Goal: Browse casually: Explore the website without a specific task or goal

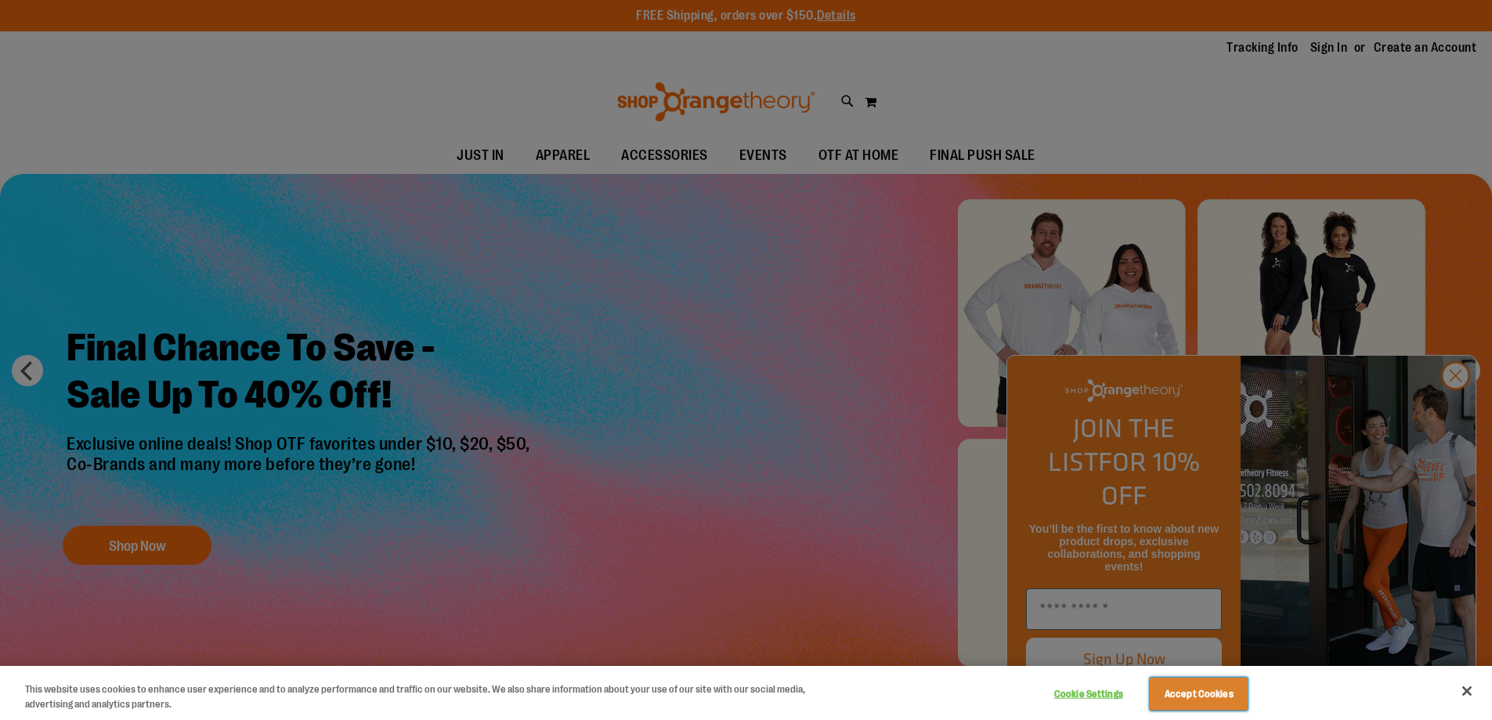
click at [1193, 704] on button "Accept Cookies" at bounding box center [1199, 694] width 98 height 33
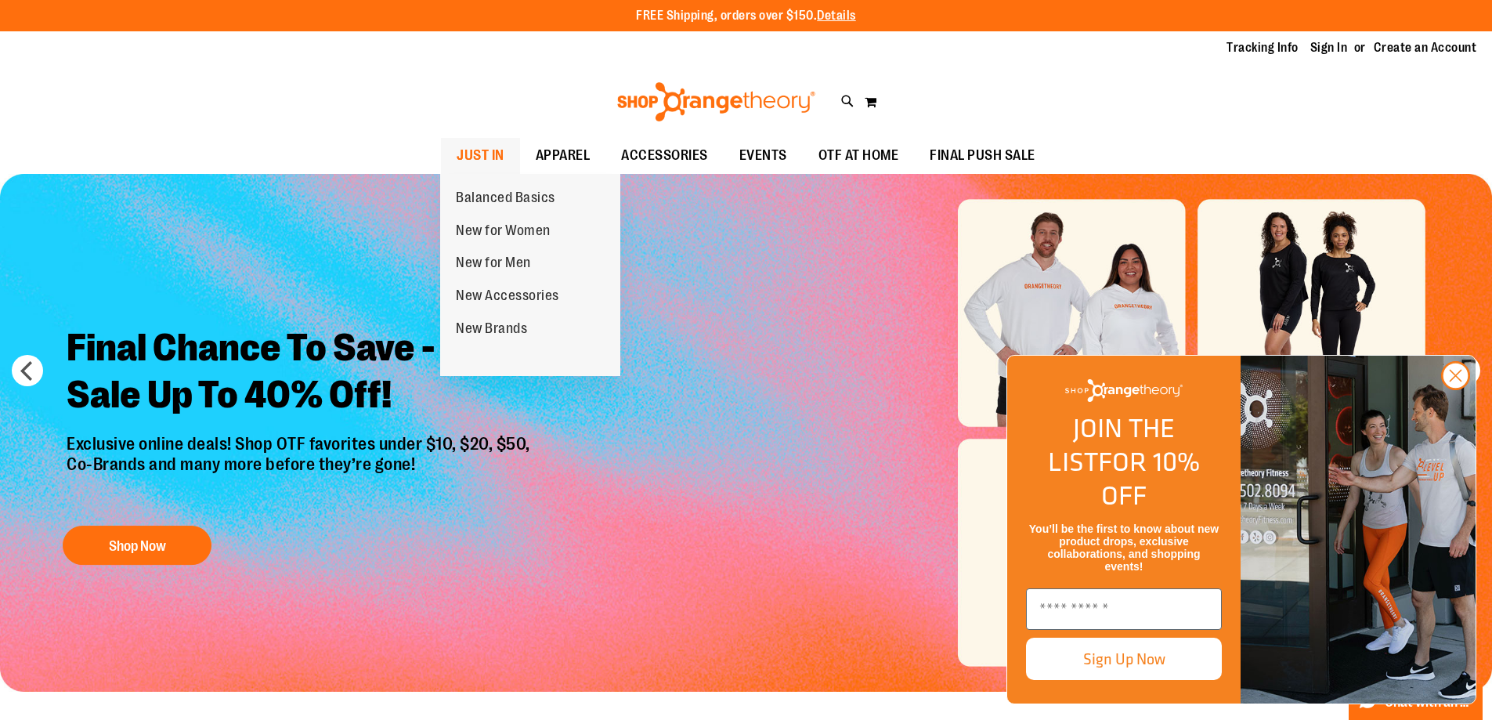
click at [483, 151] on span "JUST IN" at bounding box center [481, 155] width 48 height 35
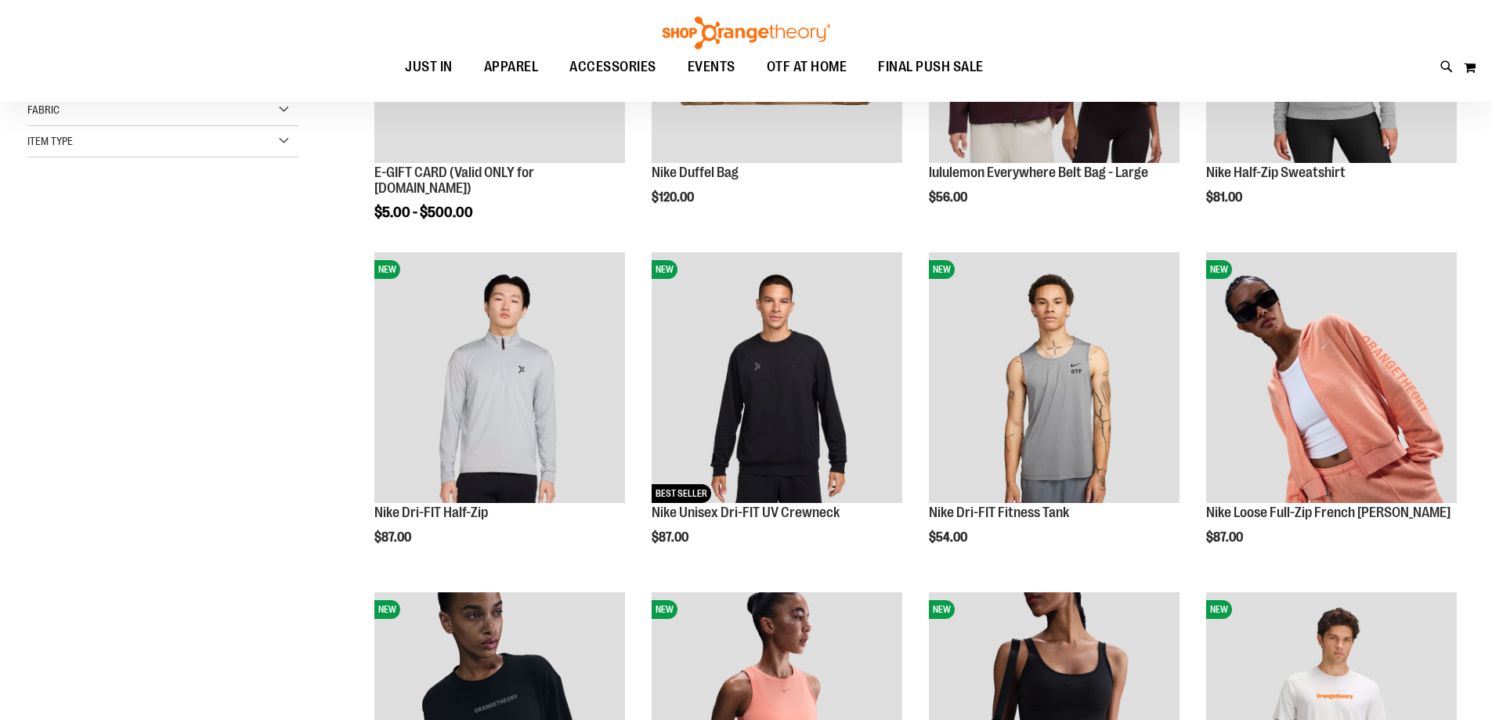
scroll to position [78, 0]
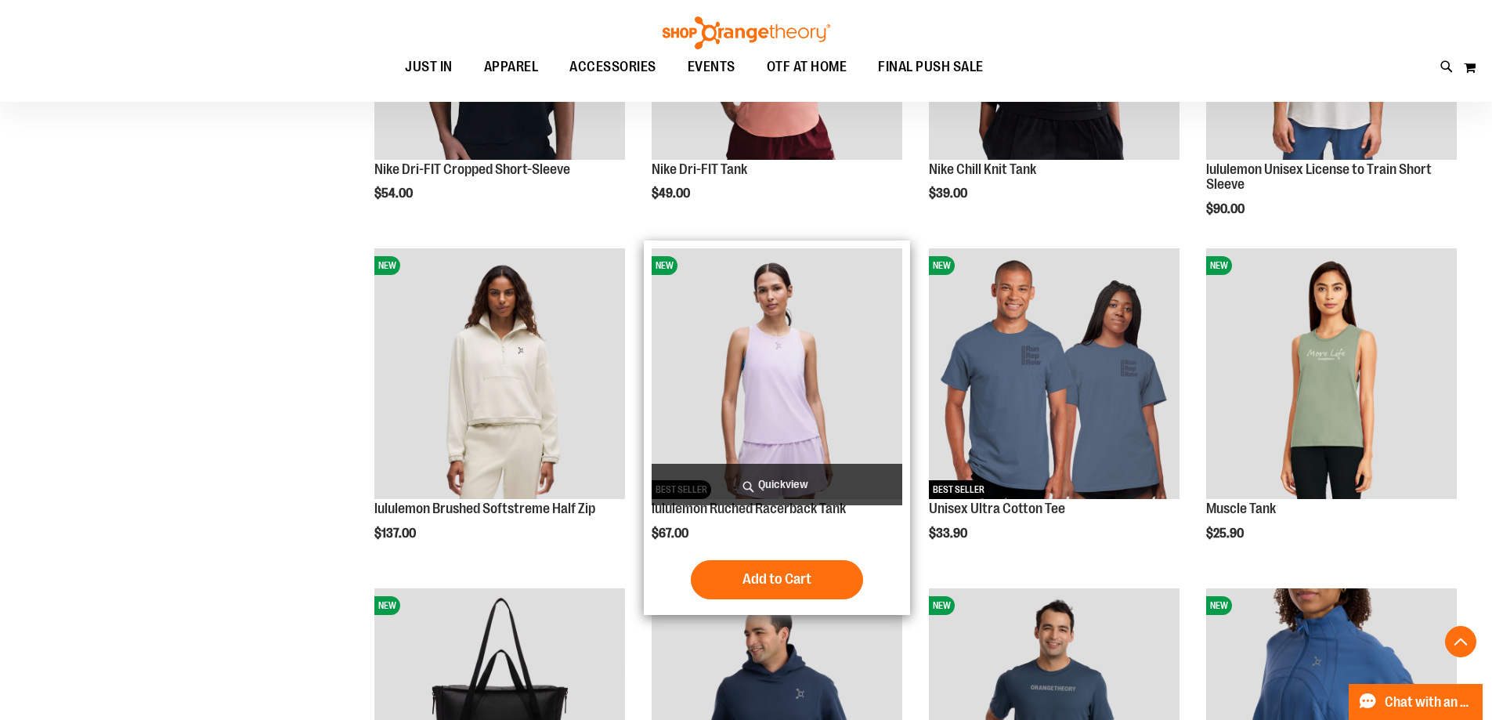
scroll to position [1018, 0]
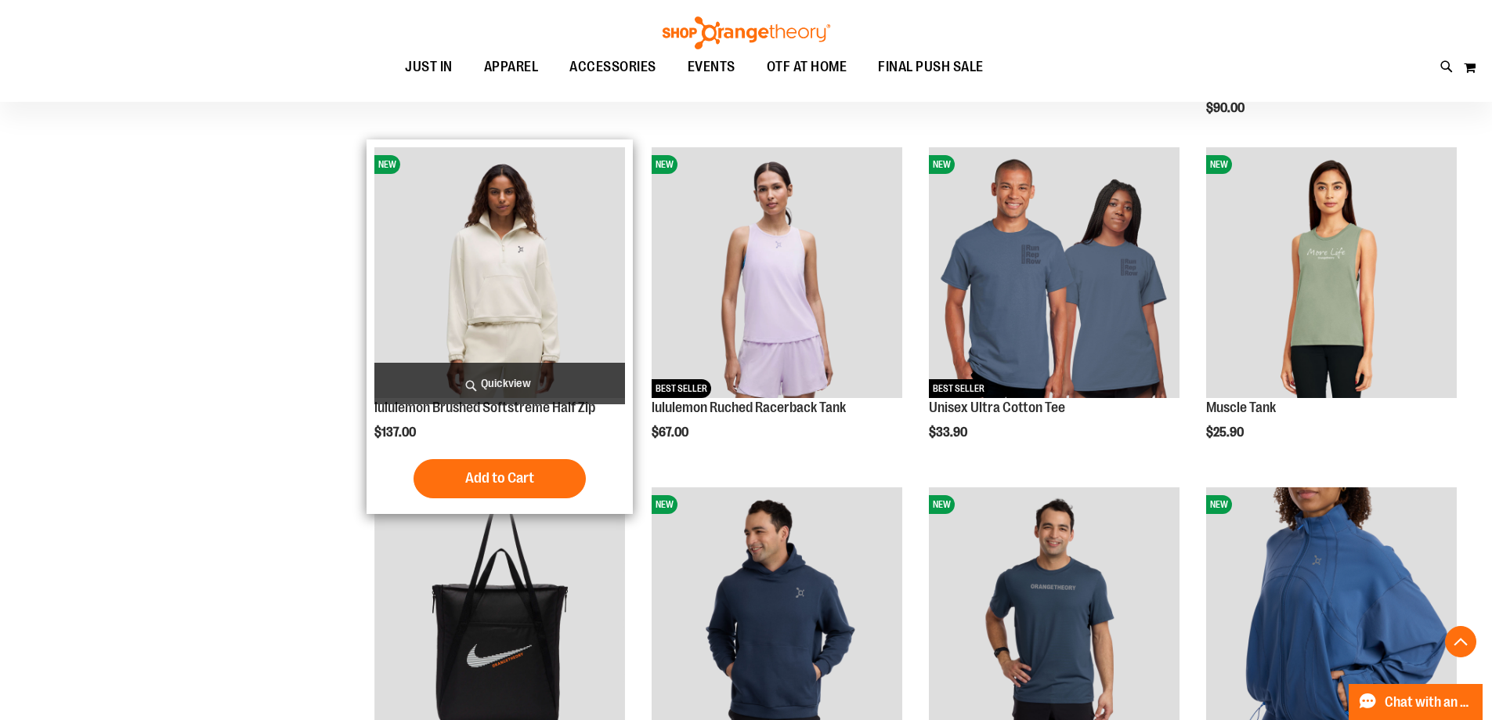
type input "**********"
click at [499, 306] on img "product" at bounding box center [499, 272] width 251 height 251
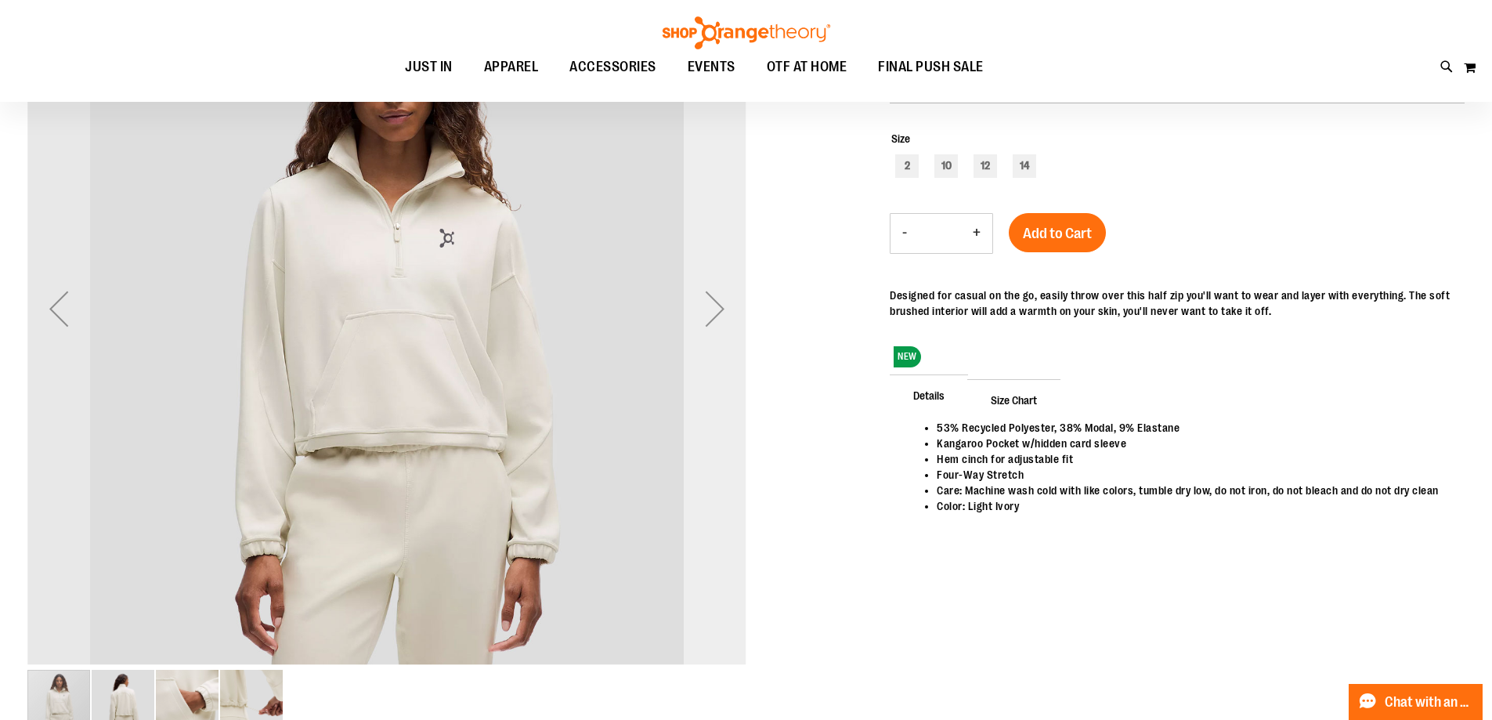
scroll to position [78, 0]
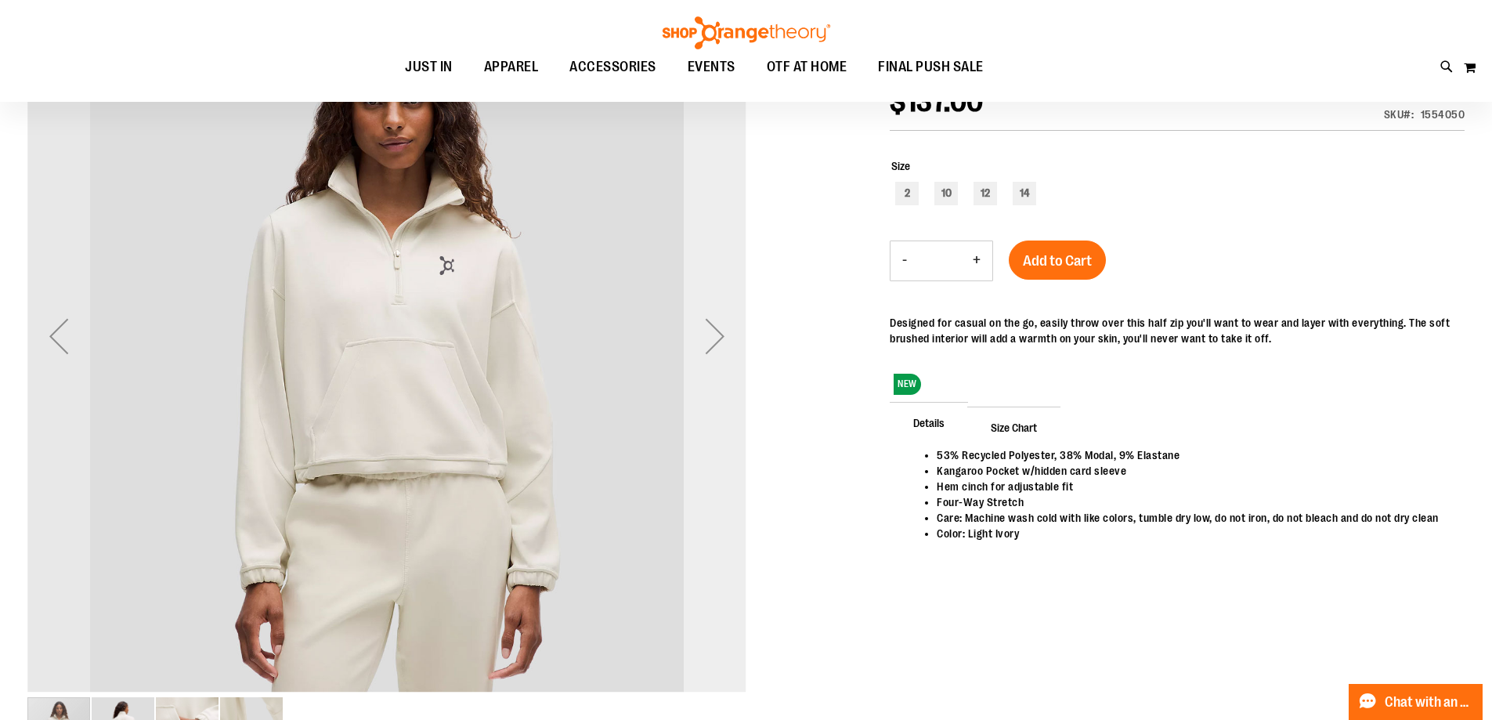
type input "**********"
click at [699, 335] on div "Next" at bounding box center [715, 336] width 63 height 63
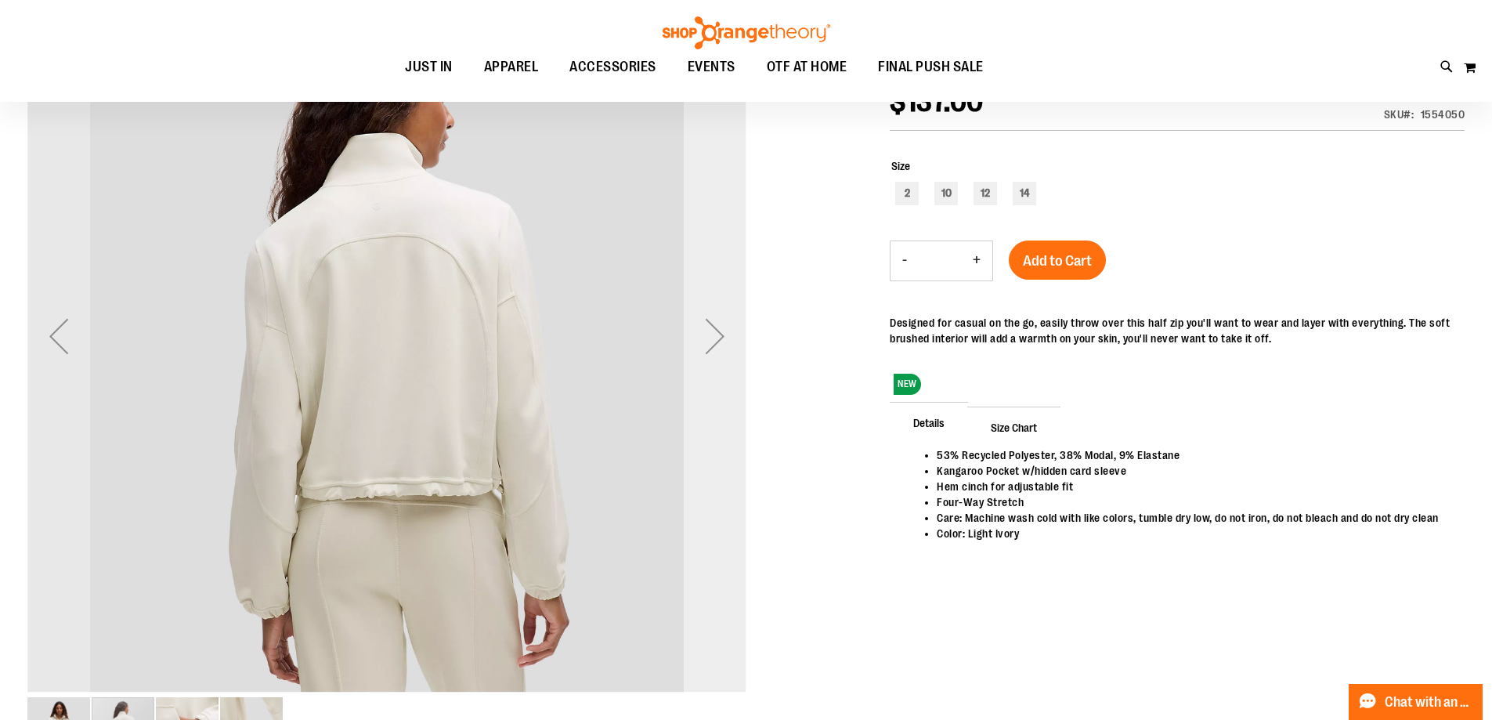
click at [699, 335] on div "Next" at bounding box center [715, 336] width 63 height 63
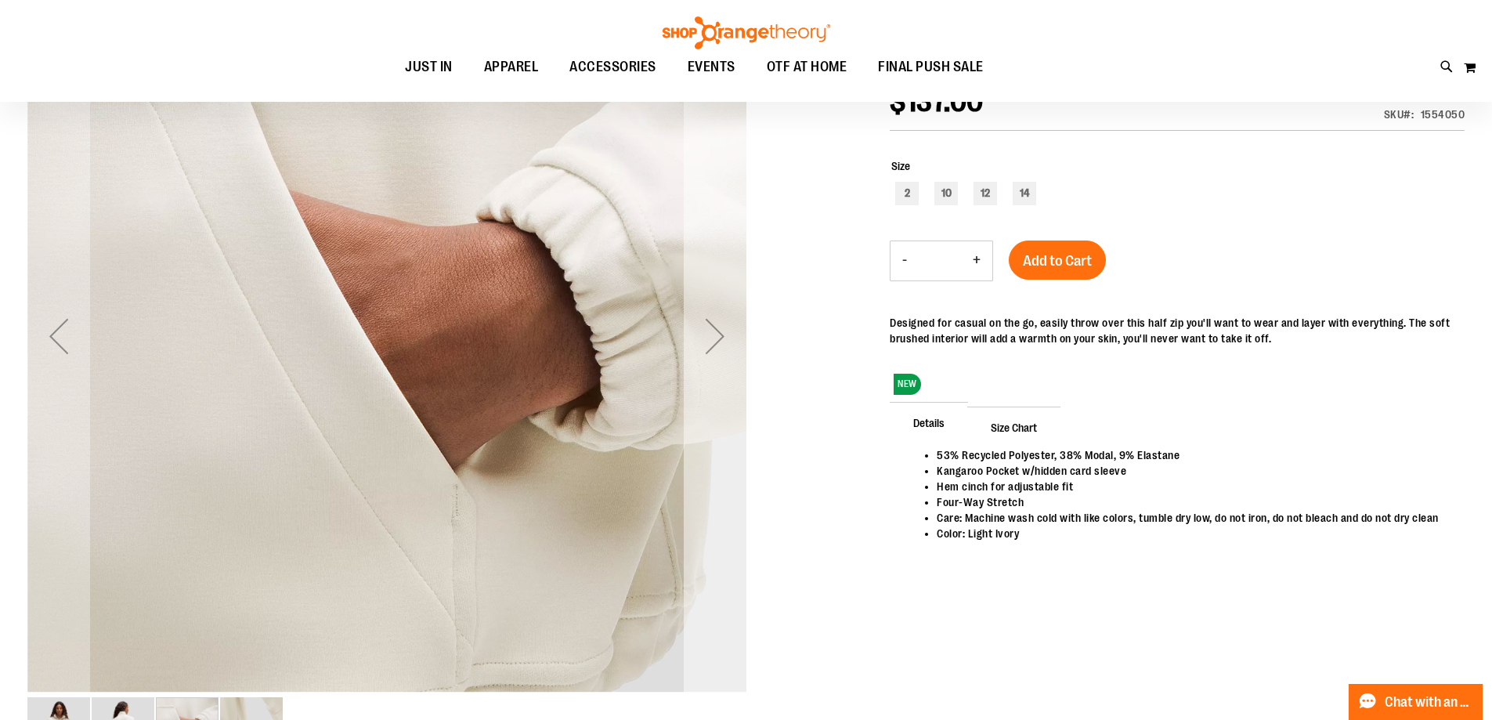
click at [737, 336] on div "Next" at bounding box center [715, 336] width 63 height 63
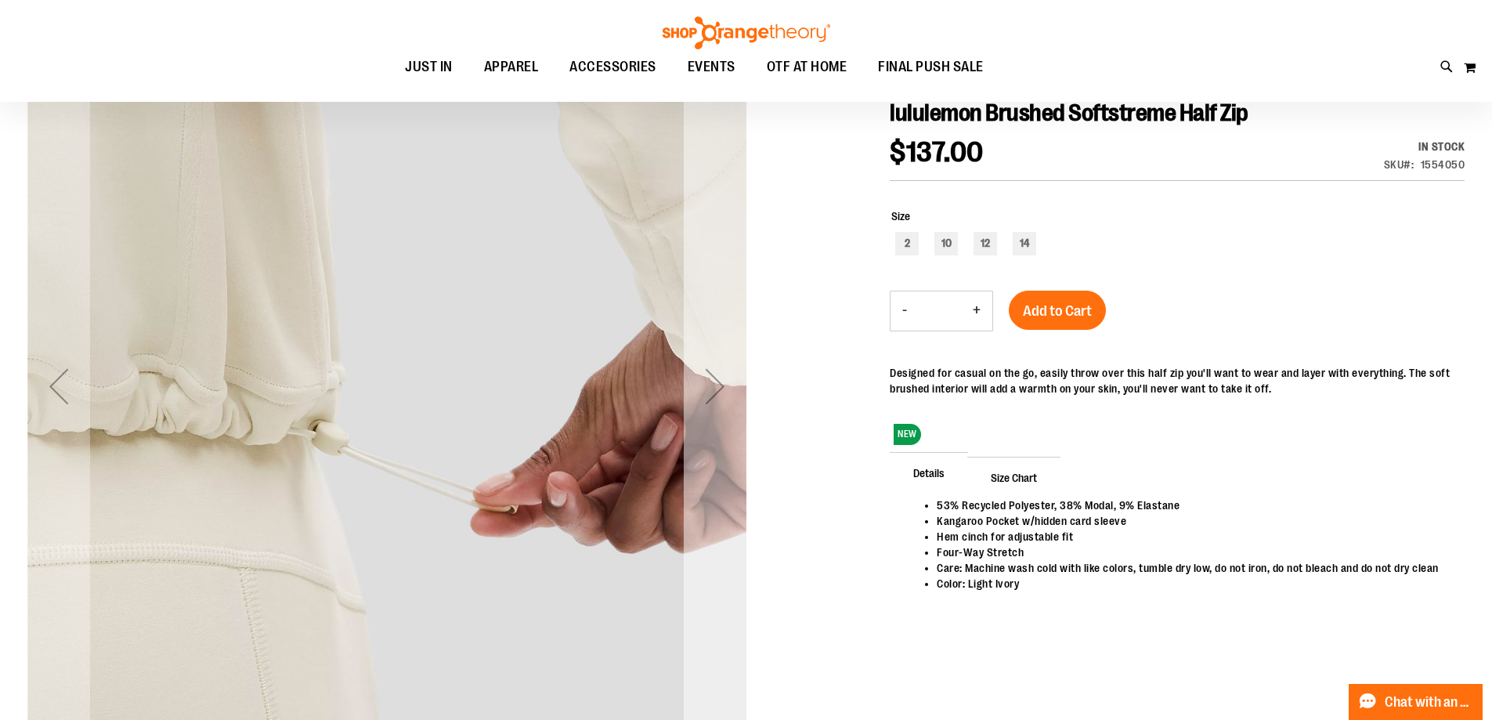
scroll to position [0, 0]
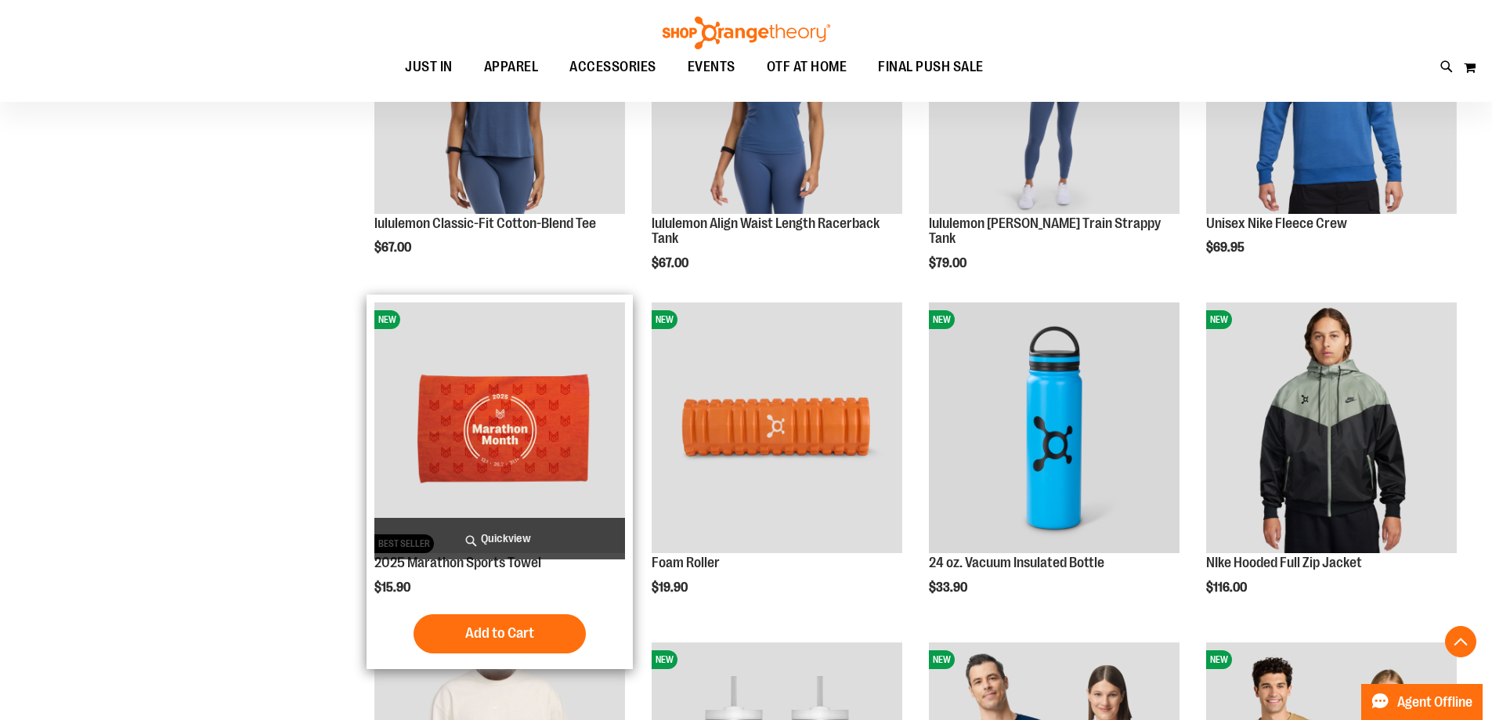
scroll to position [1018, 0]
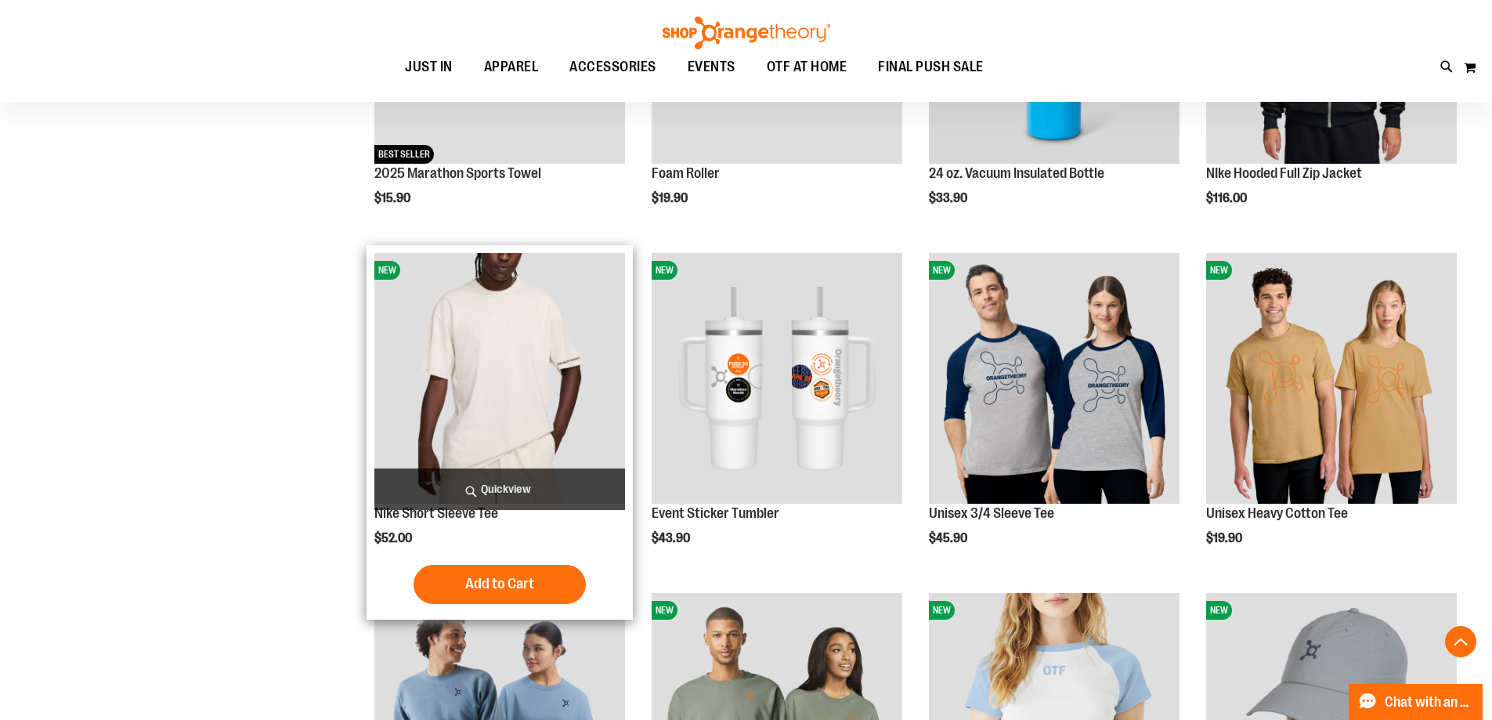
scroll to position [1253, 0]
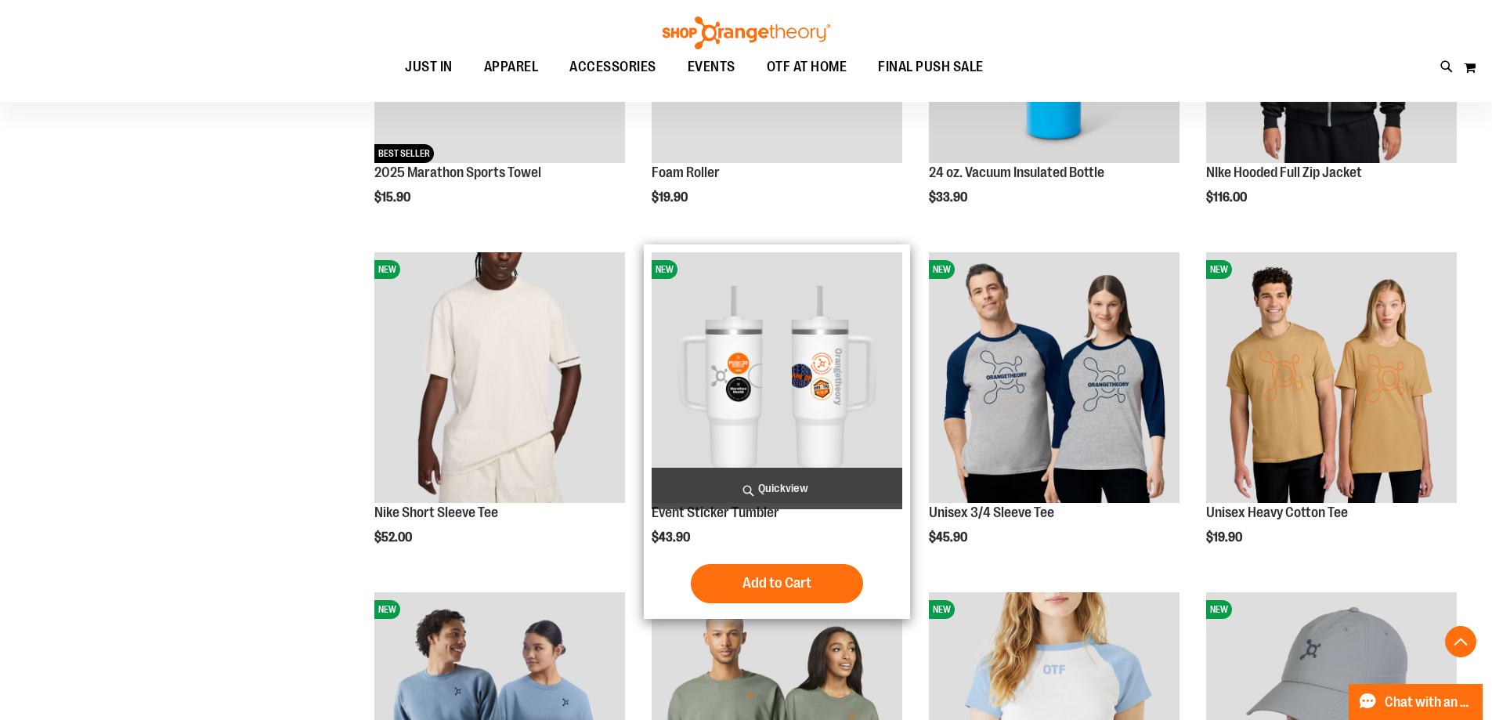
type input "**********"
click at [758, 328] on img "product" at bounding box center [777, 377] width 251 height 251
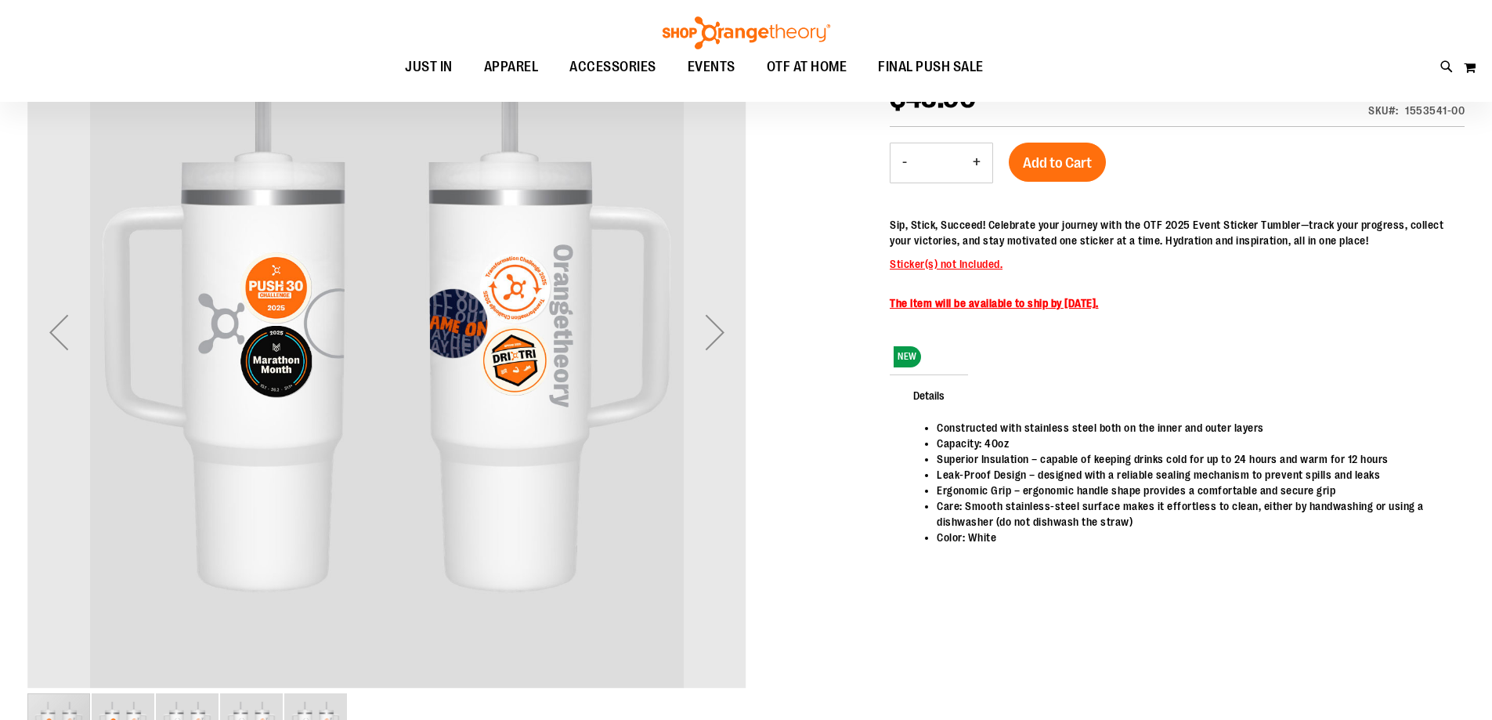
scroll to position [77, 0]
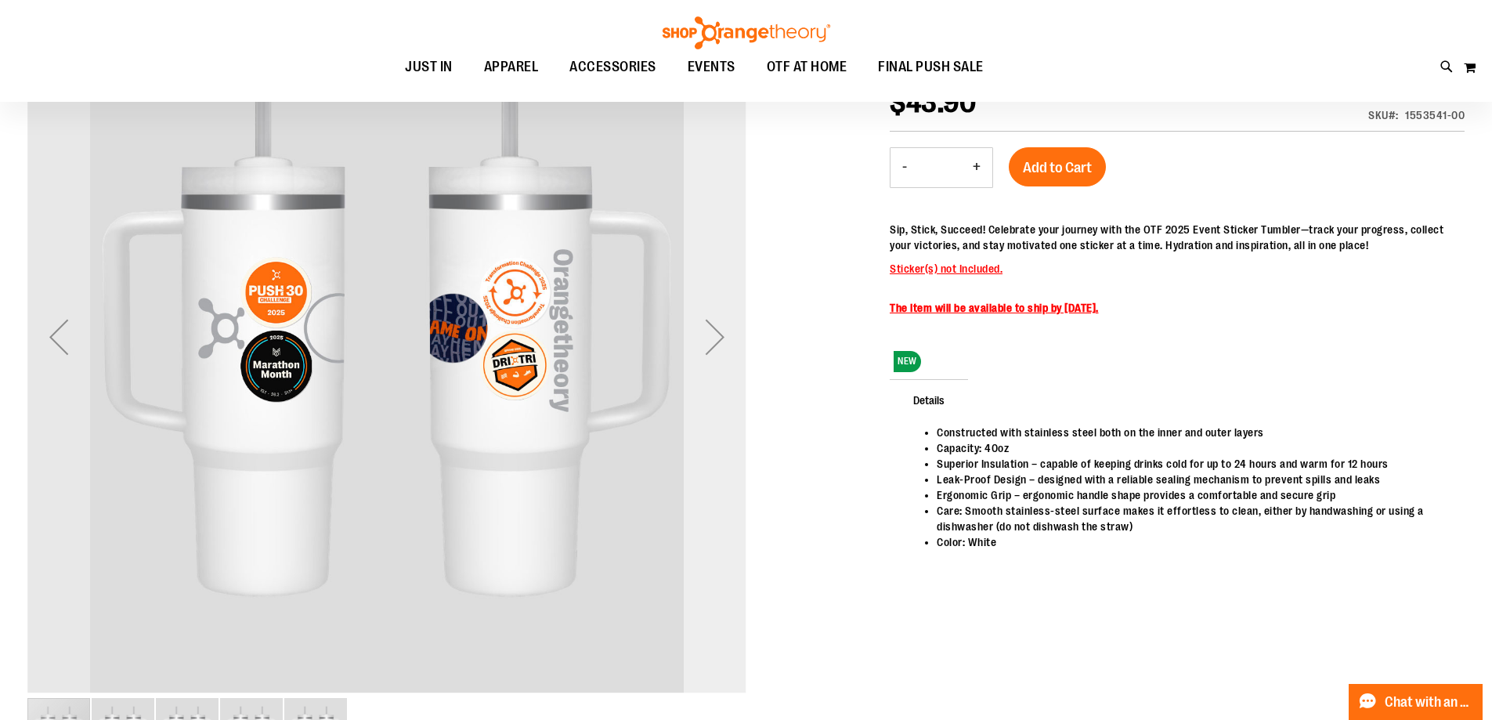
type input "**********"
click at [710, 337] on div "Next" at bounding box center [715, 337] width 63 height 63
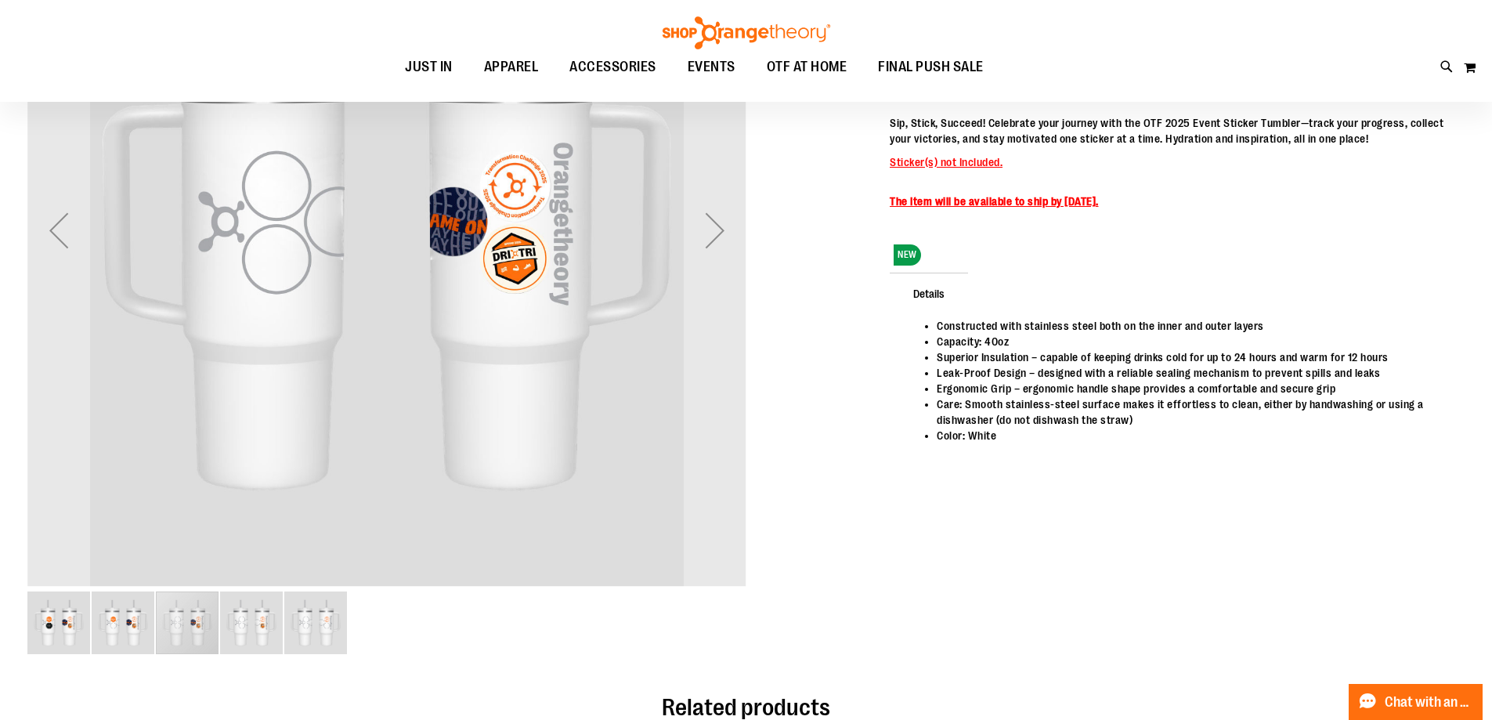
scroll to position [156, 0]
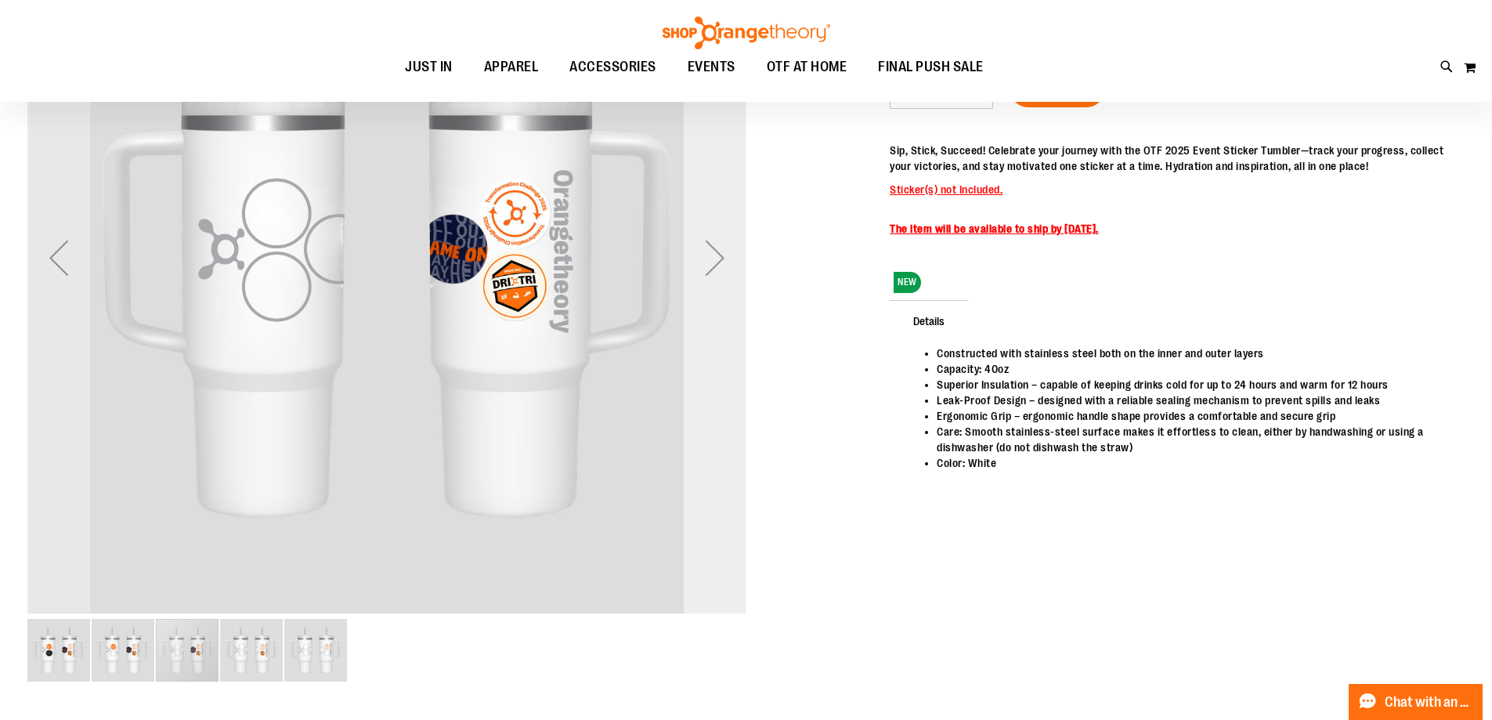
click at [720, 266] on div "Next" at bounding box center [715, 257] width 63 height 63
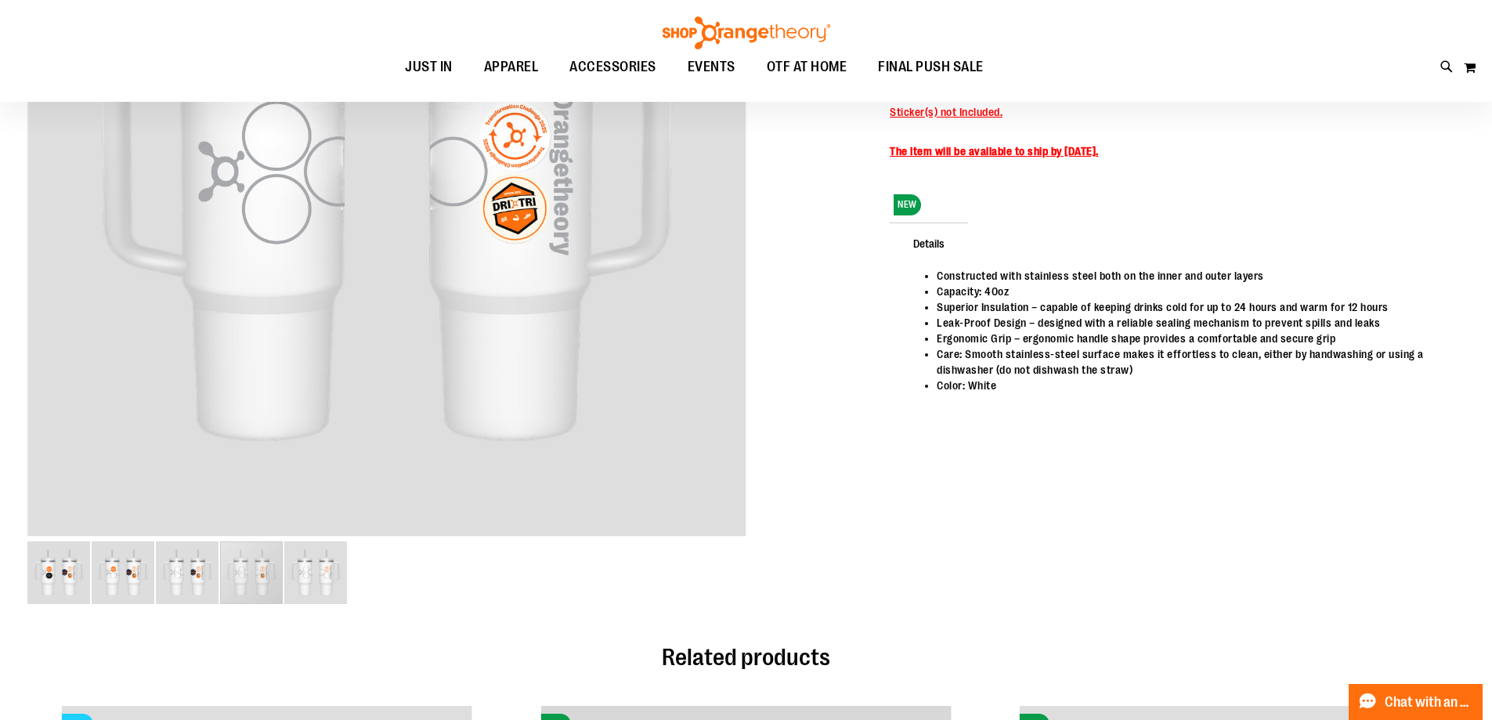
scroll to position [234, 0]
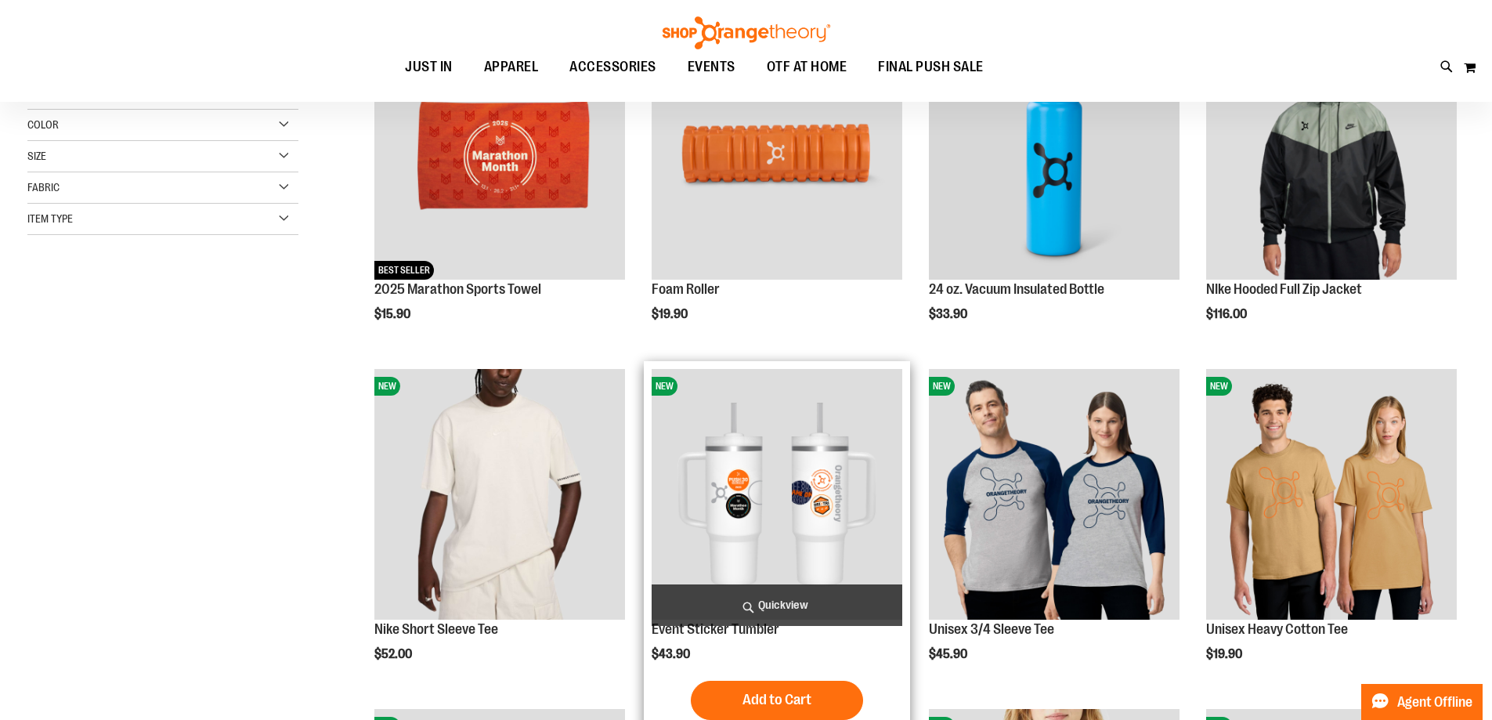
scroll to position [78, 0]
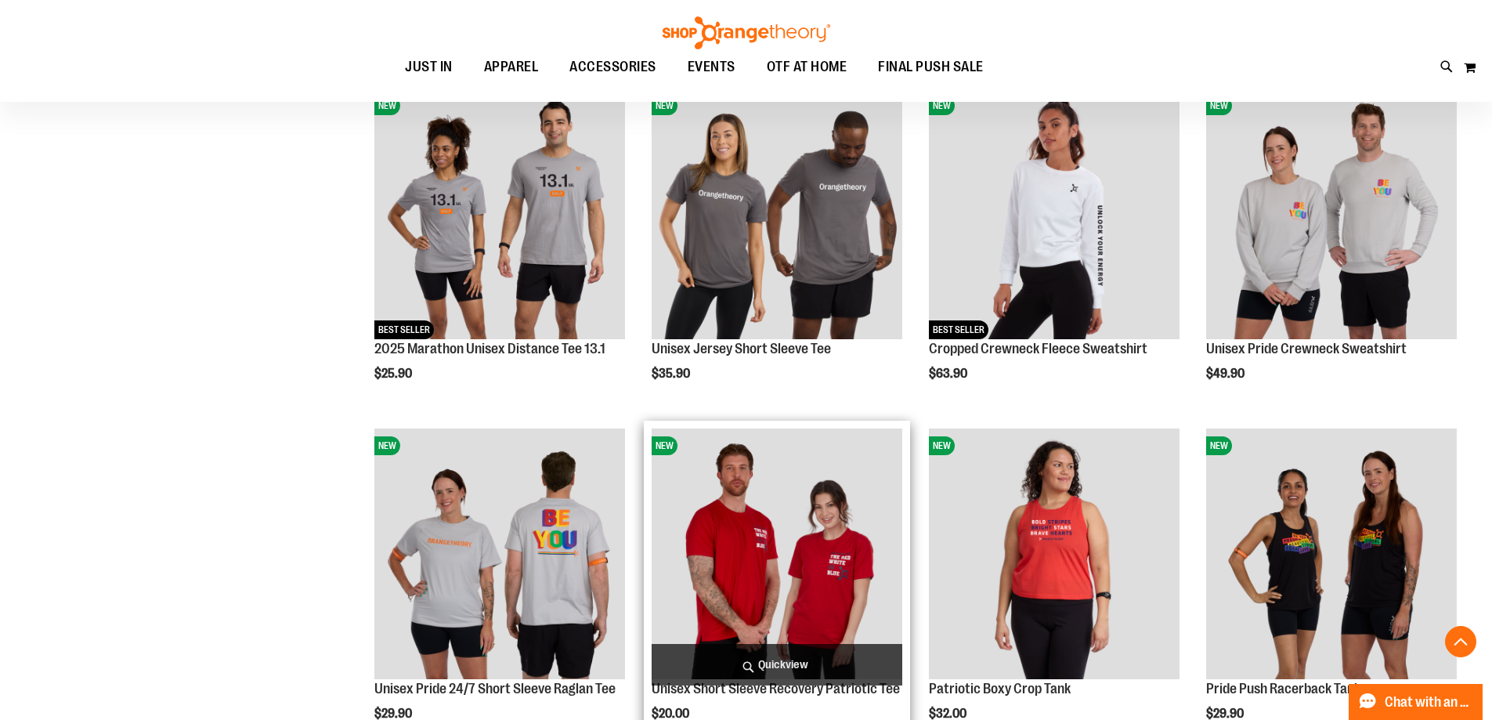
scroll to position [2115, 0]
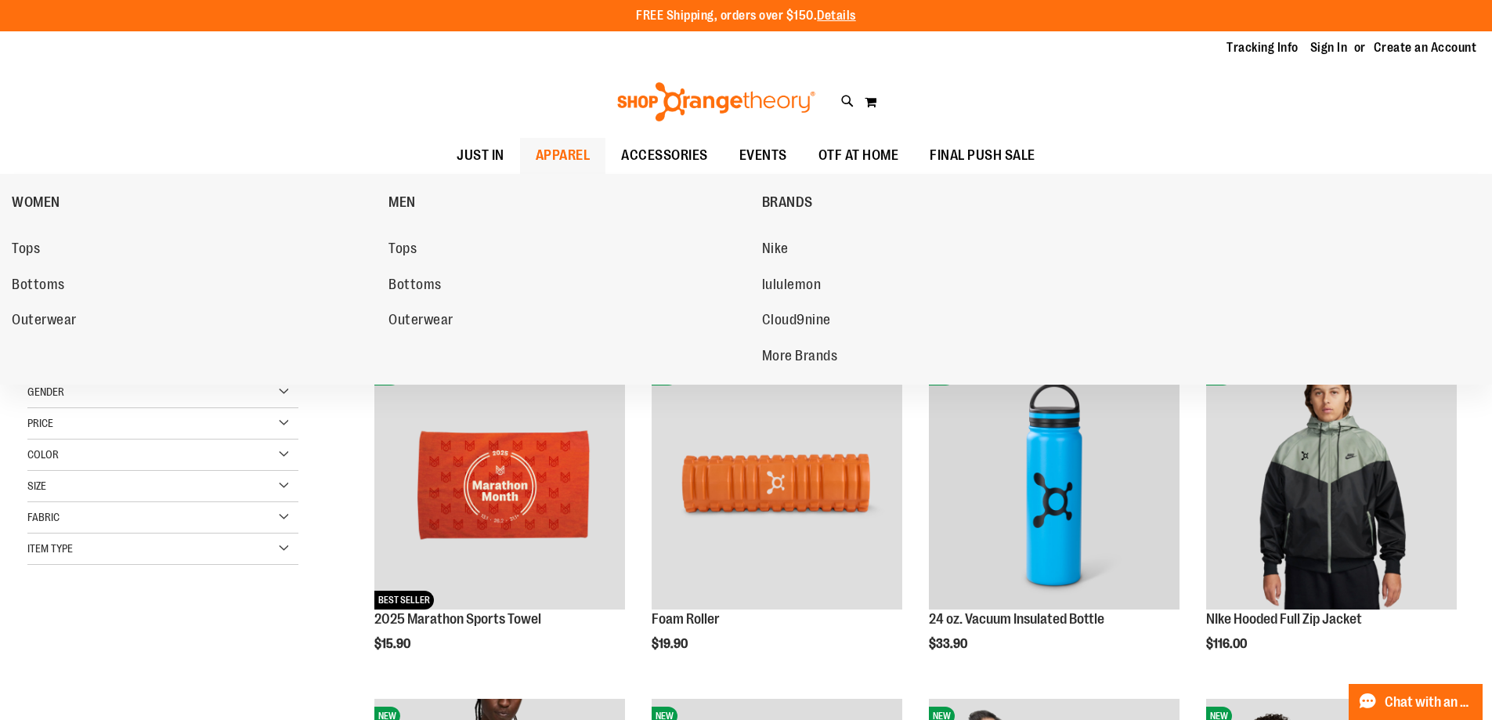
type input "**********"
click at [572, 158] on span "APPAREL" at bounding box center [563, 155] width 55 height 35
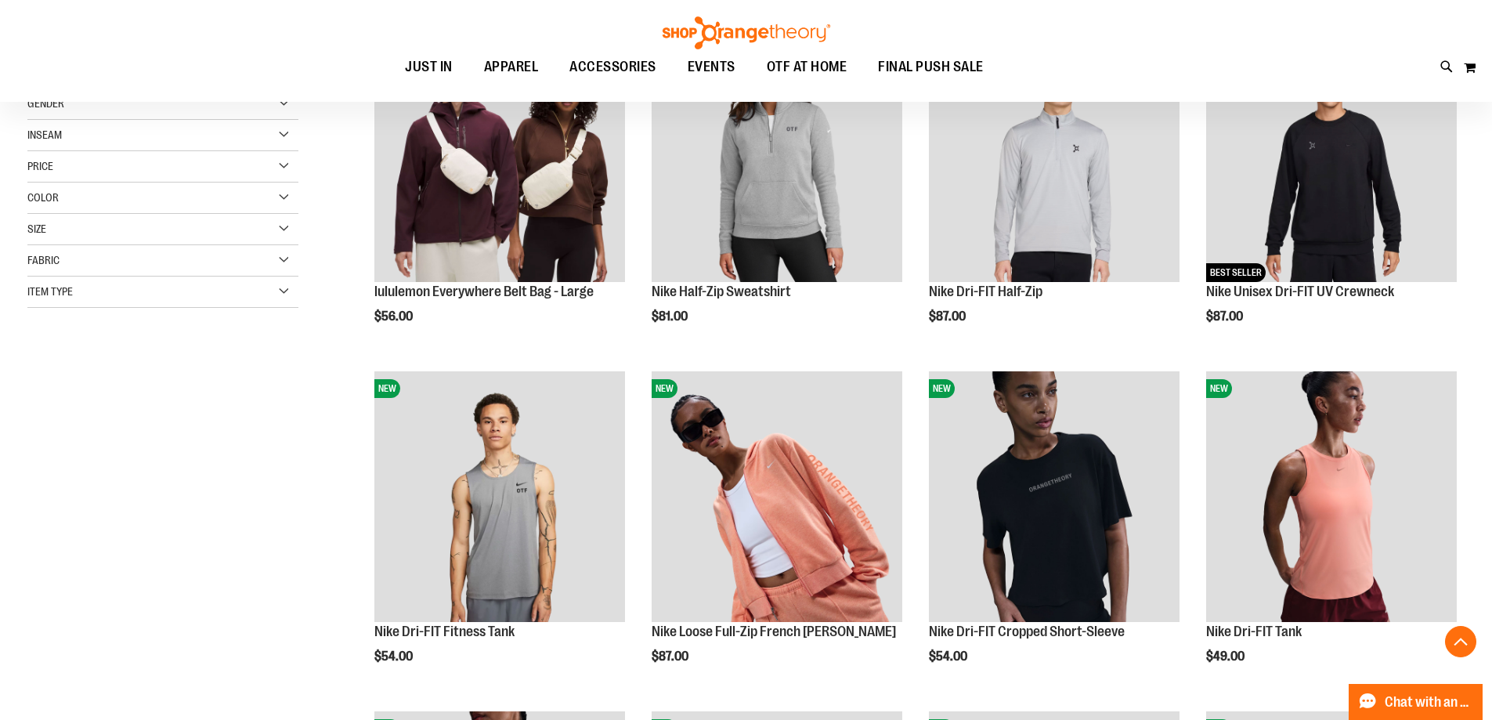
scroll to position [313, 0]
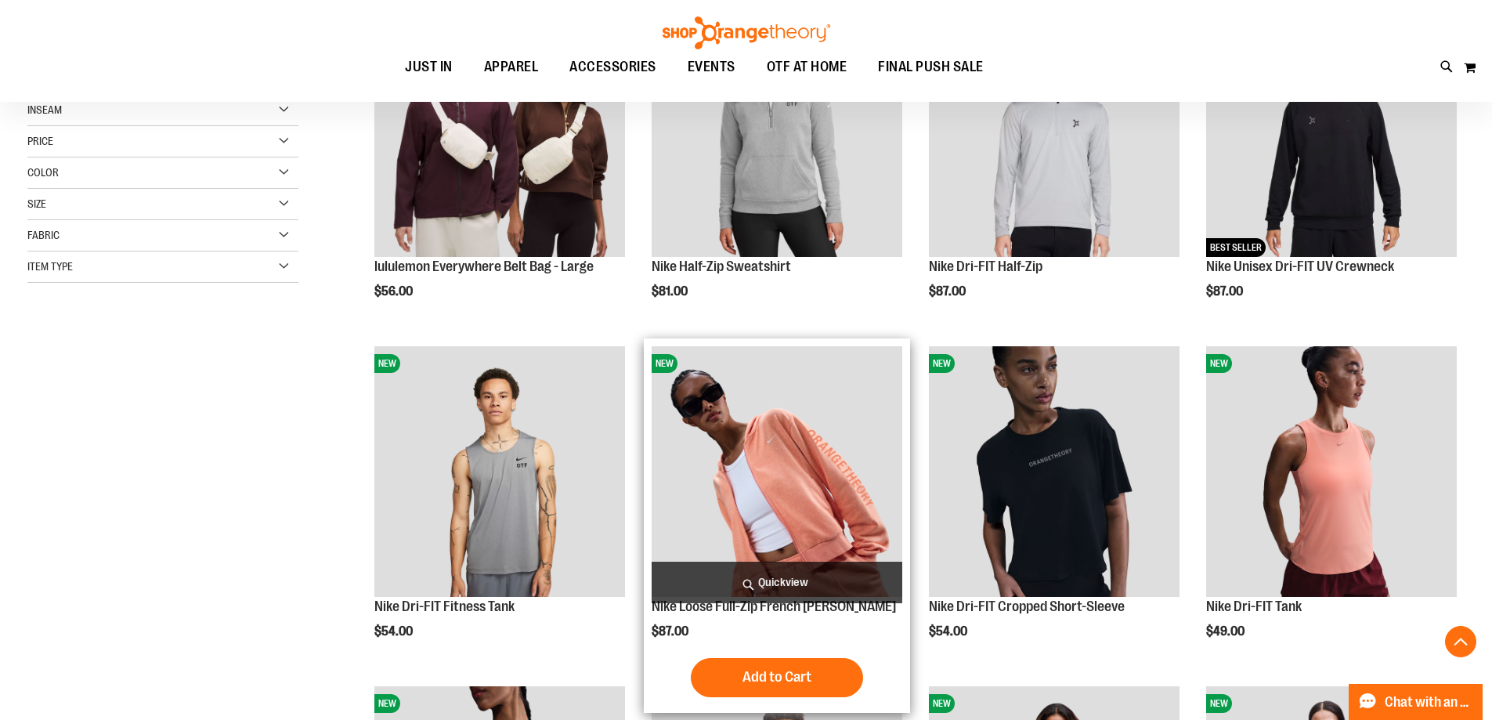
type input "**********"
click at [833, 485] on img "product" at bounding box center [777, 471] width 251 height 251
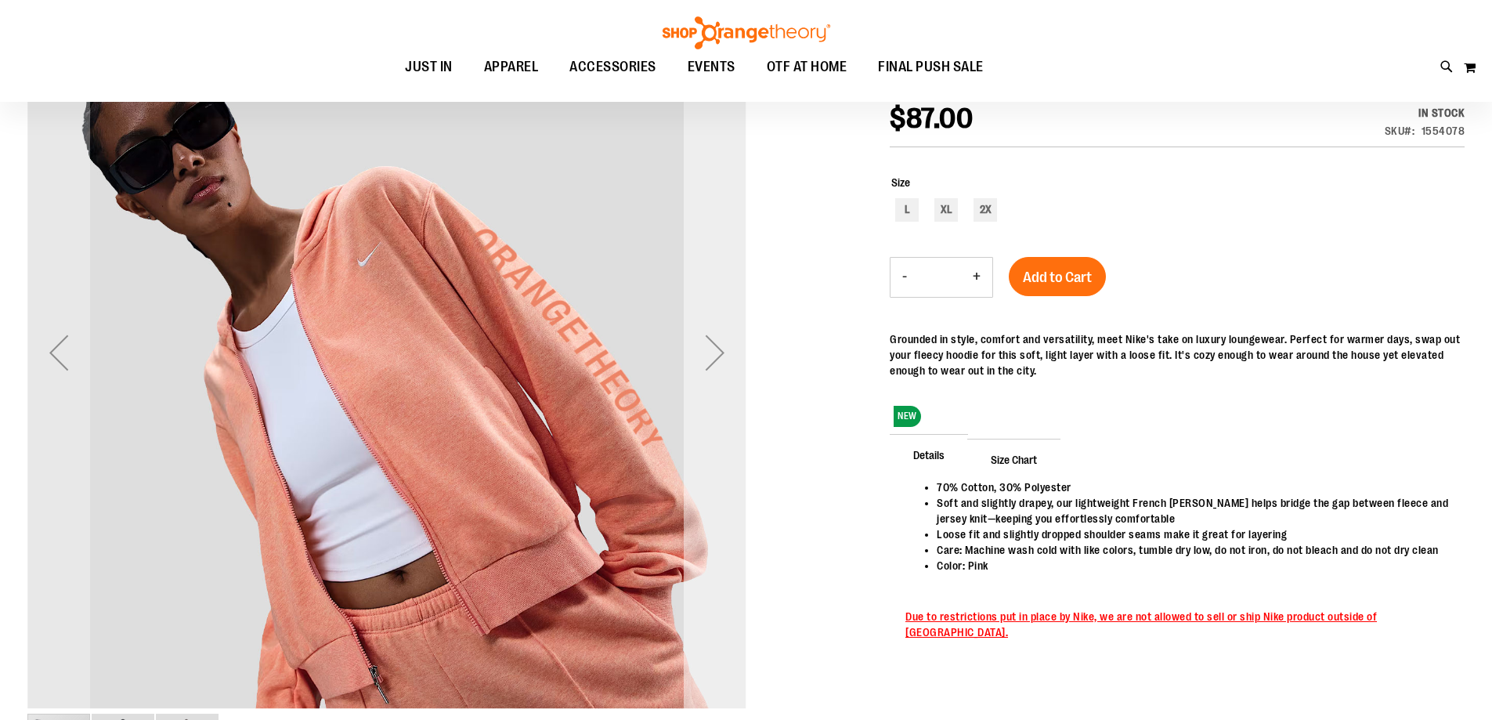
type input "**********"
click at [711, 317] on div "Next" at bounding box center [715, 353] width 63 height 719
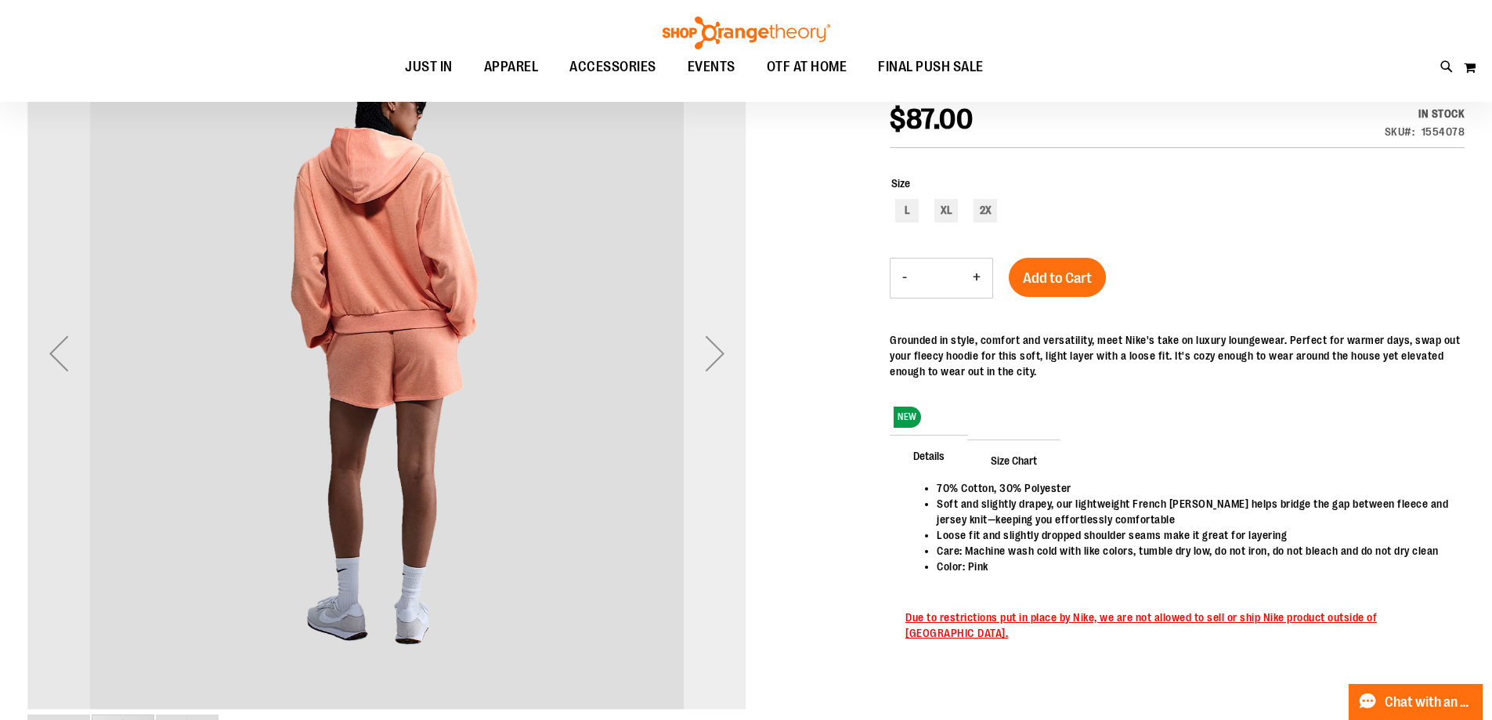
click at [724, 364] on div "Next" at bounding box center [715, 353] width 63 height 63
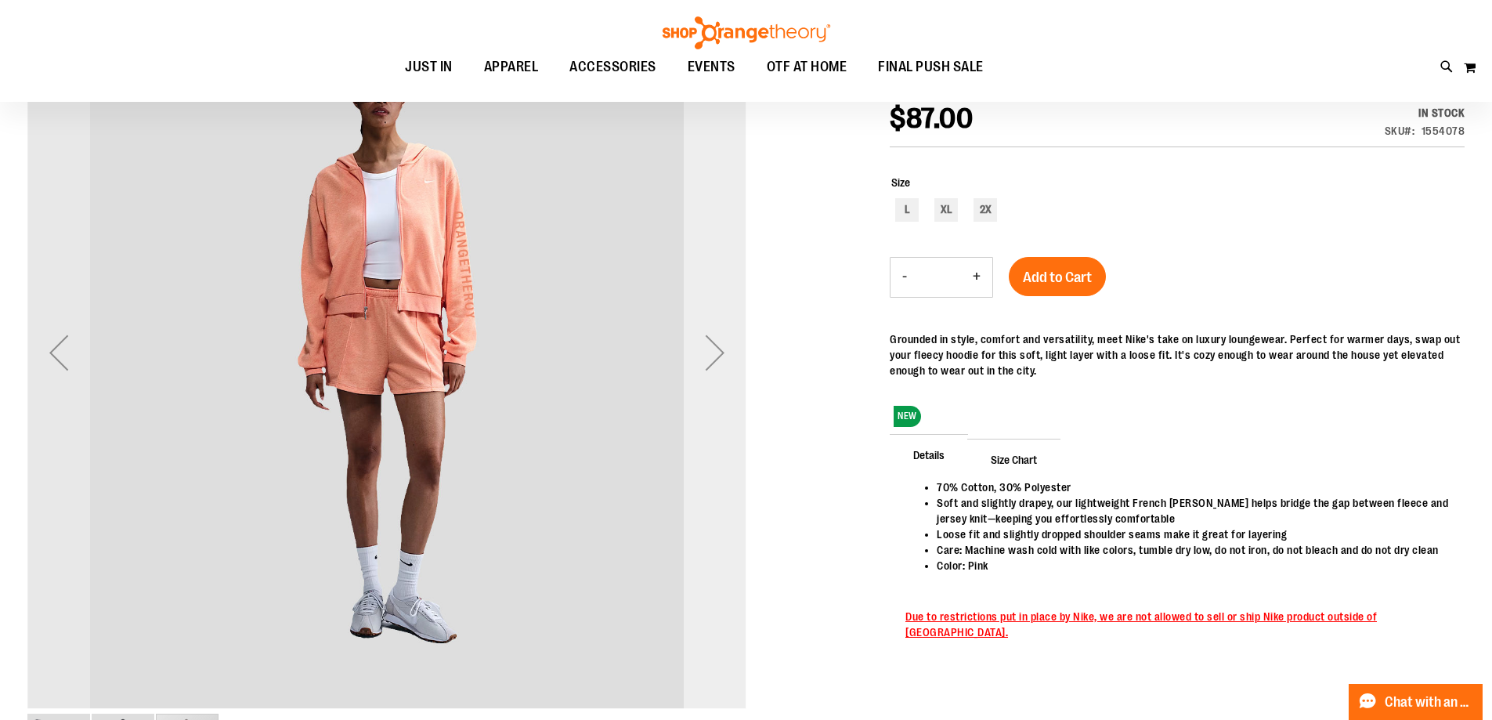
scroll to position [78, 0]
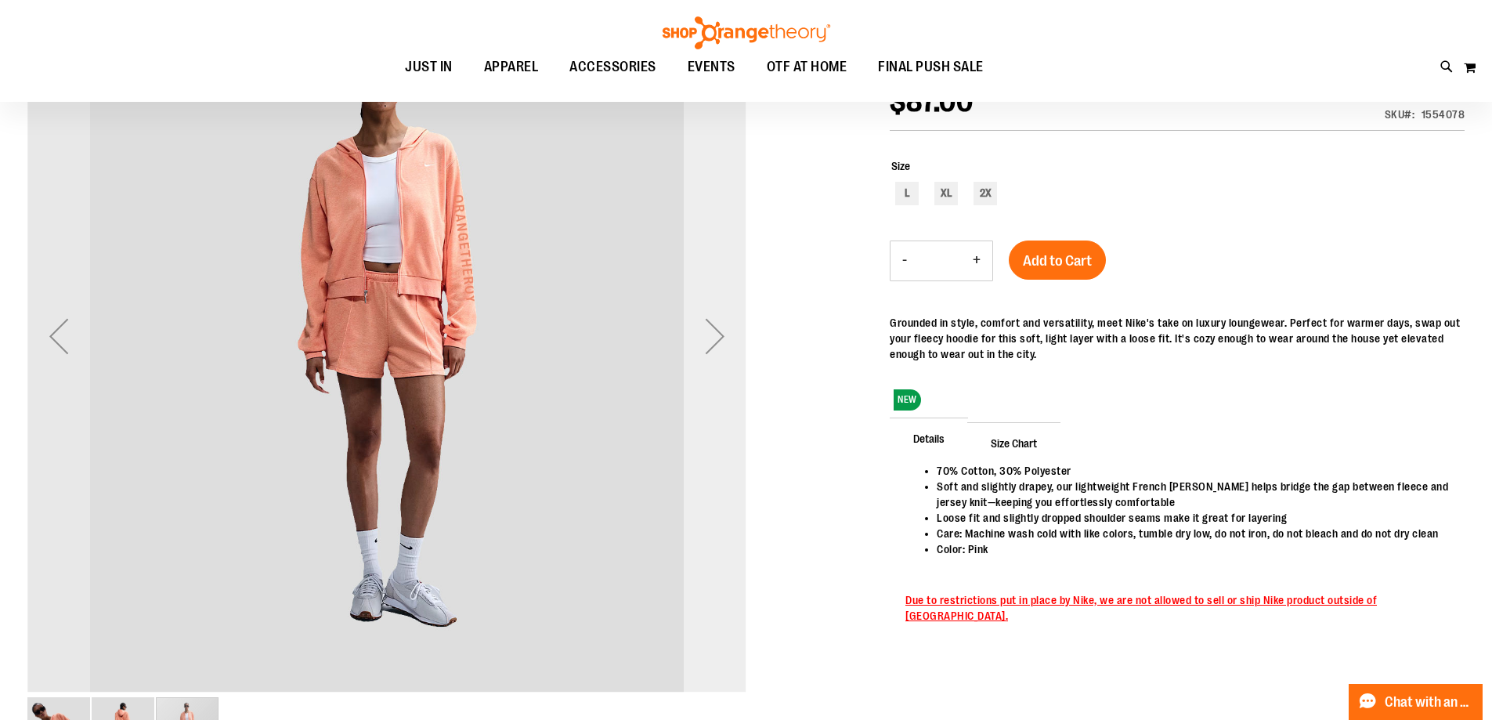
click at [720, 342] on div "Next" at bounding box center [715, 336] width 63 height 63
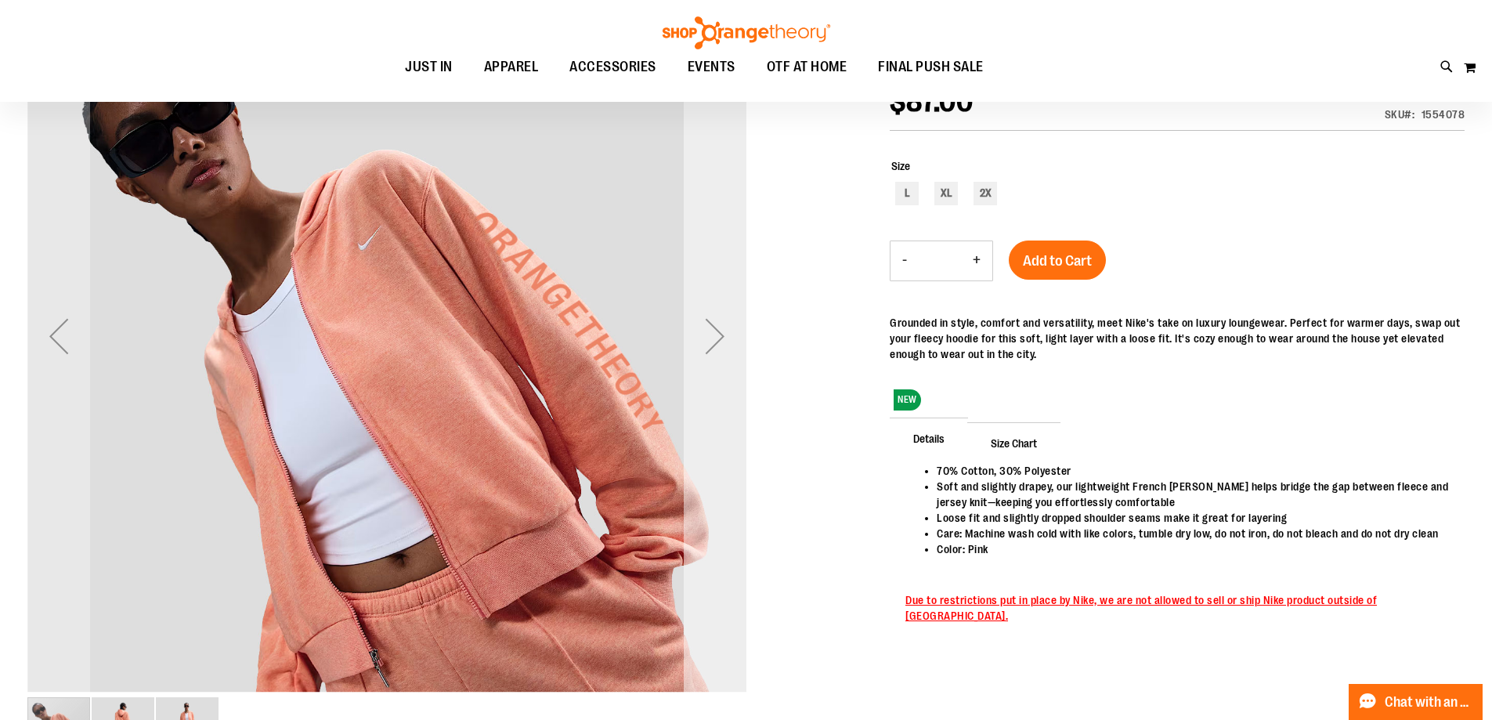
click at [729, 342] on div "Next" at bounding box center [715, 336] width 63 height 63
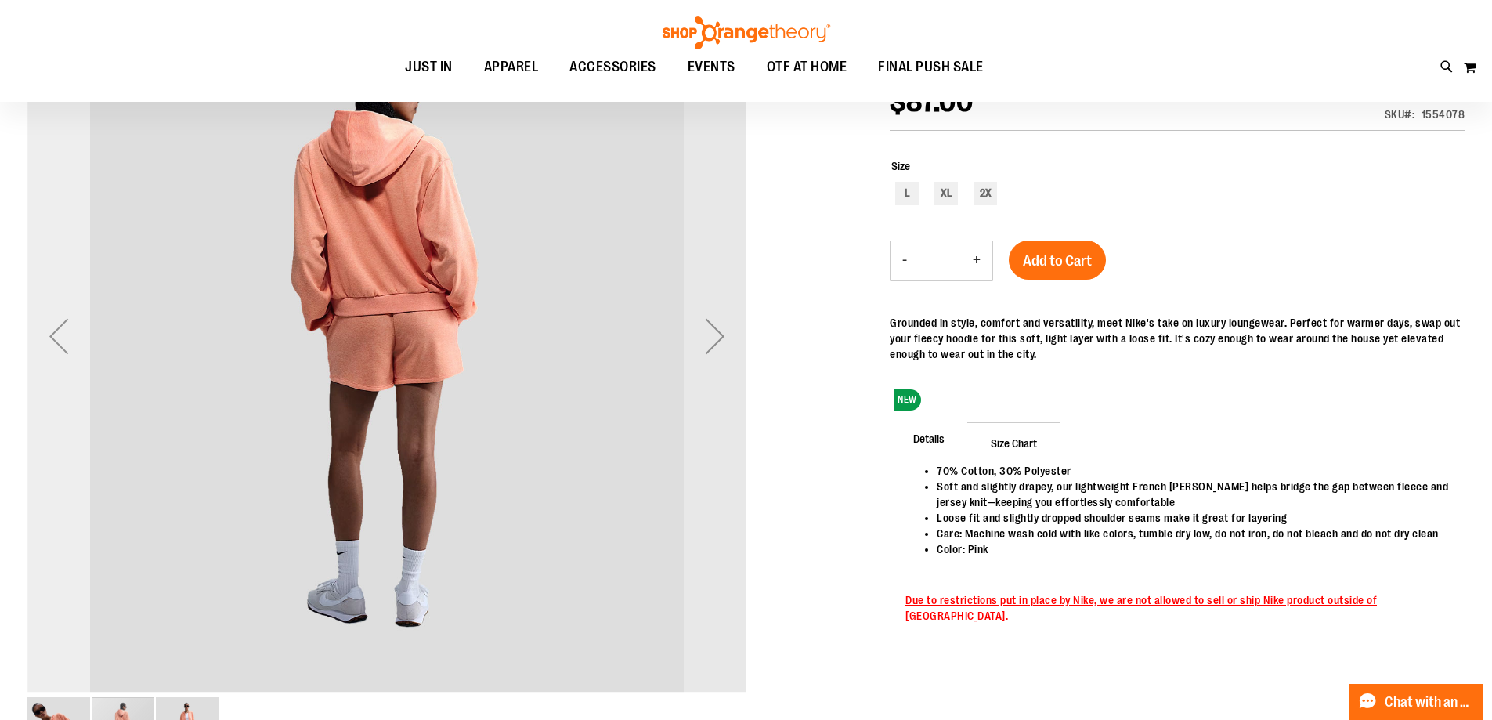
click at [31, 327] on div "Previous" at bounding box center [58, 336] width 63 height 63
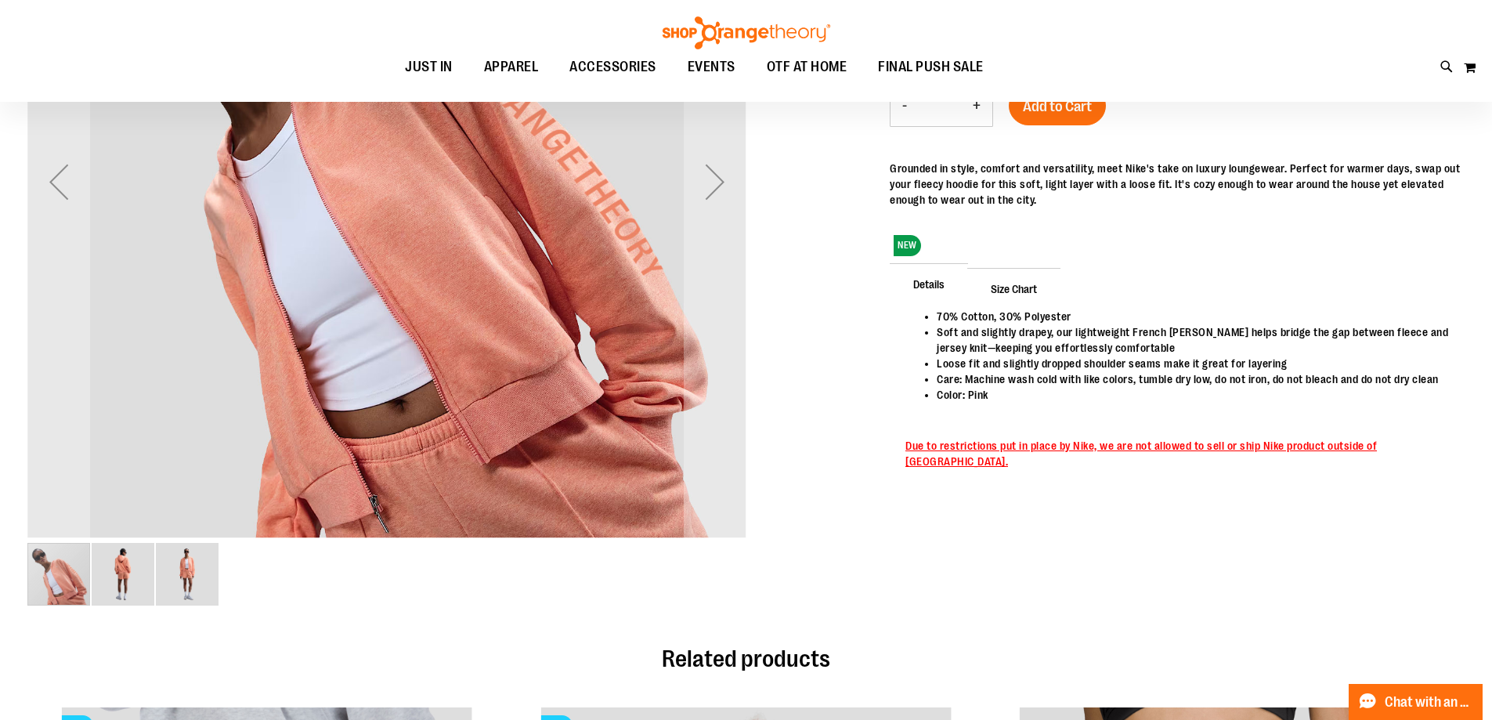
scroll to position [233, 0]
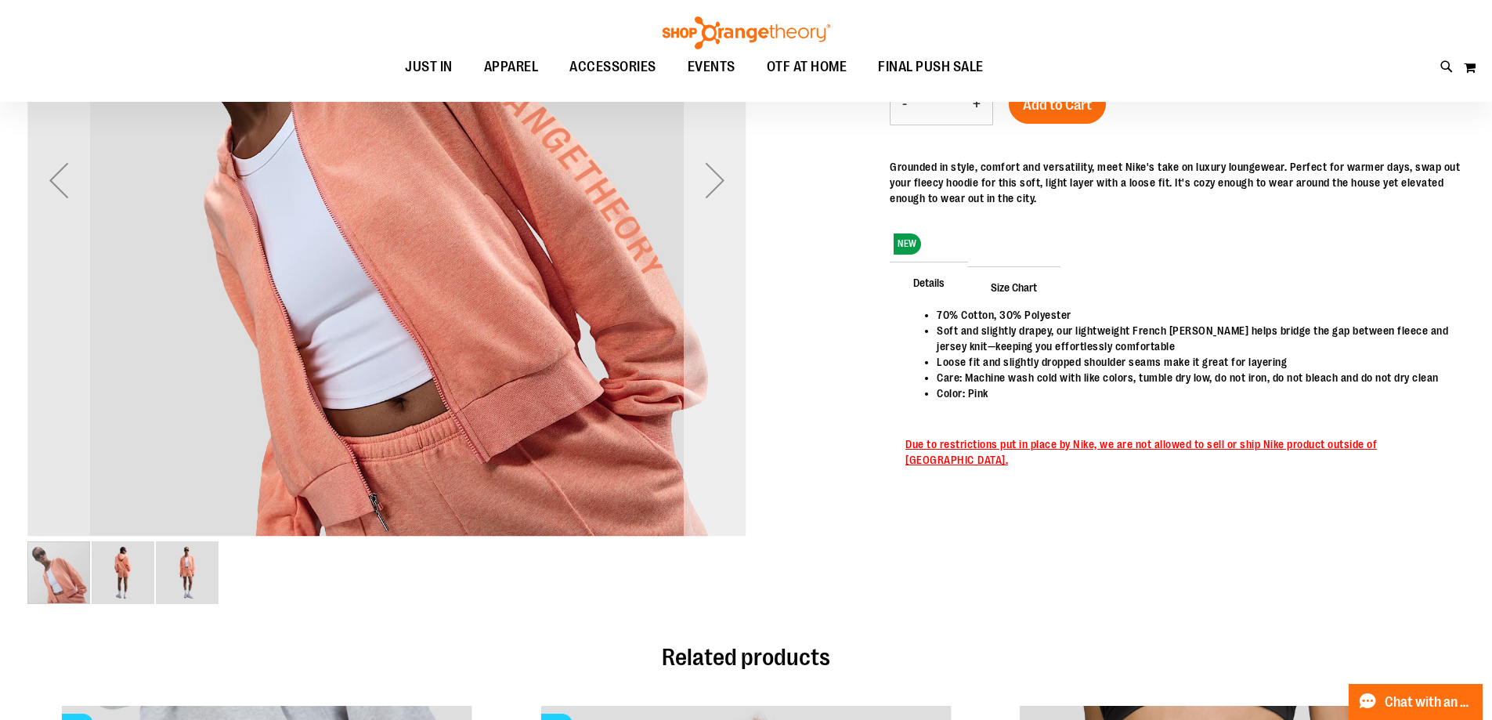
click at [733, 179] on div "Next" at bounding box center [715, 180] width 63 height 63
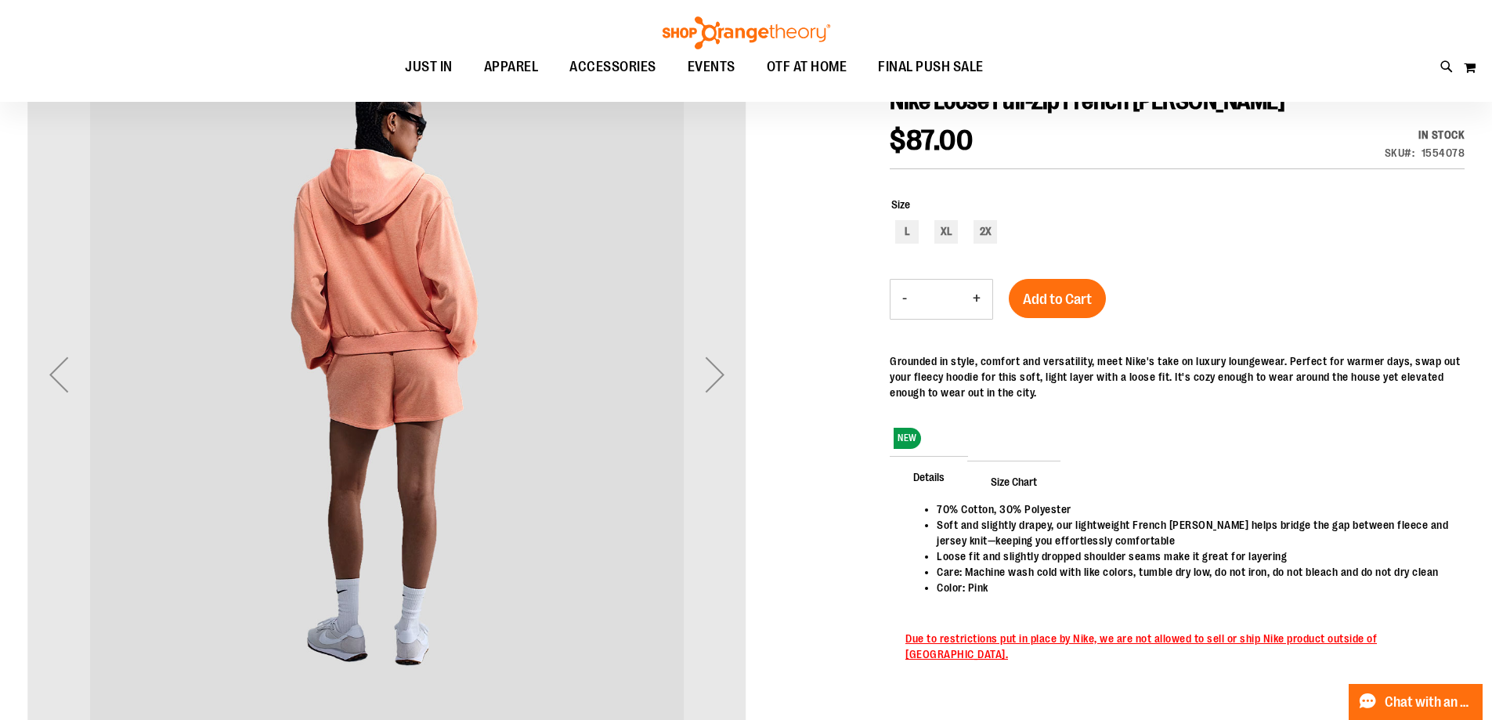
scroll to position [78, 0]
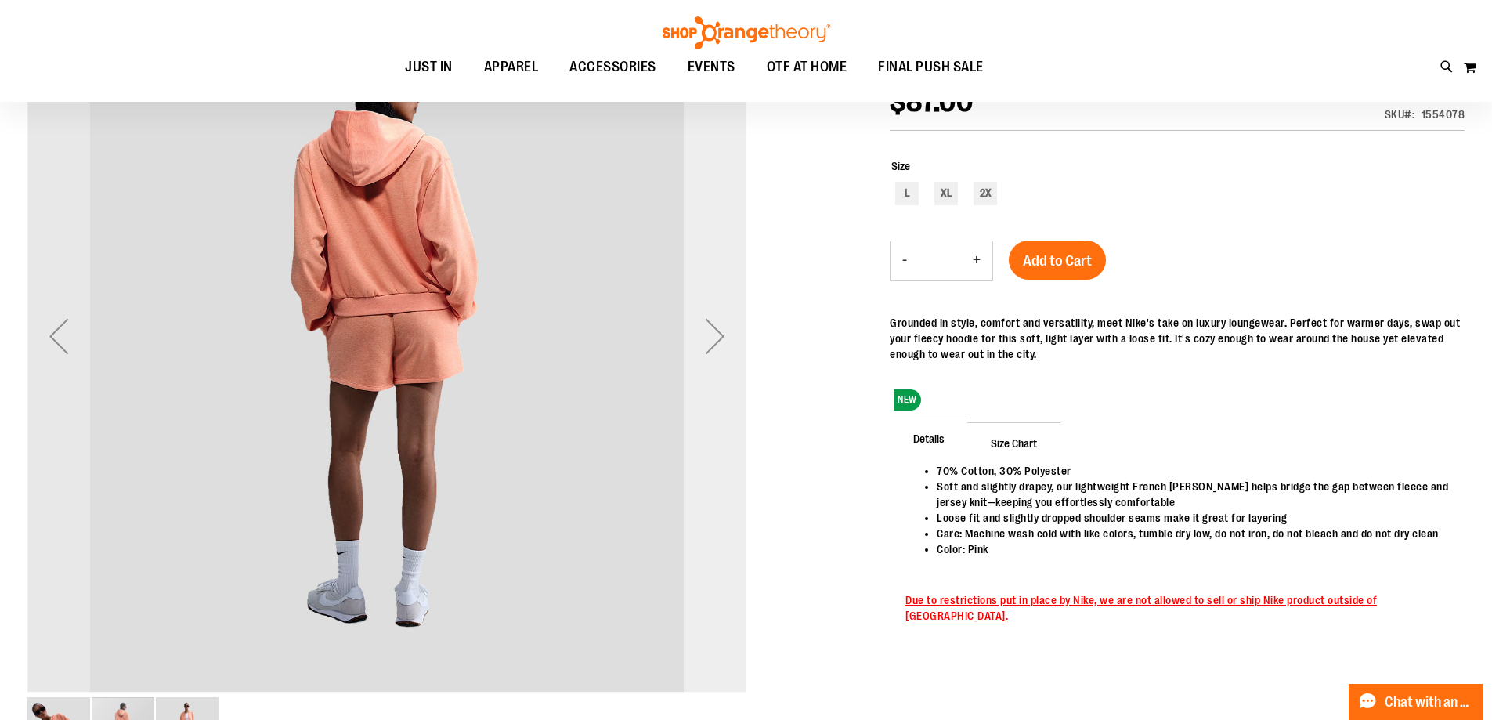
drag, startPoint x: 735, startPoint y: 332, endPoint x: 728, endPoint y: 267, distance: 65.4
click at [735, 327] on div "Next" at bounding box center [715, 336] width 63 height 63
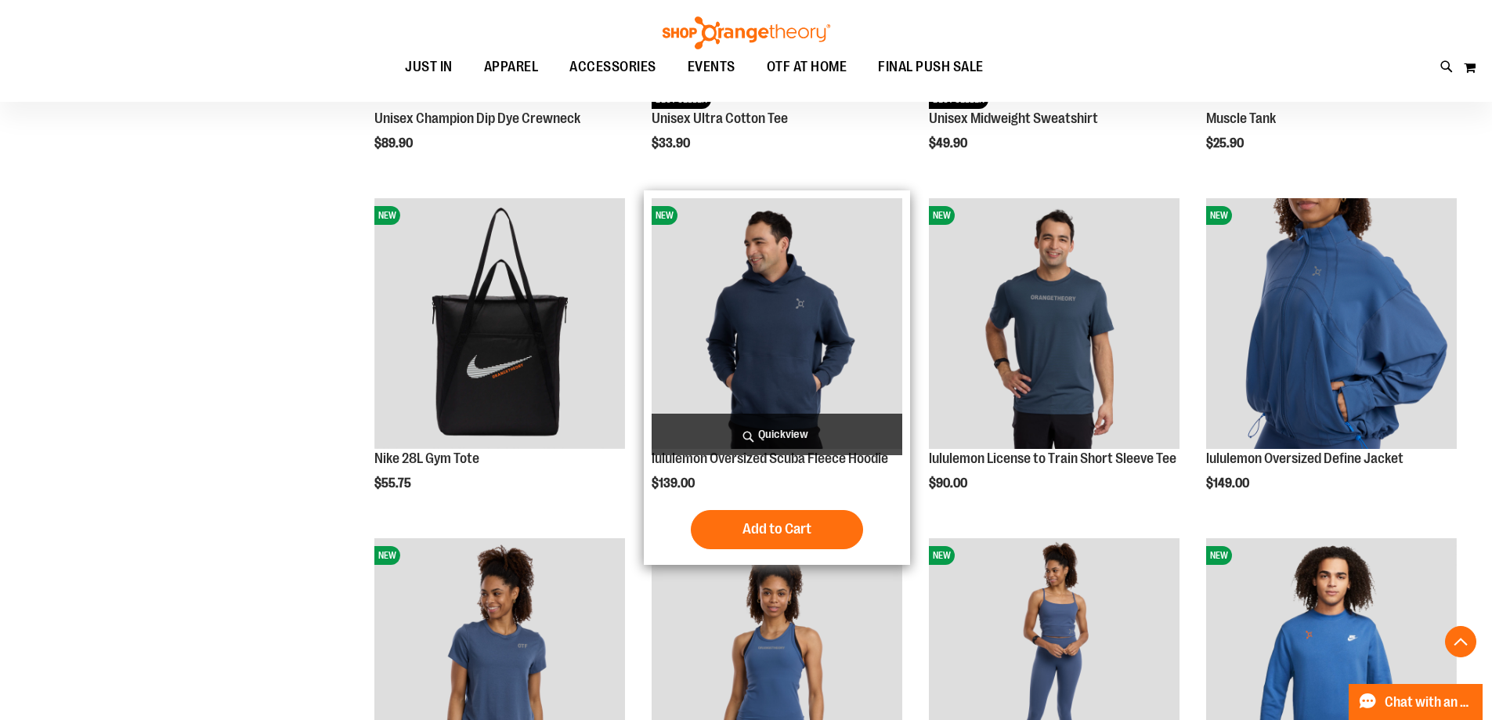
scroll to position [1488, 0]
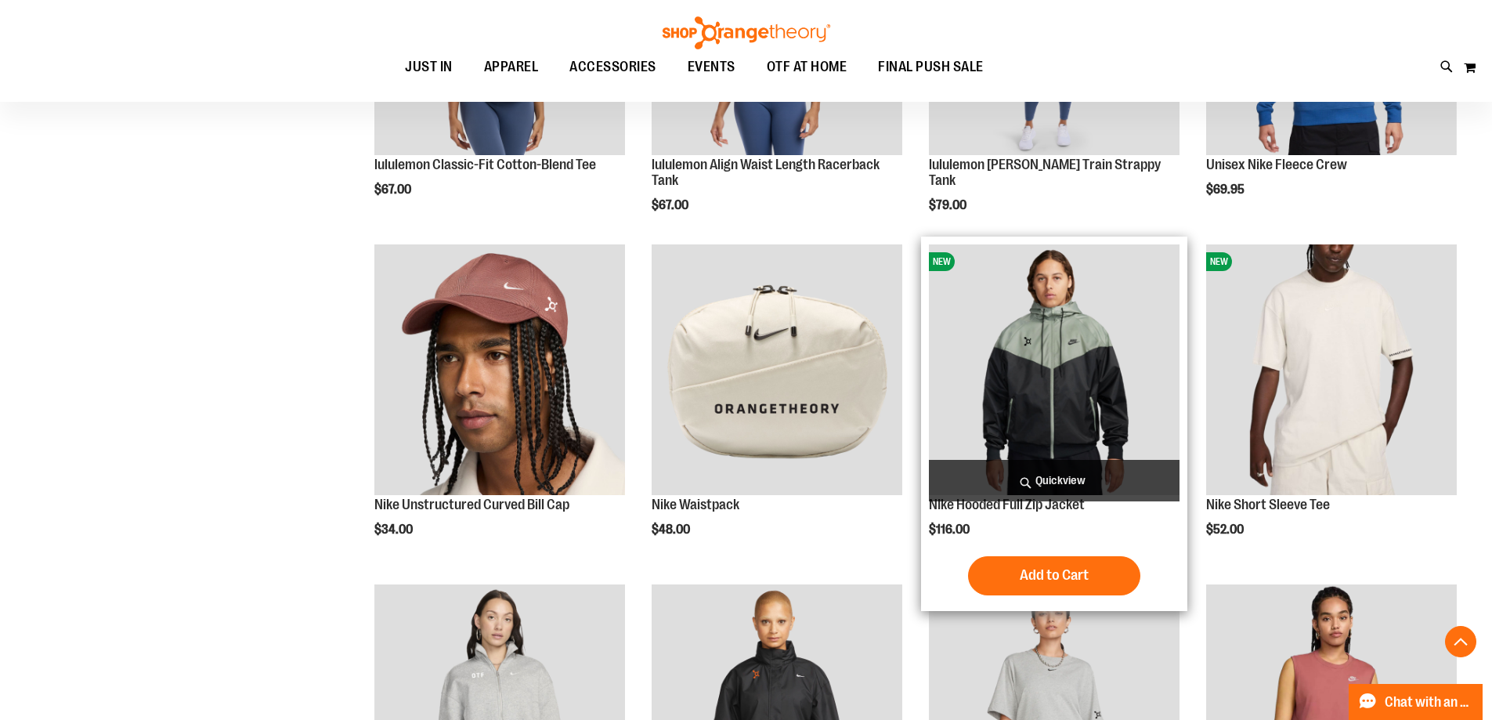
scroll to position [2271, 0]
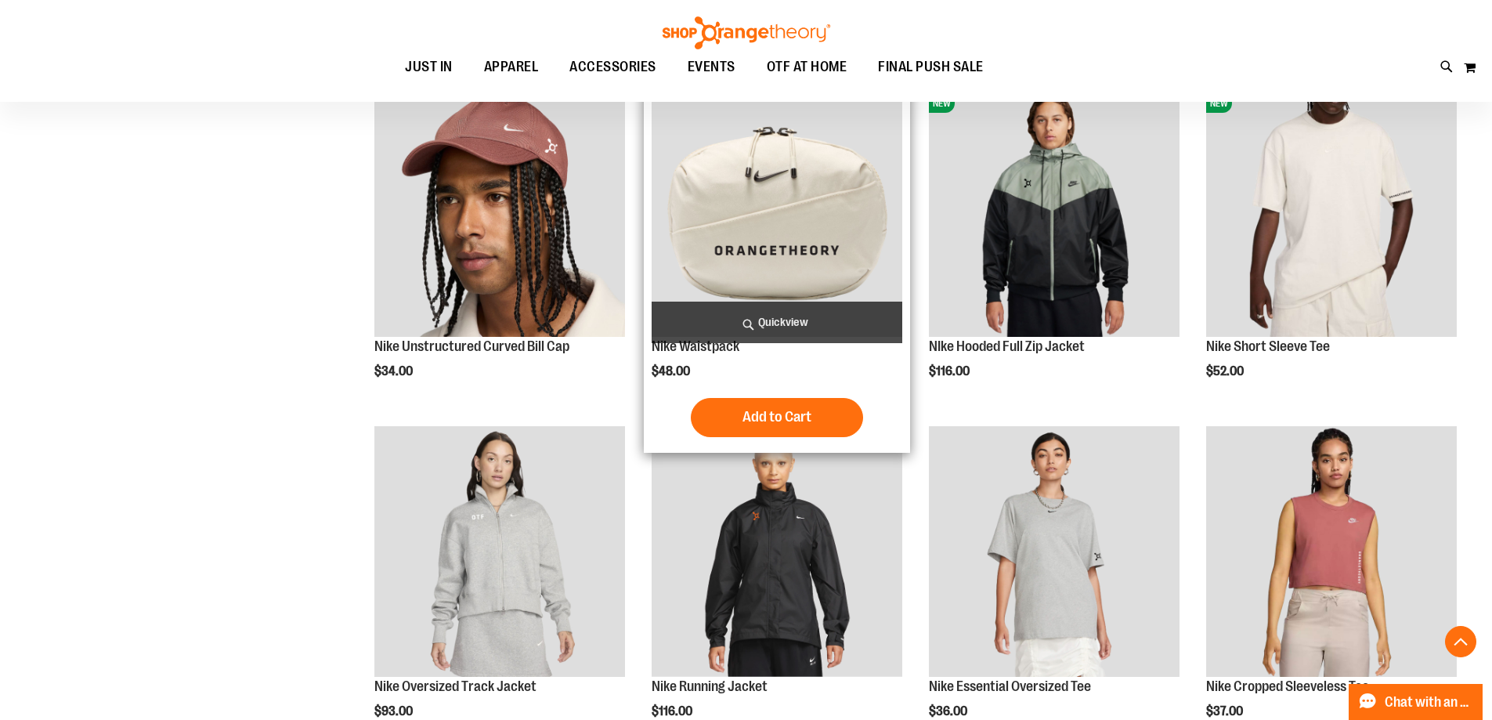
type input "**********"
click at [828, 280] on img "product" at bounding box center [777, 211] width 251 height 251
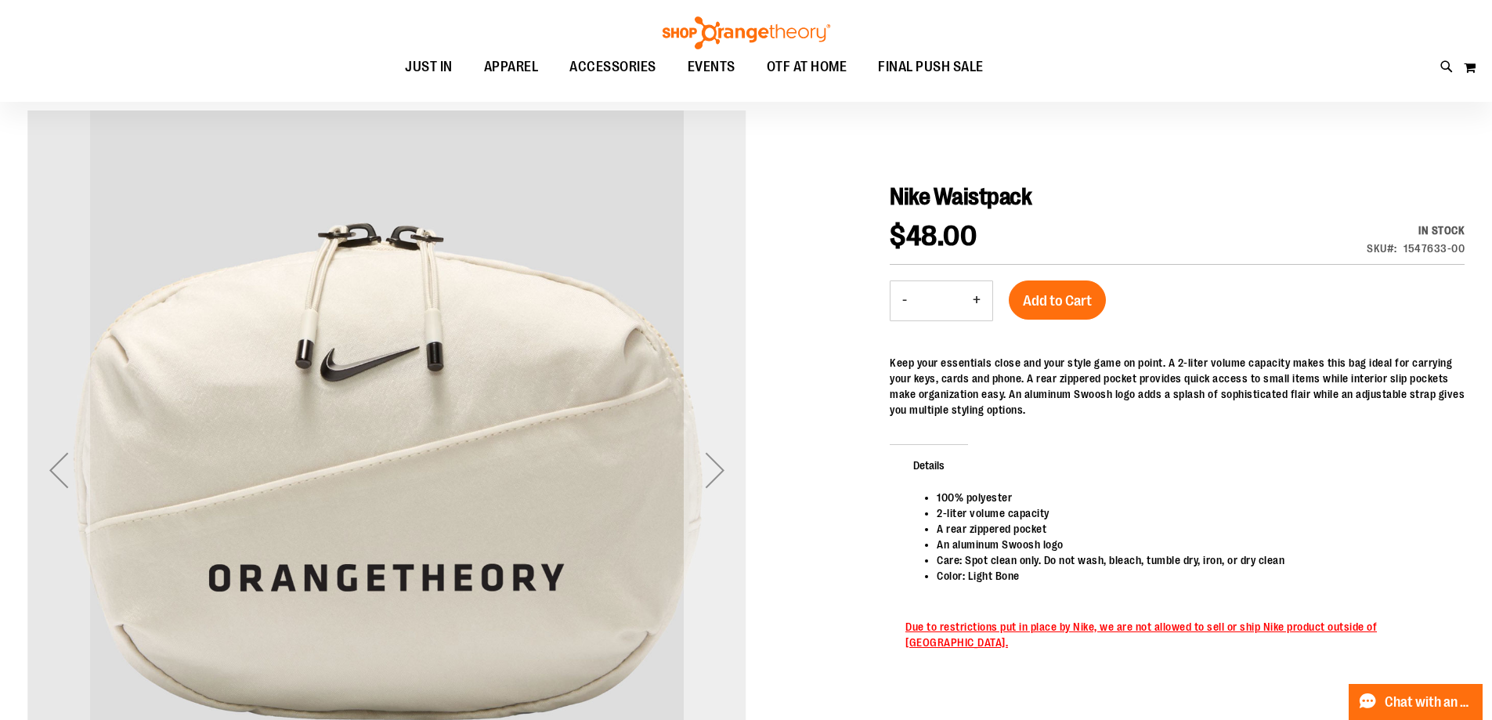
scroll to position [156, 0]
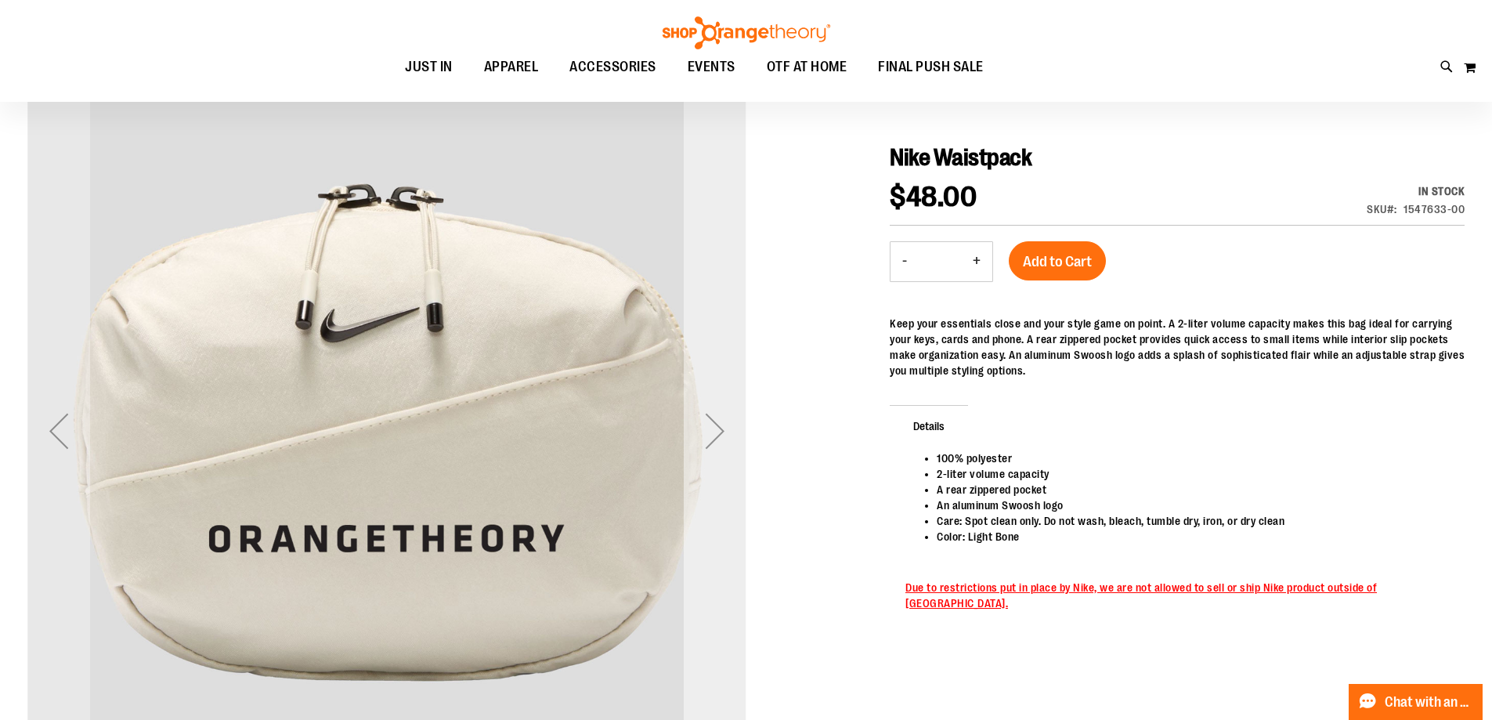
type input "**********"
click at [694, 424] on div "Next" at bounding box center [715, 431] width 63 height 63
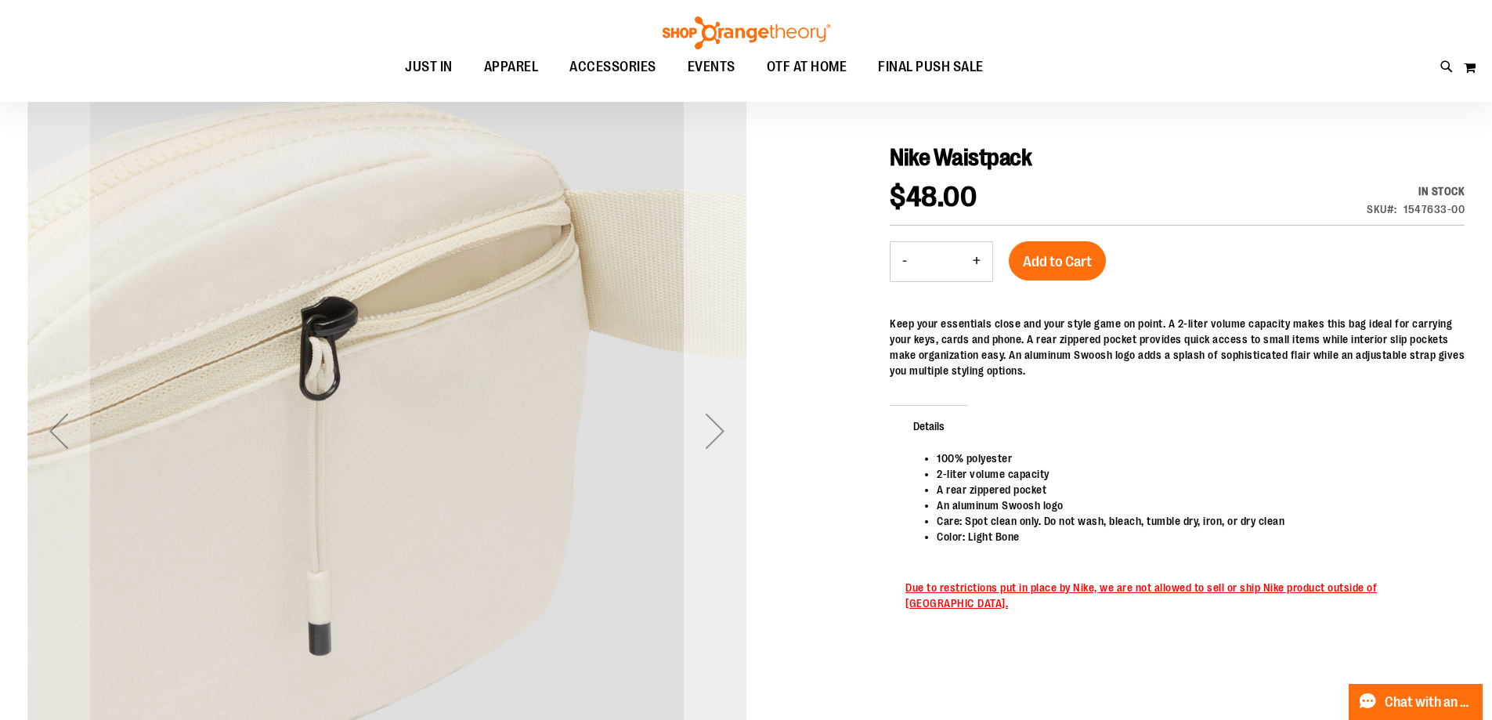
click at [692, 460] on div "Next" at bounding box center [715, 431] width 63 height 63
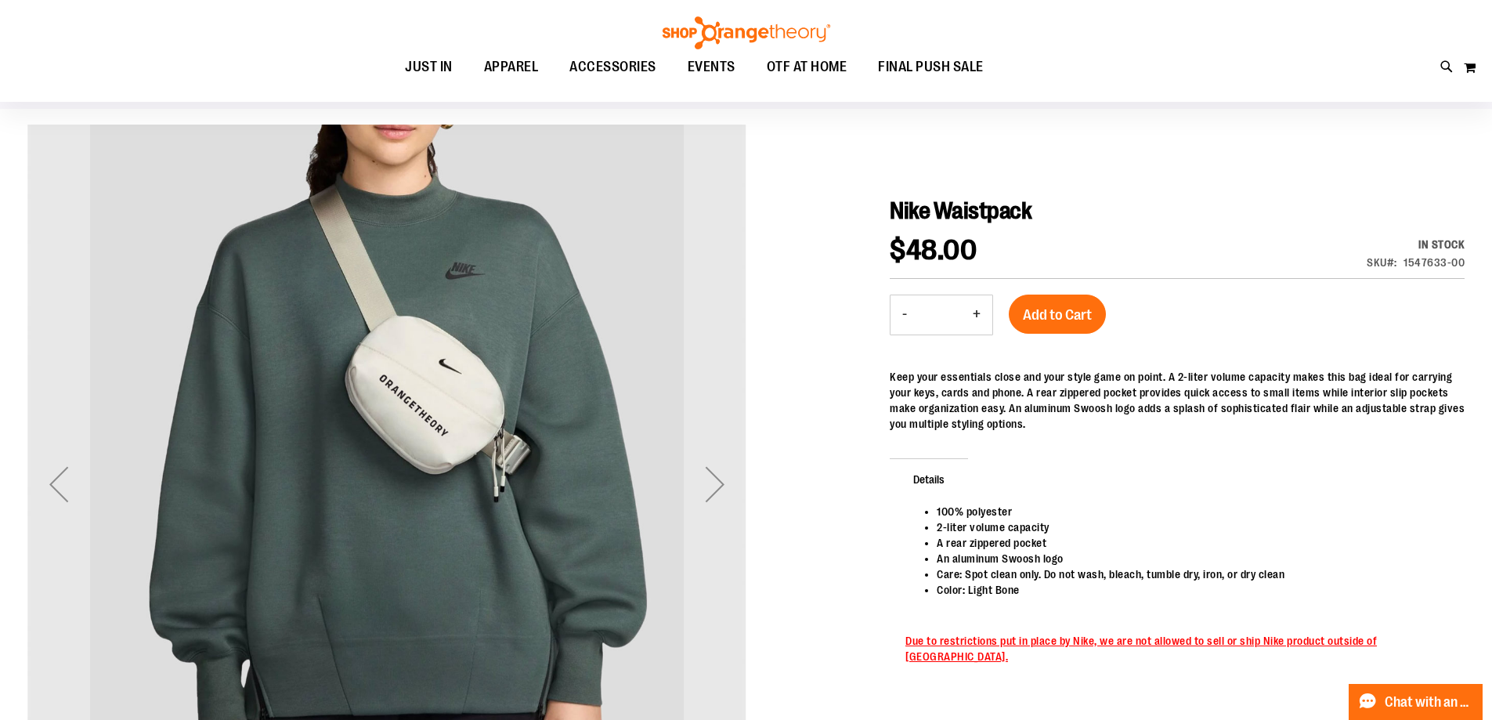
scroll to position [78, 0]
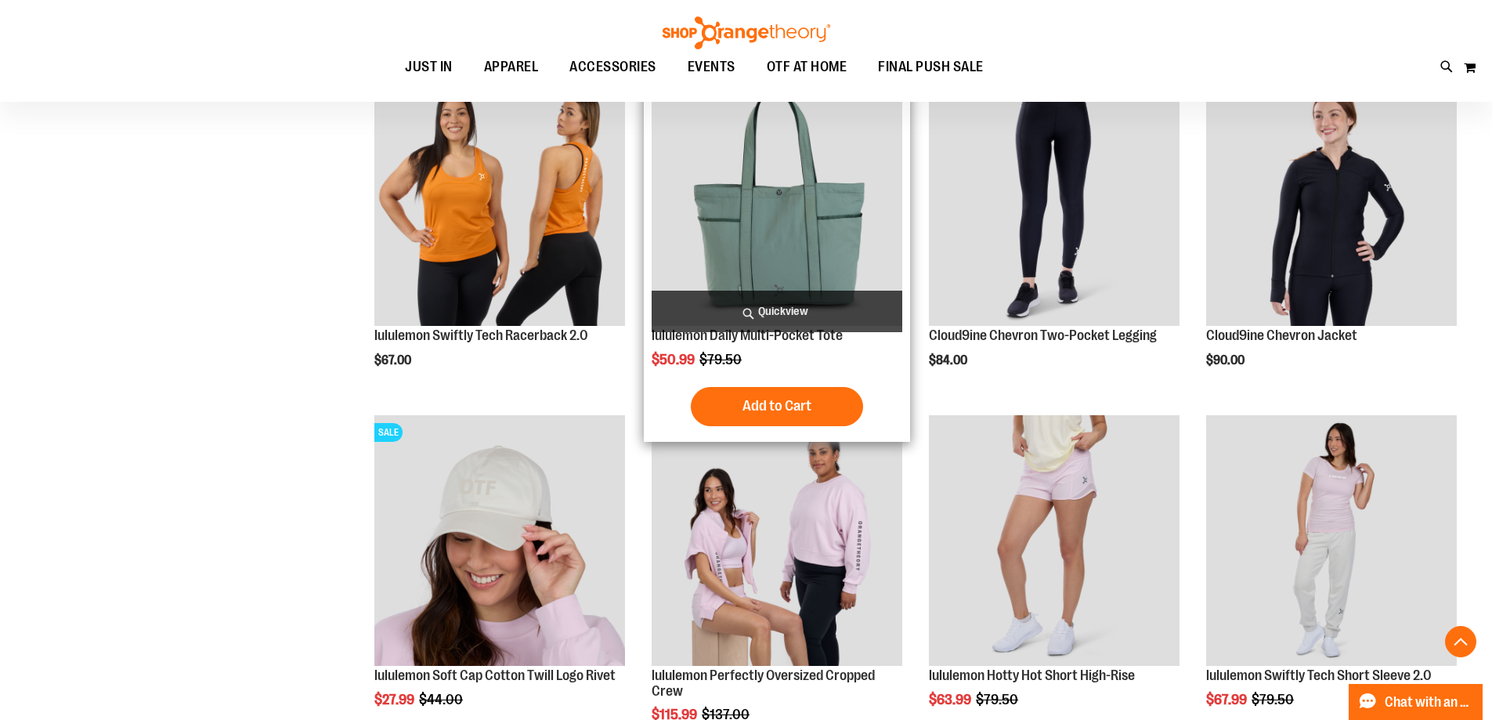
scroll to position [1253, 0]
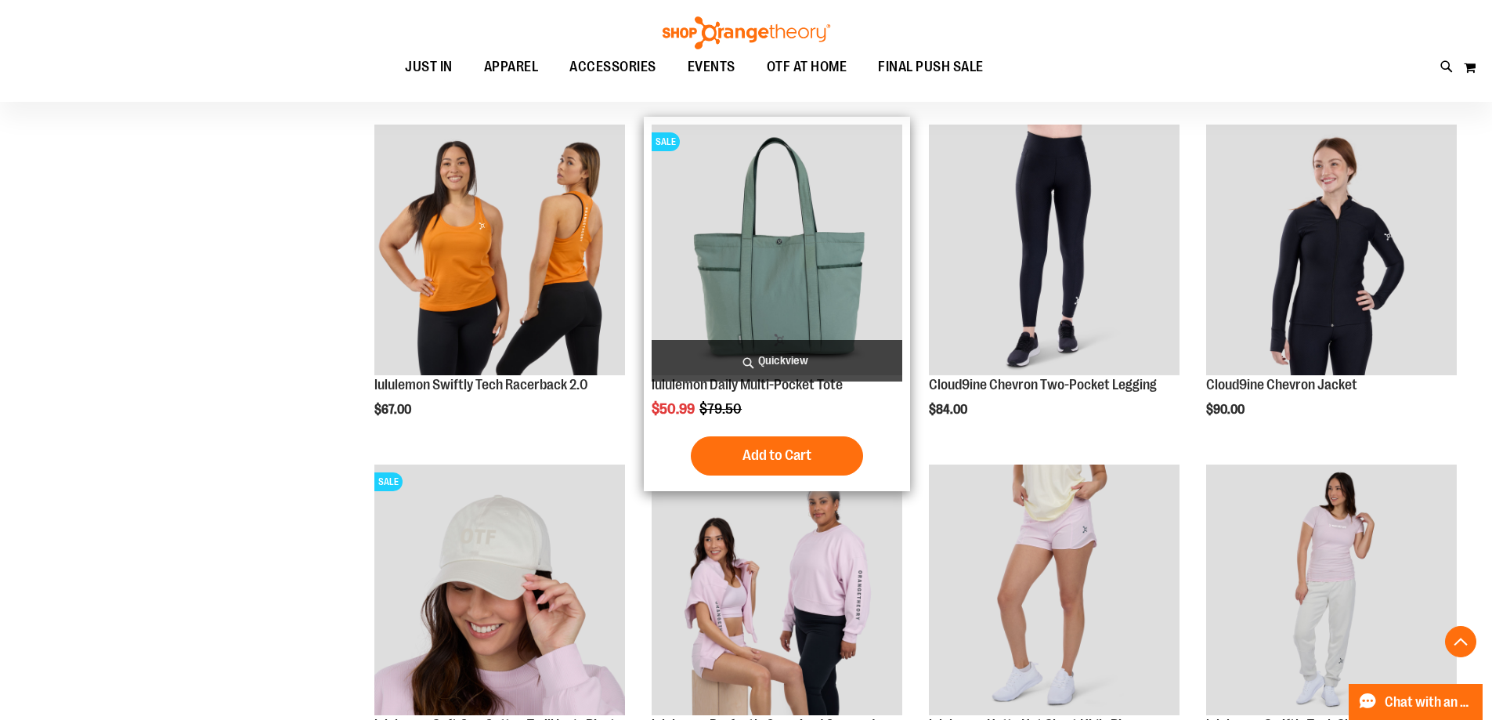
type input "**********"
click at [834, 304] on img "product" at bounding box center [777, 250] width 251 height 251
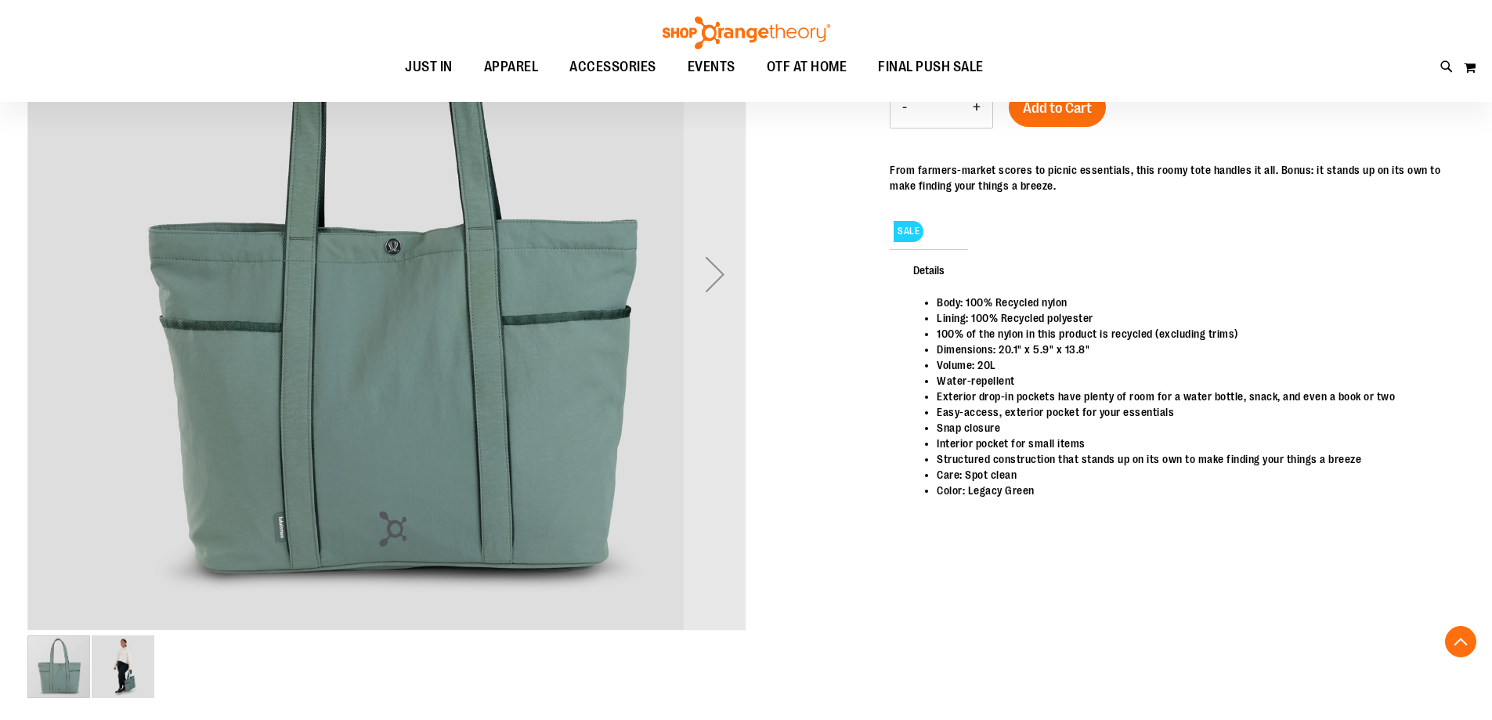
scroll to position [312, 0]
type input "**********"
click at [120, 678] on img "image 2 of 2" at bounding box center [123, 667] width 63 height 63
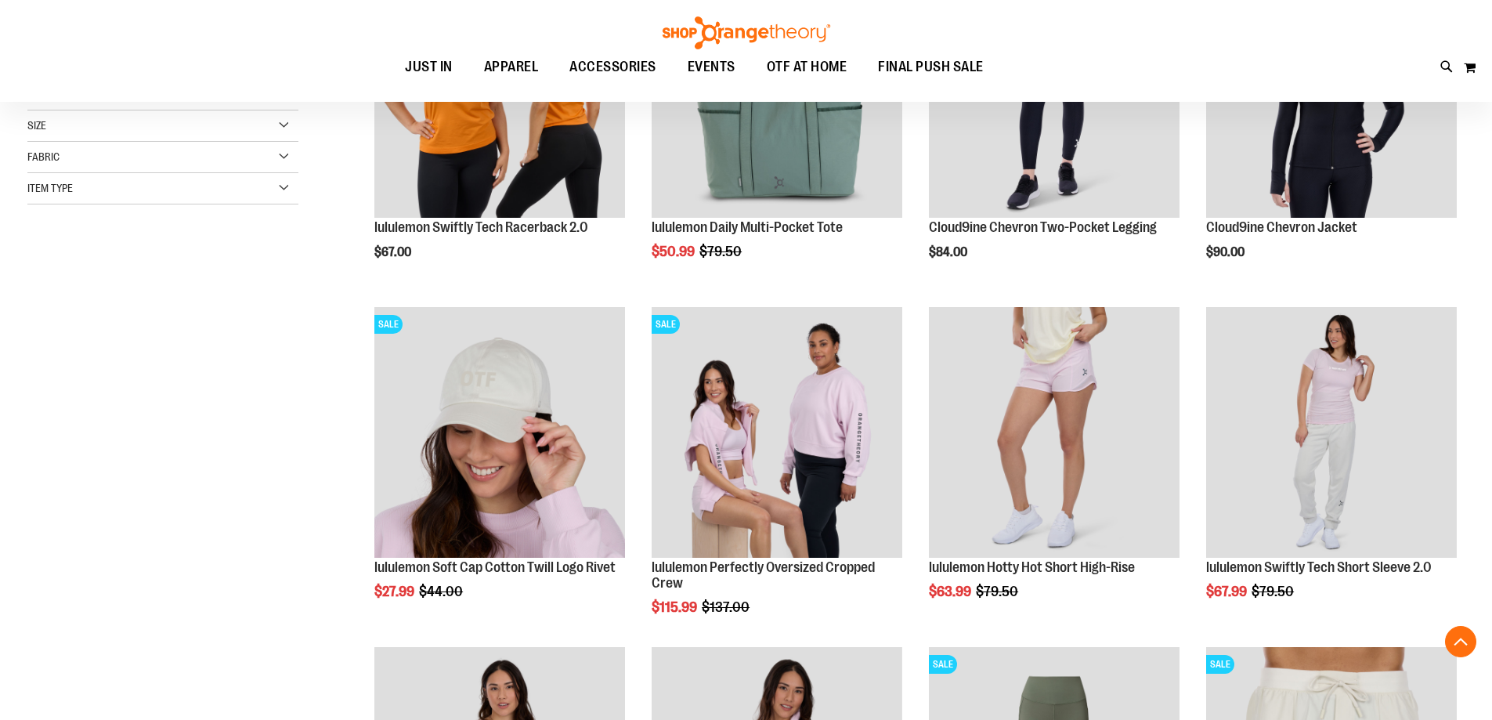
scroll to position [548, 0]
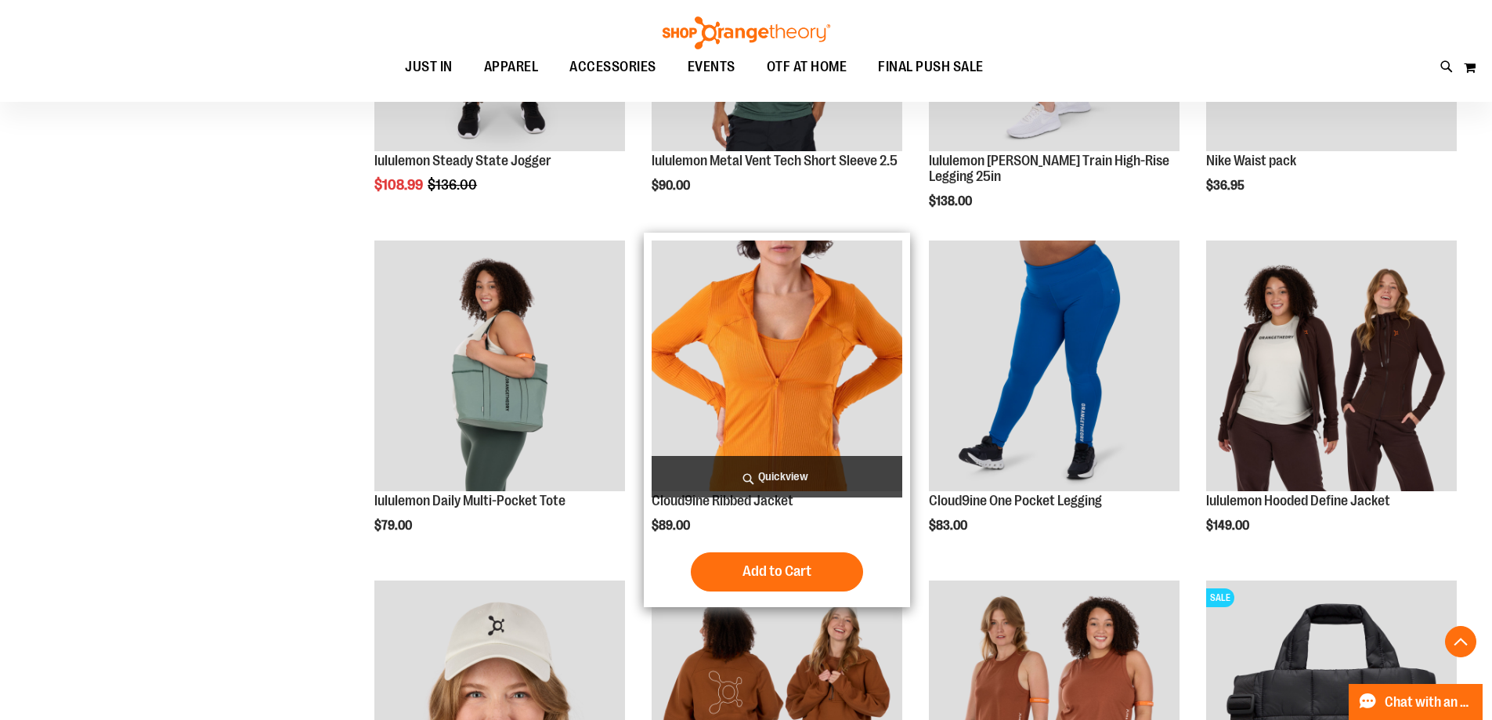
scroll to position [1644, 0]
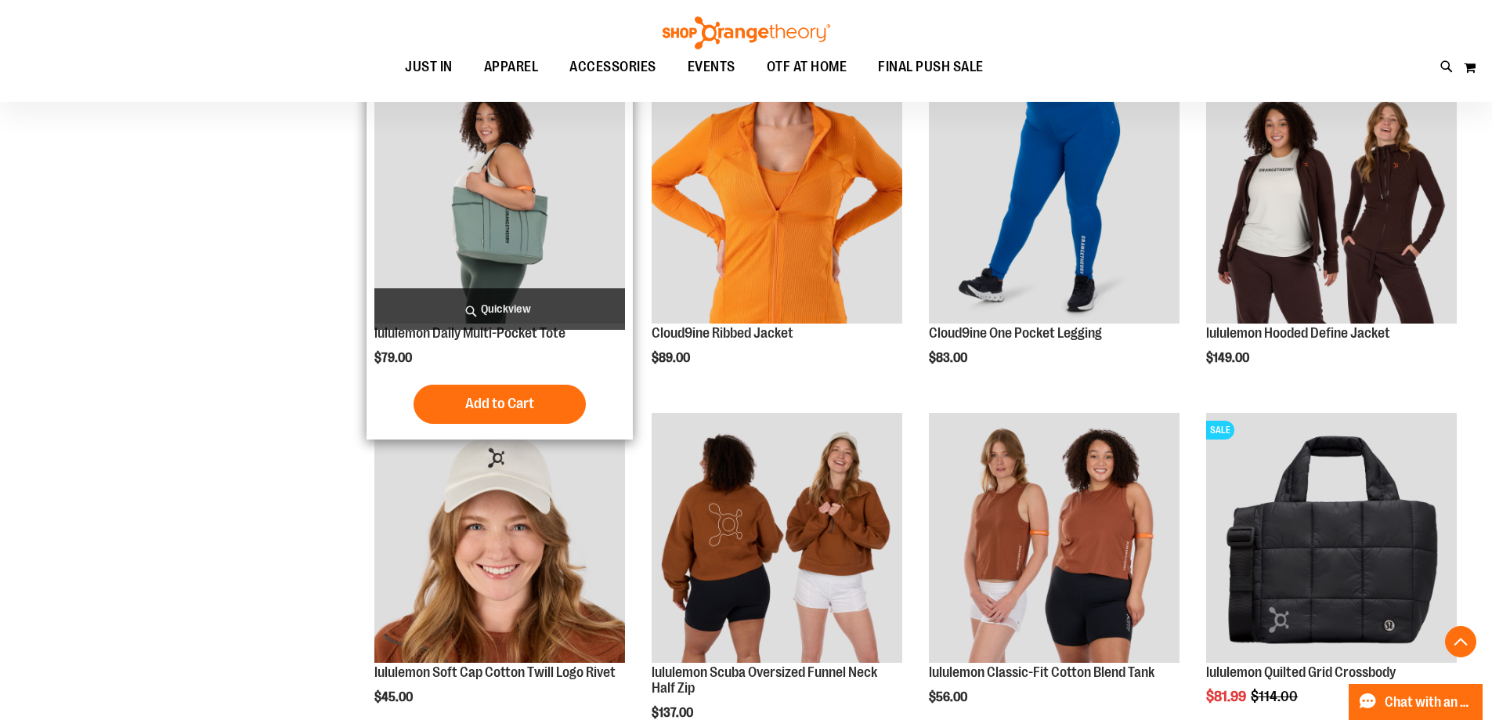
type input "**********"
click at [487, 243] on img "product" at bounding box center [499, 198] width 251 height 251
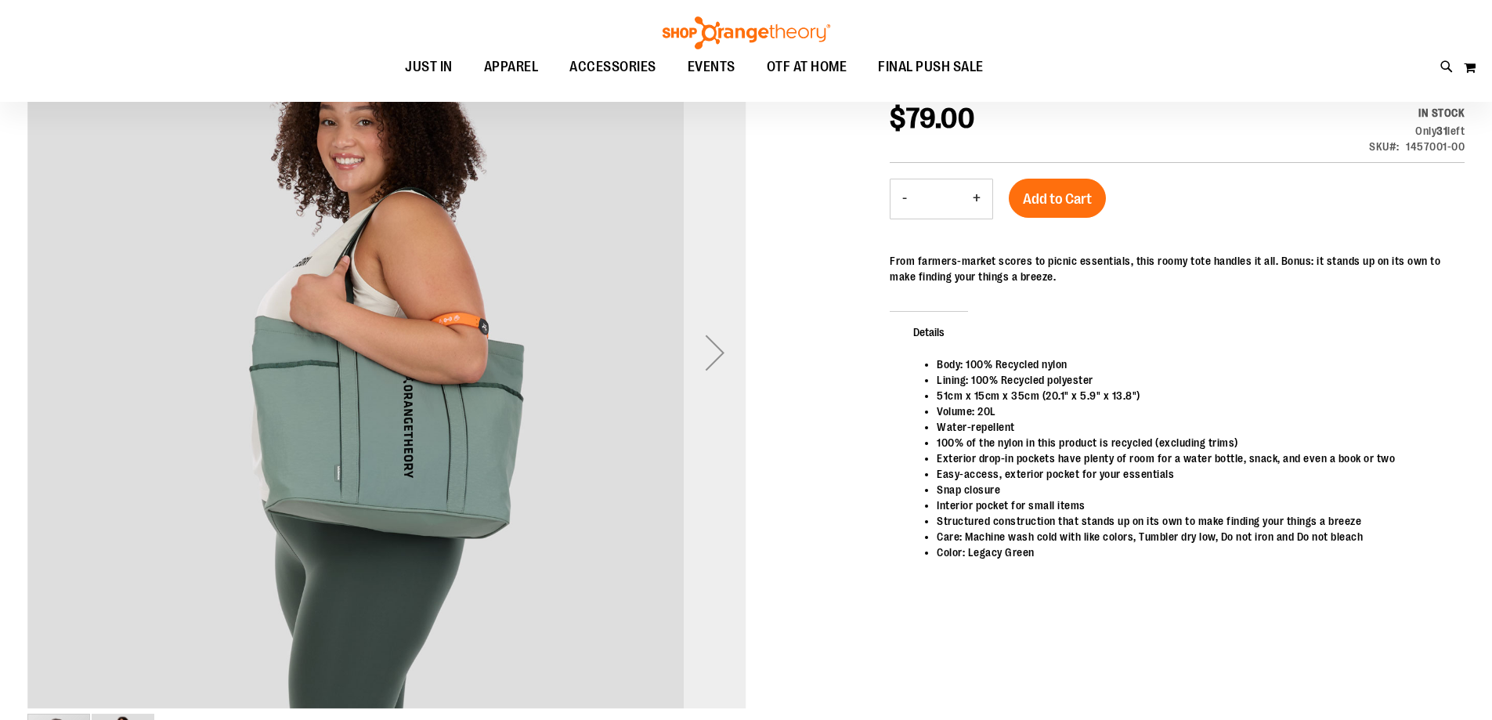
scroll to position [233, 0]
type input "**********"
click at [723, 355] on div "Next" at bounding box center [715, 353] width 63 height 63
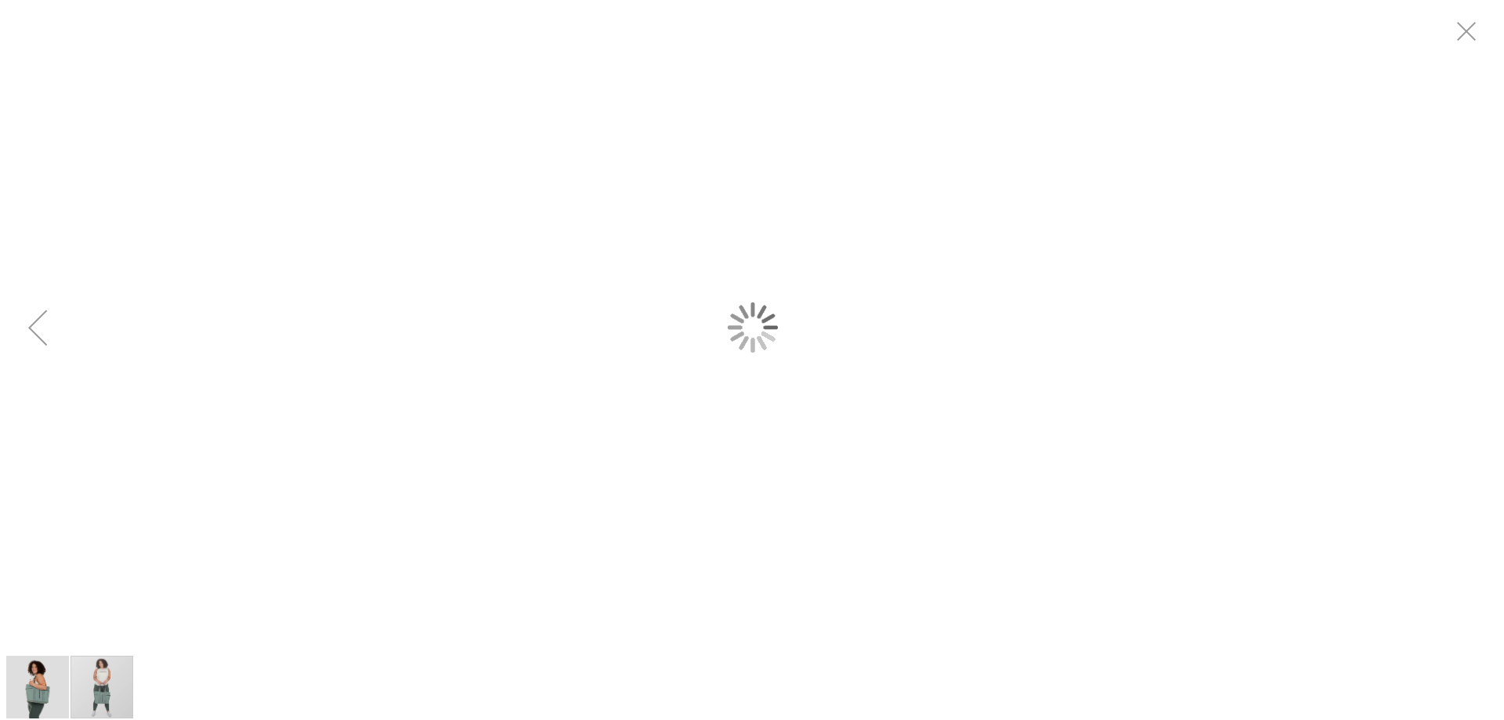
scroll to position [0, 0]
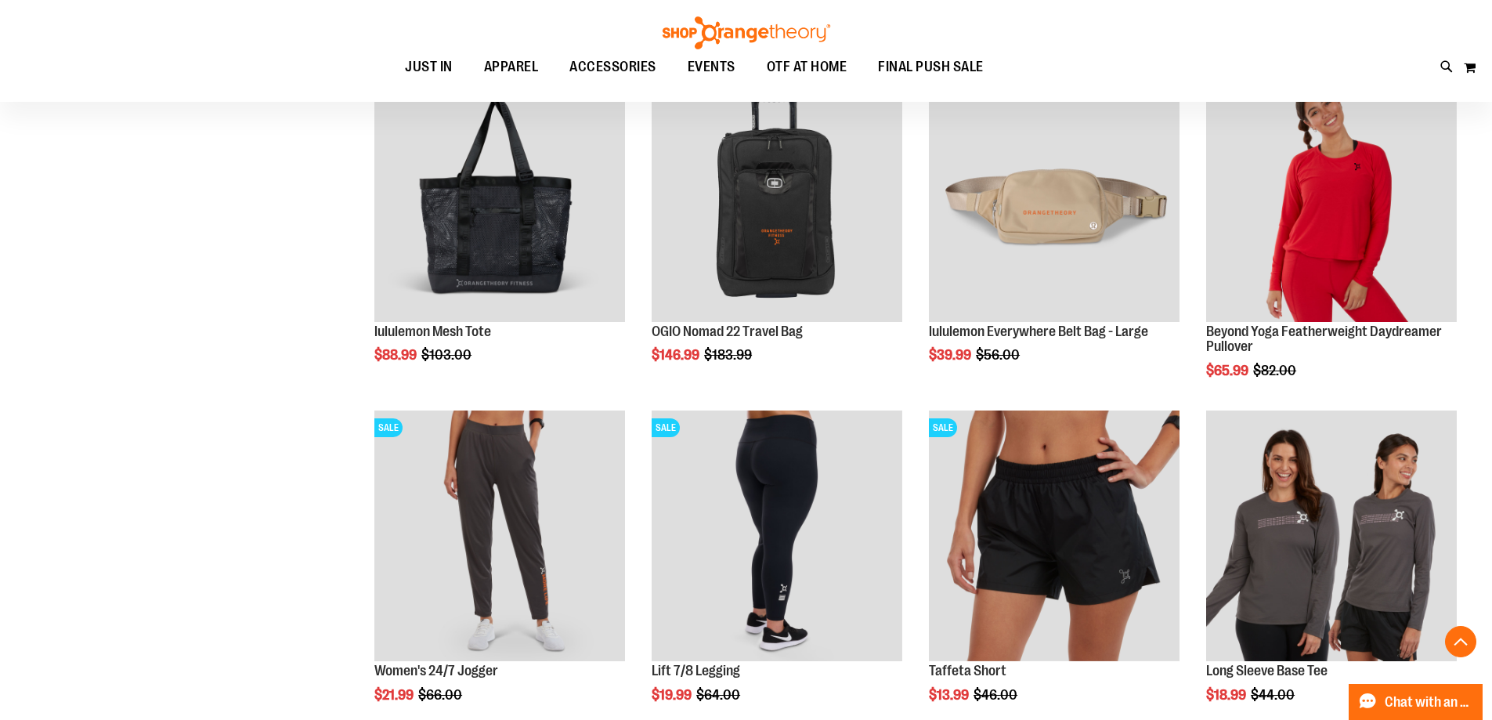
scroll to position [939, 0]
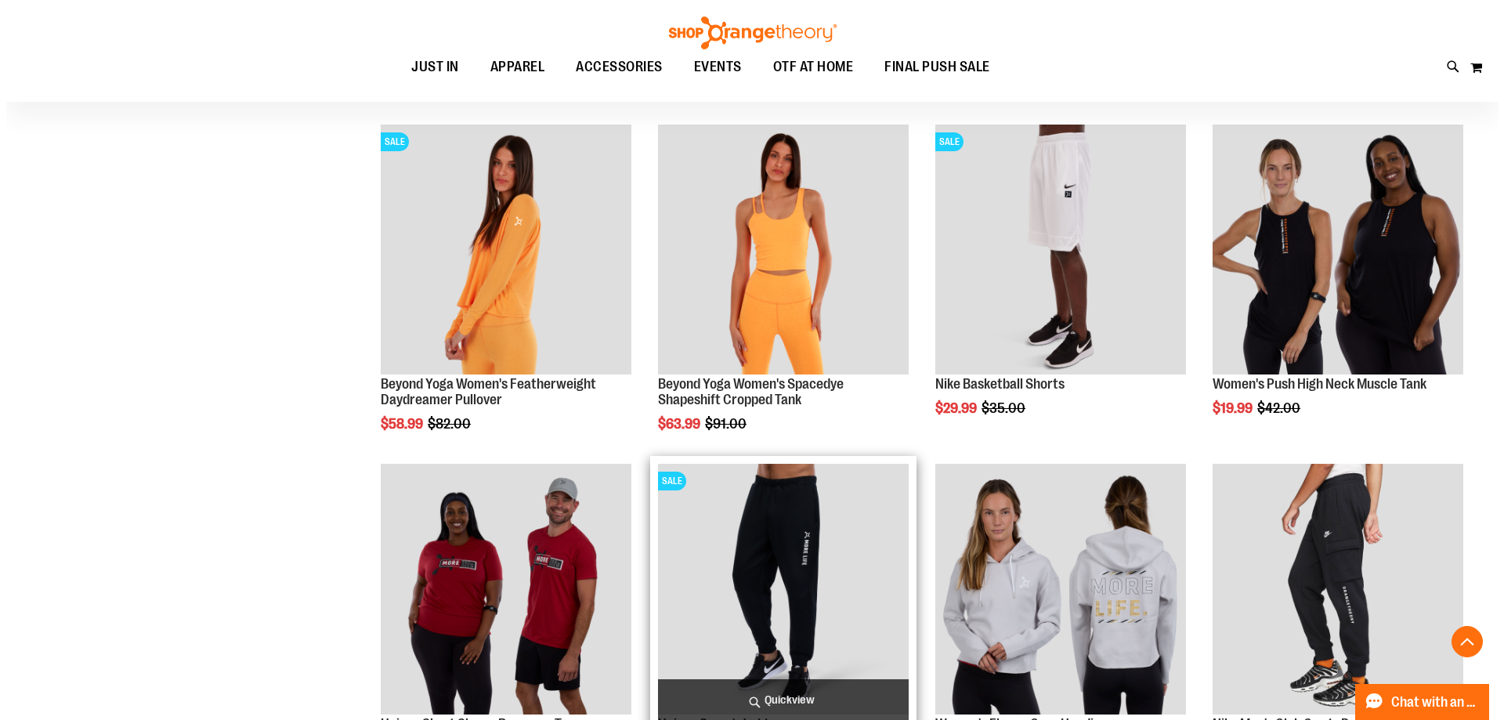
scroll to position [1879, 0]
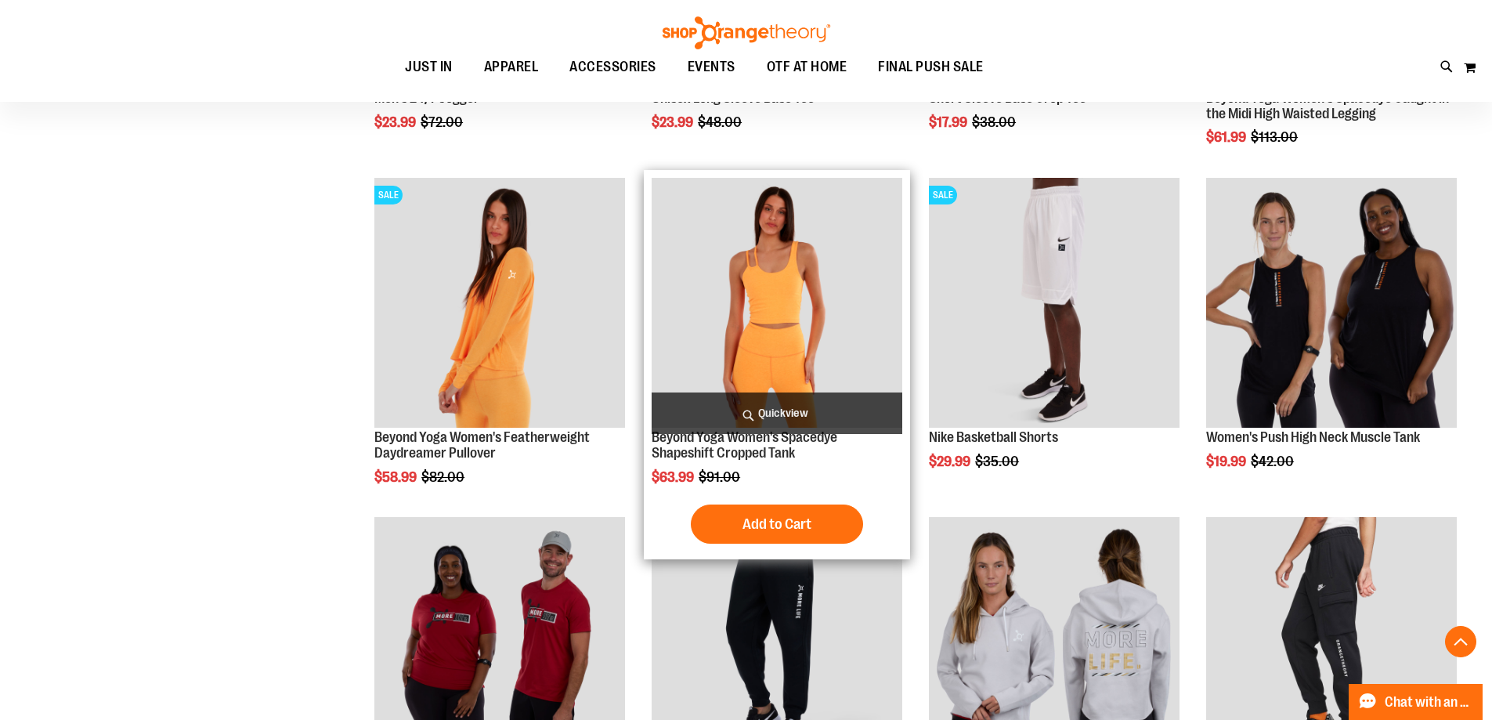
type input "**********"
click at [772, 420] on span "Quickview" at bounding box center [777, 414] width 251 height 42
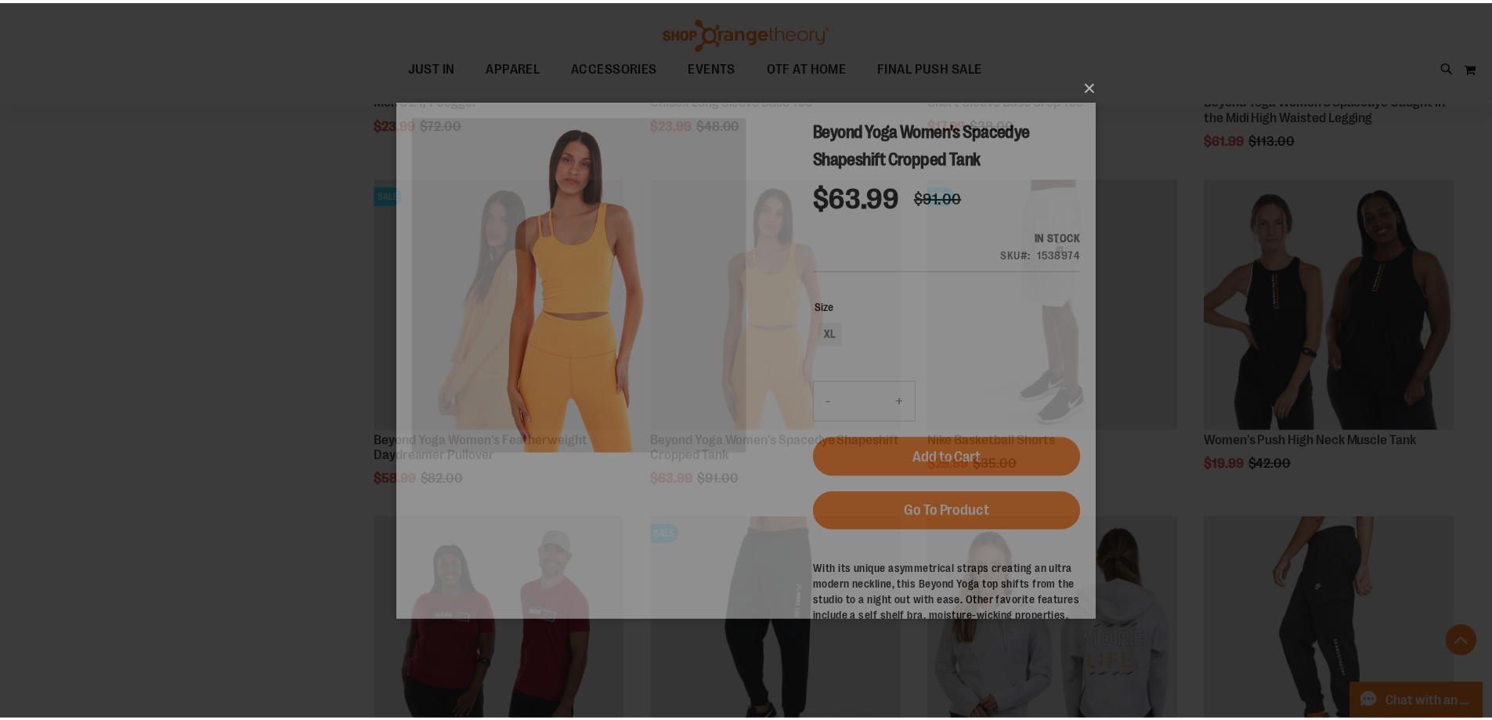
scroll to position [0, 0]
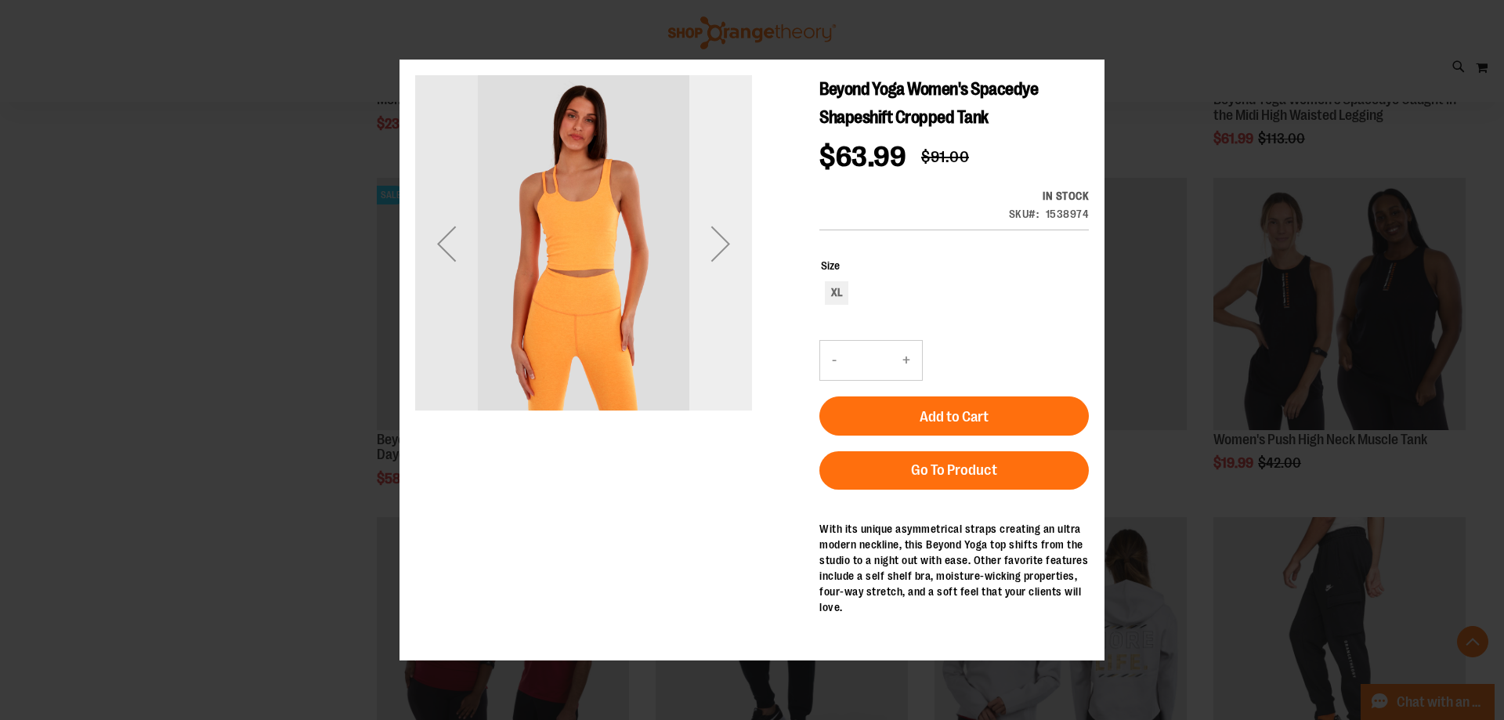
click at [733, 277] on div "Next" at bounding box center [720, 242] width 63 height 337
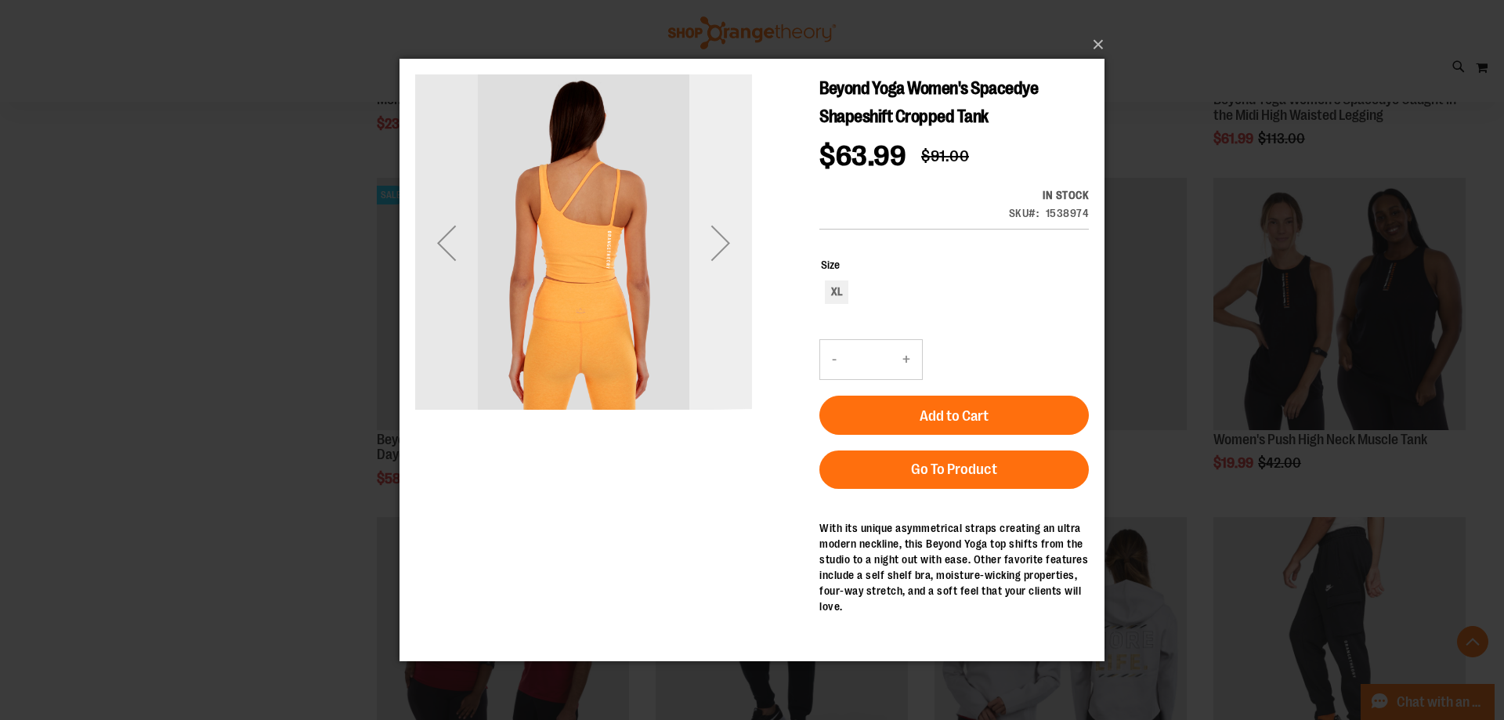
click at [725, 270] on div "Next" at bounding box center [720, 243] width 63 height 63
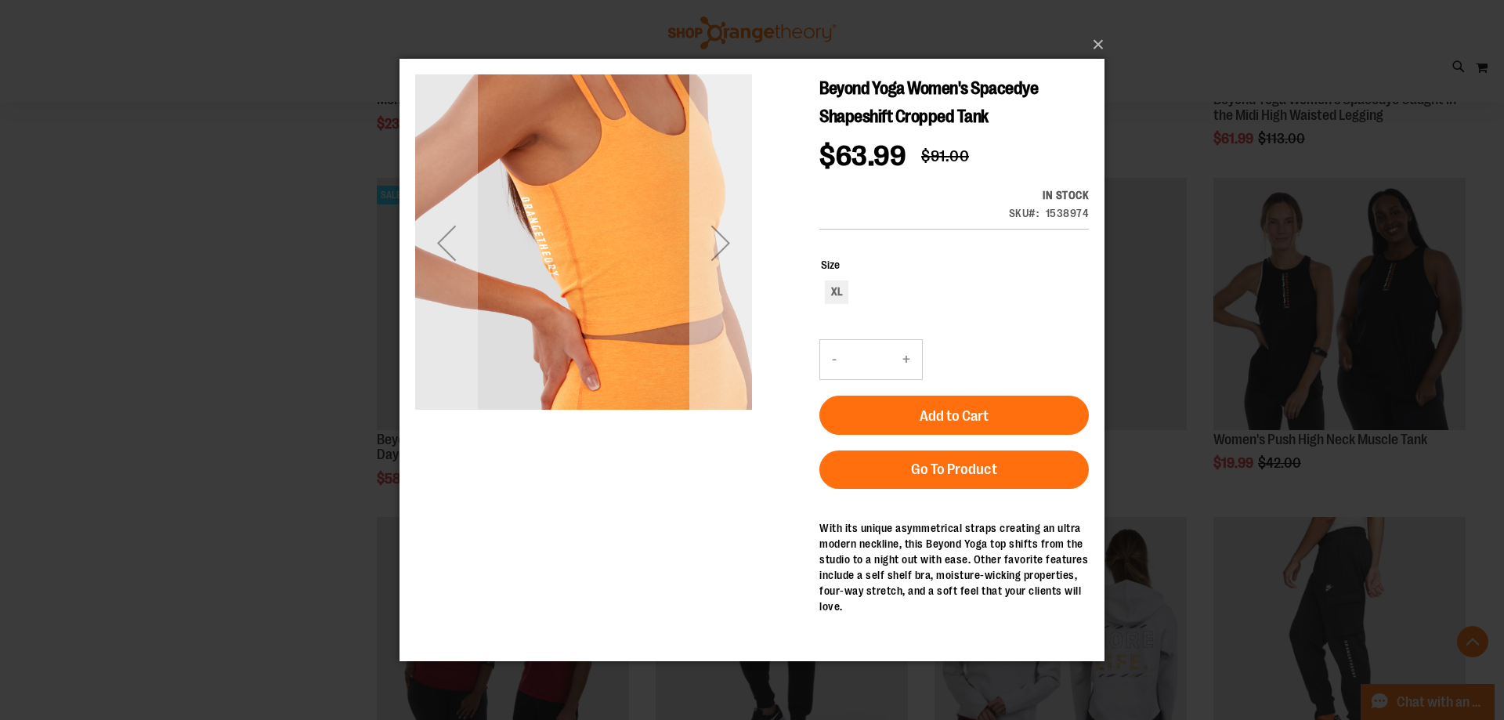
click at [725, 270] on div "Next" at bounding box center [720, 243] width 63 height 63
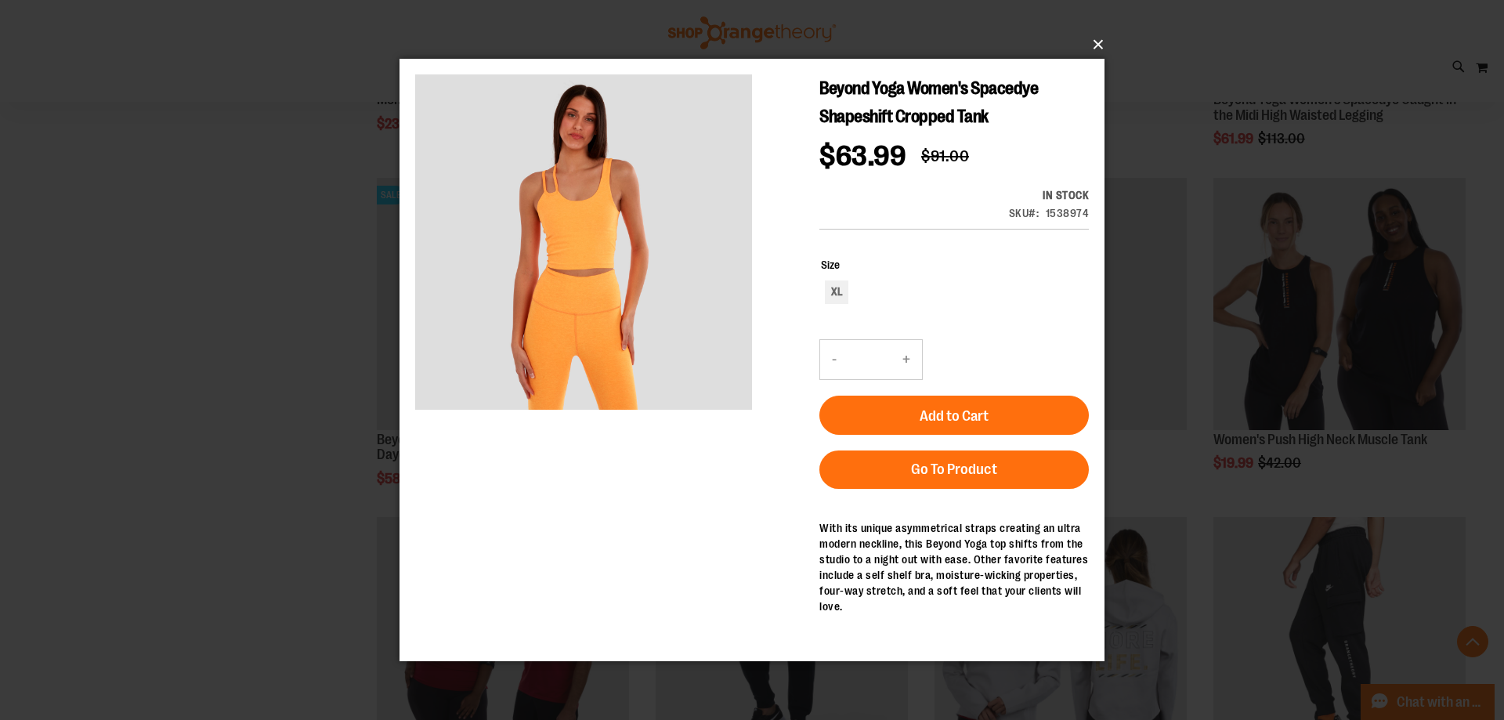
click at [1096, 46] on button "×" at bounding box center [756, 44] width 705 height 34
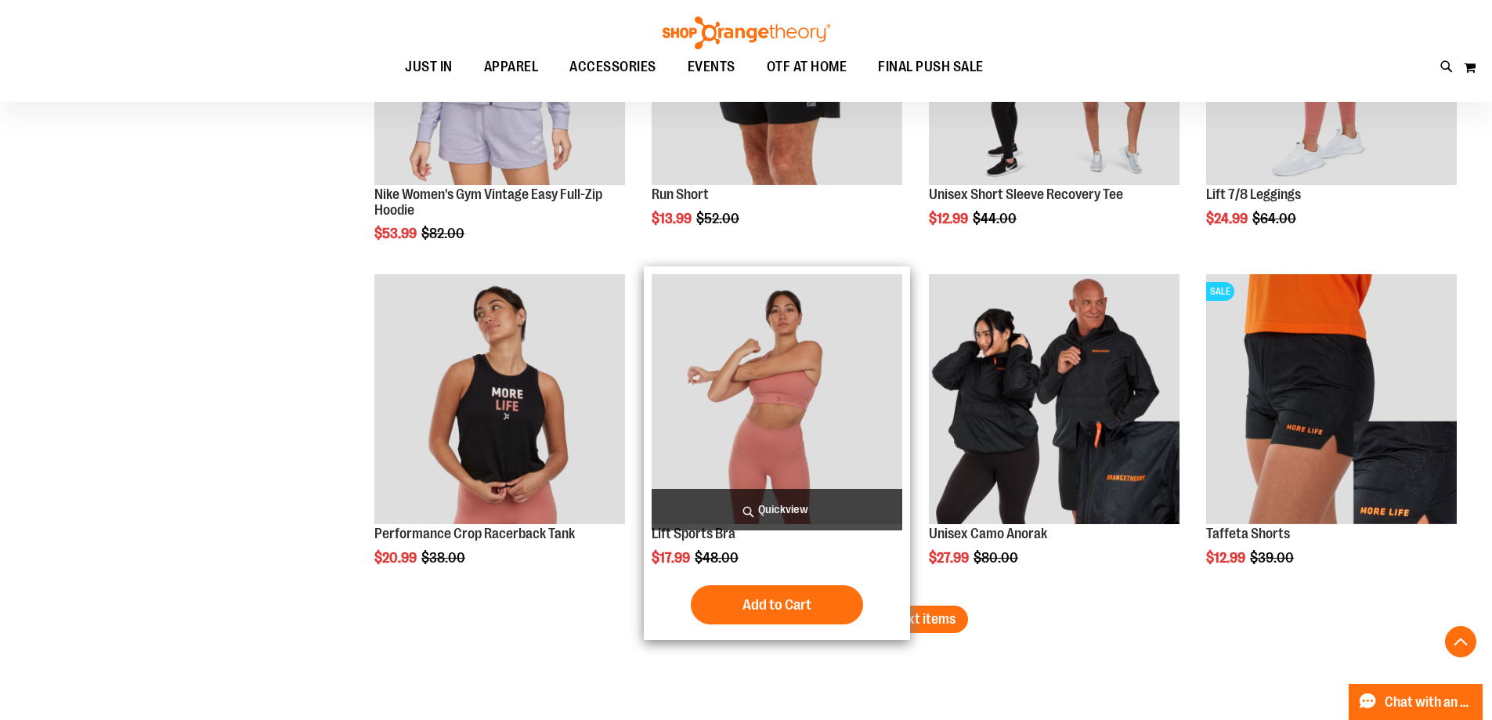
scroll to position [2976, 0]
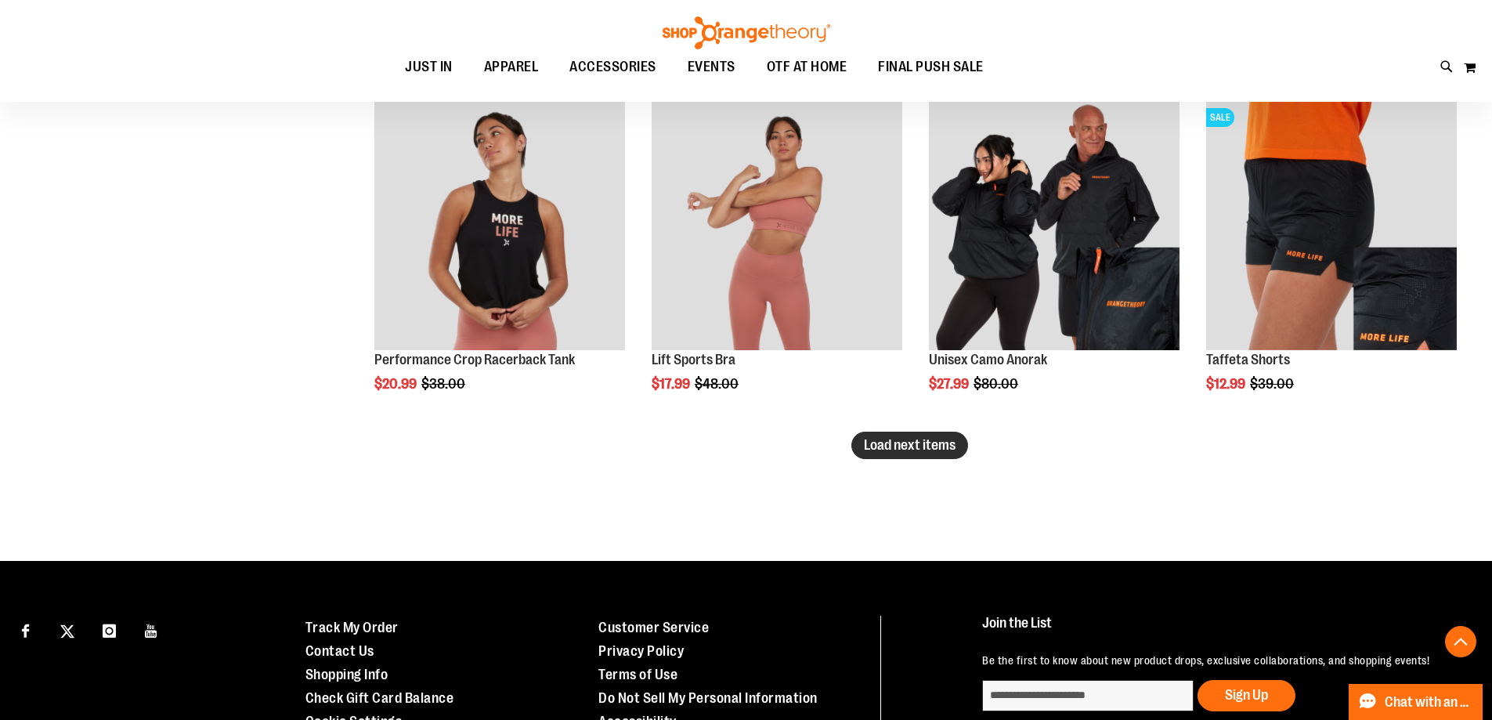
click at [868, 449] on span "Load next items" at bounding box center [910, 445] width 92 height 16
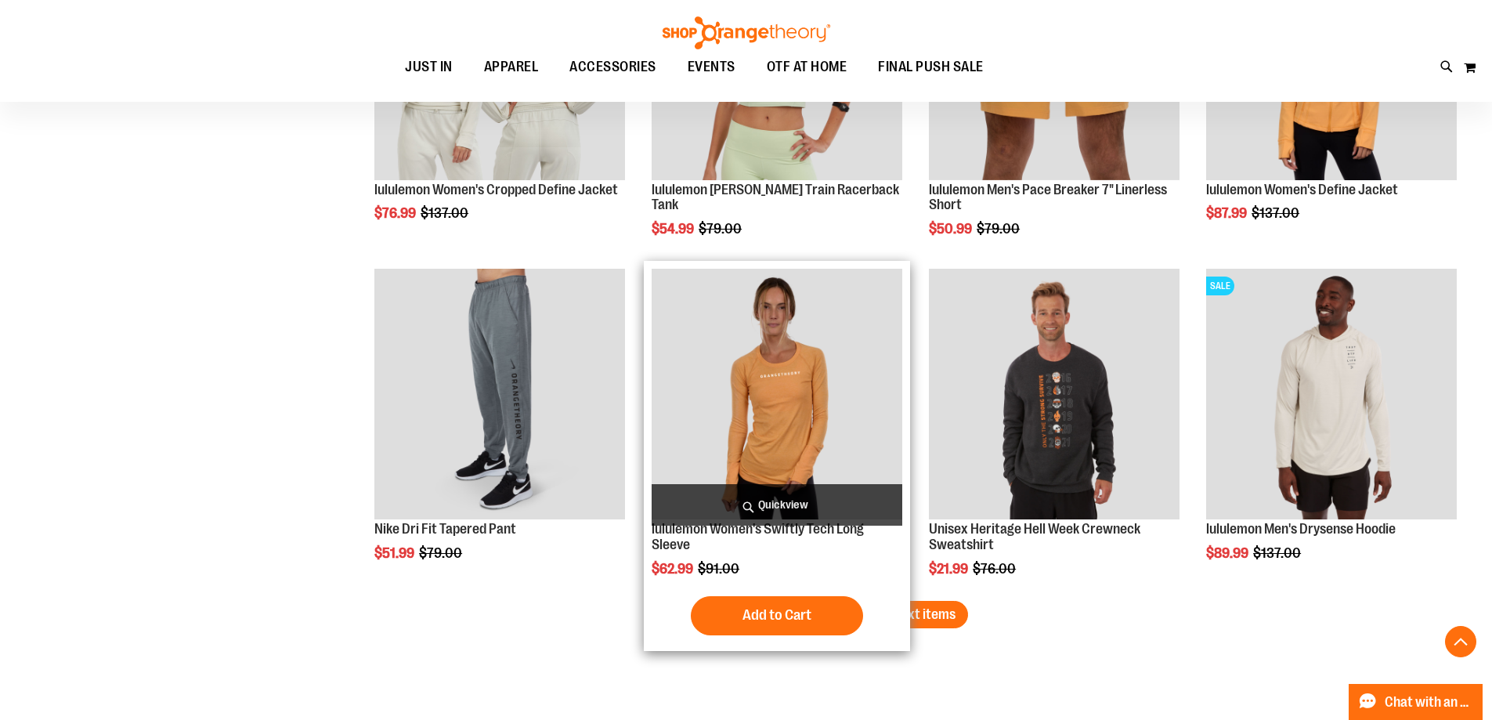
scroll to position [3916, 0]
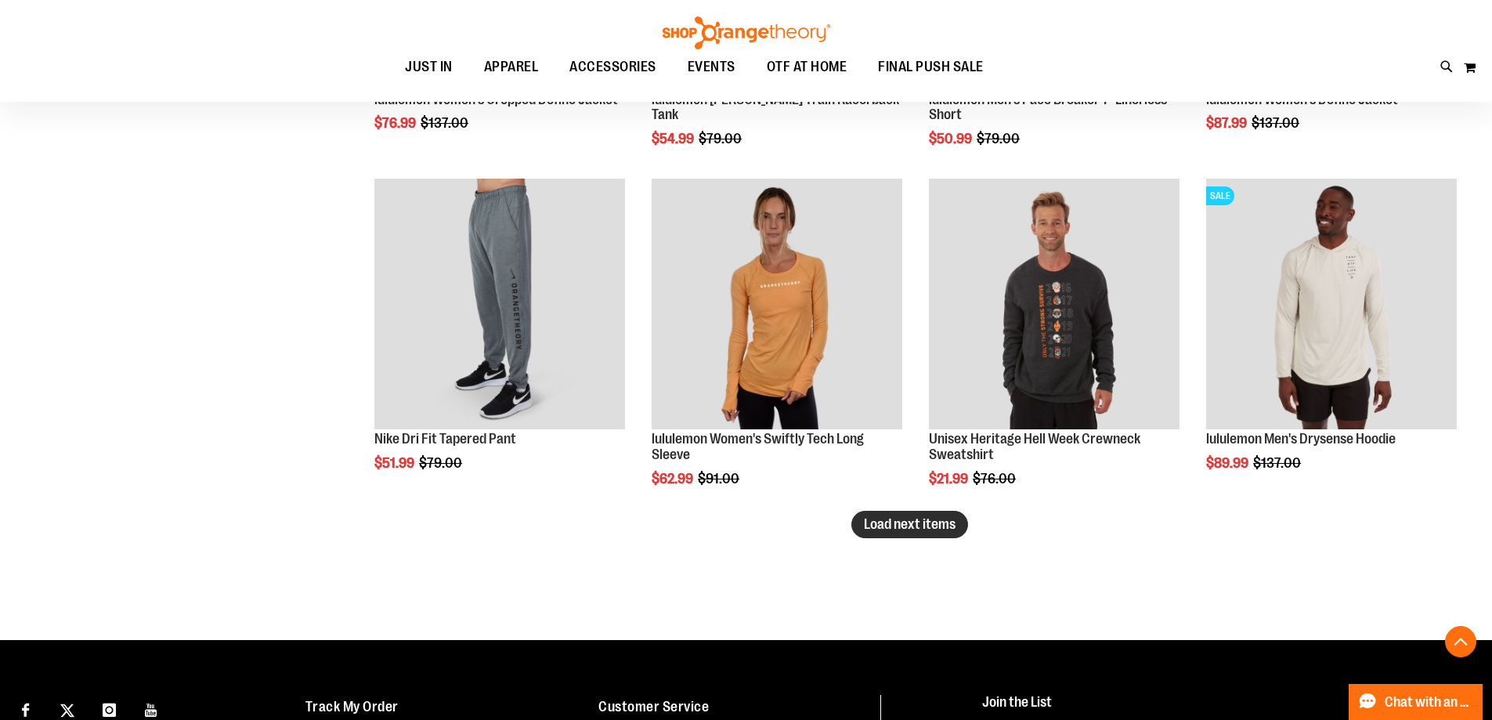
click at [935, 537] on button "Load next items" at bounding box center [910, 524] width 117 height 27
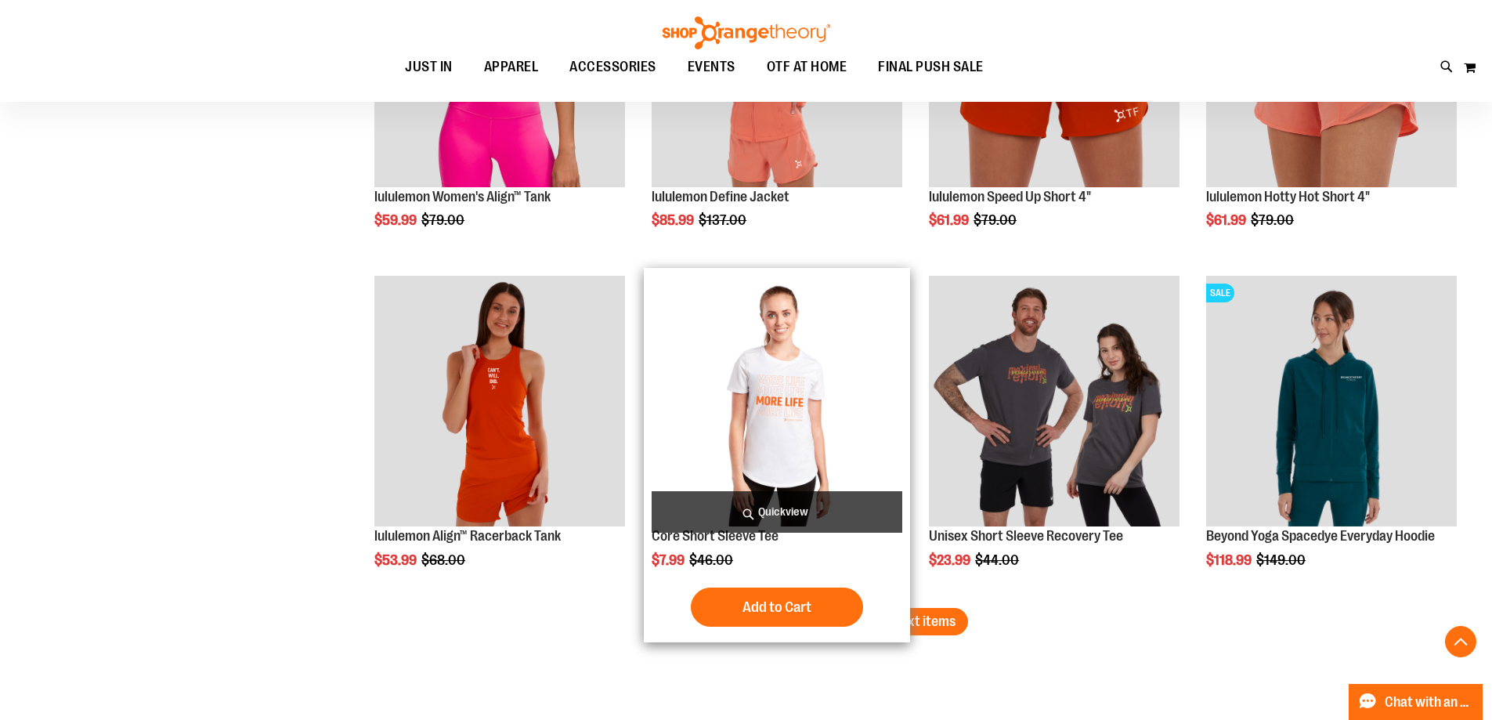
scroll to position [4857, 0]
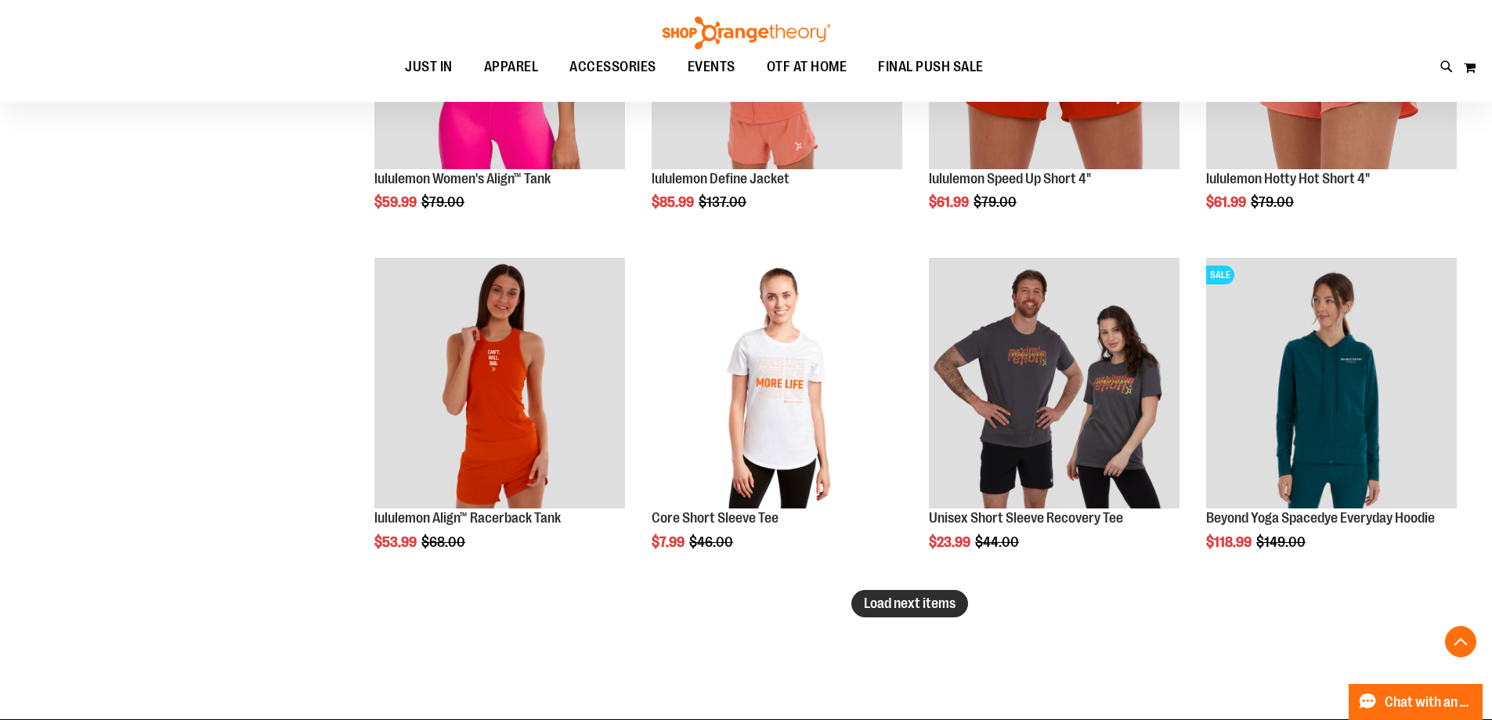
click at [898, 604] on span "Load next items" at bounding box center [910, 603] width 92 height 16
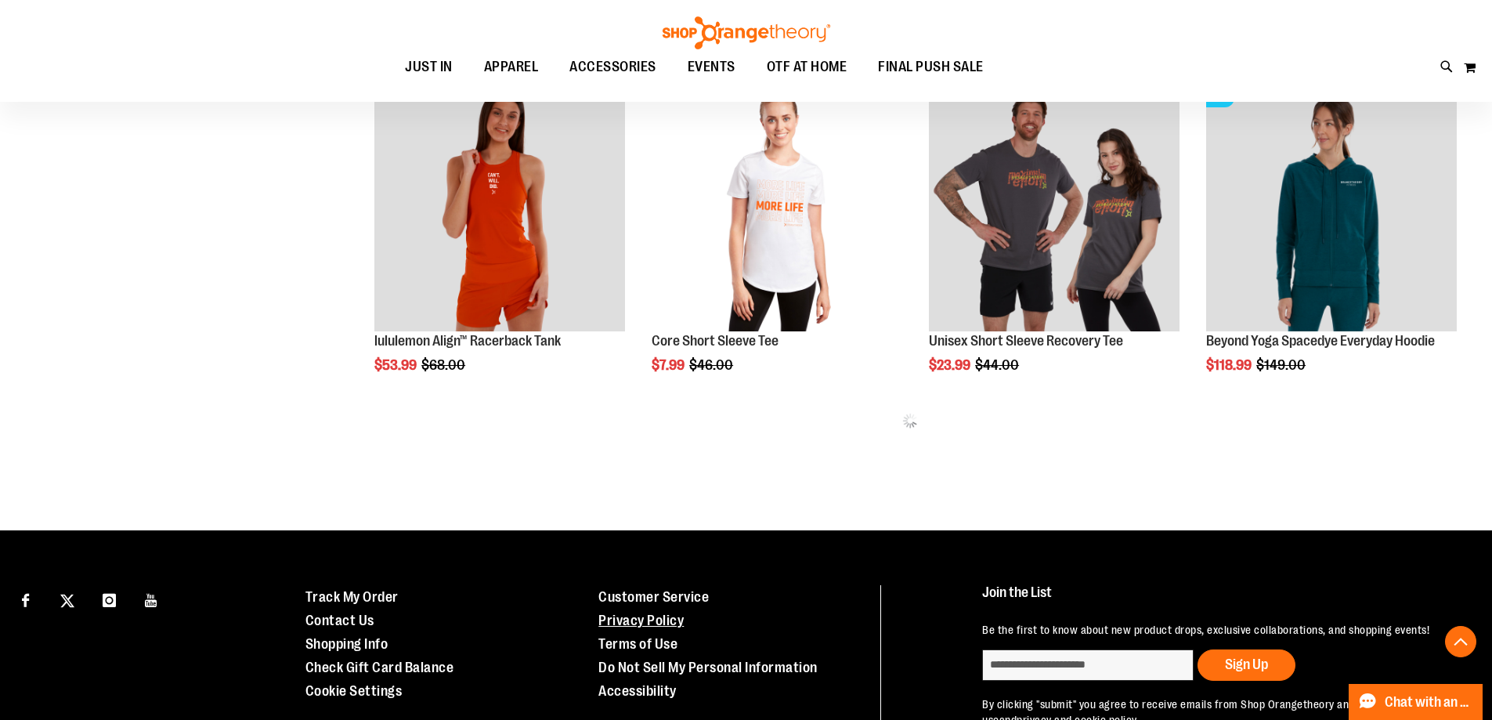
scroll to position [5092, 0]
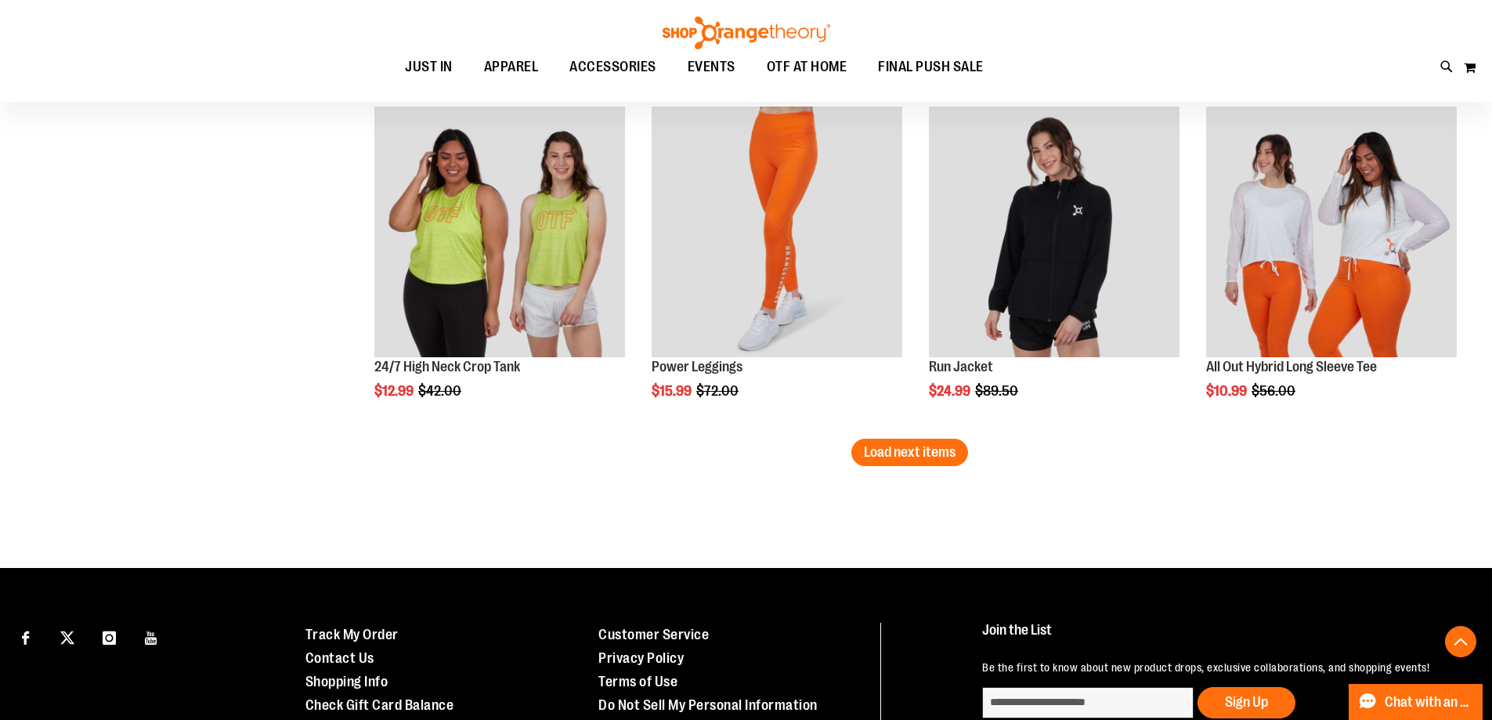
scroll to position [6032, 0]
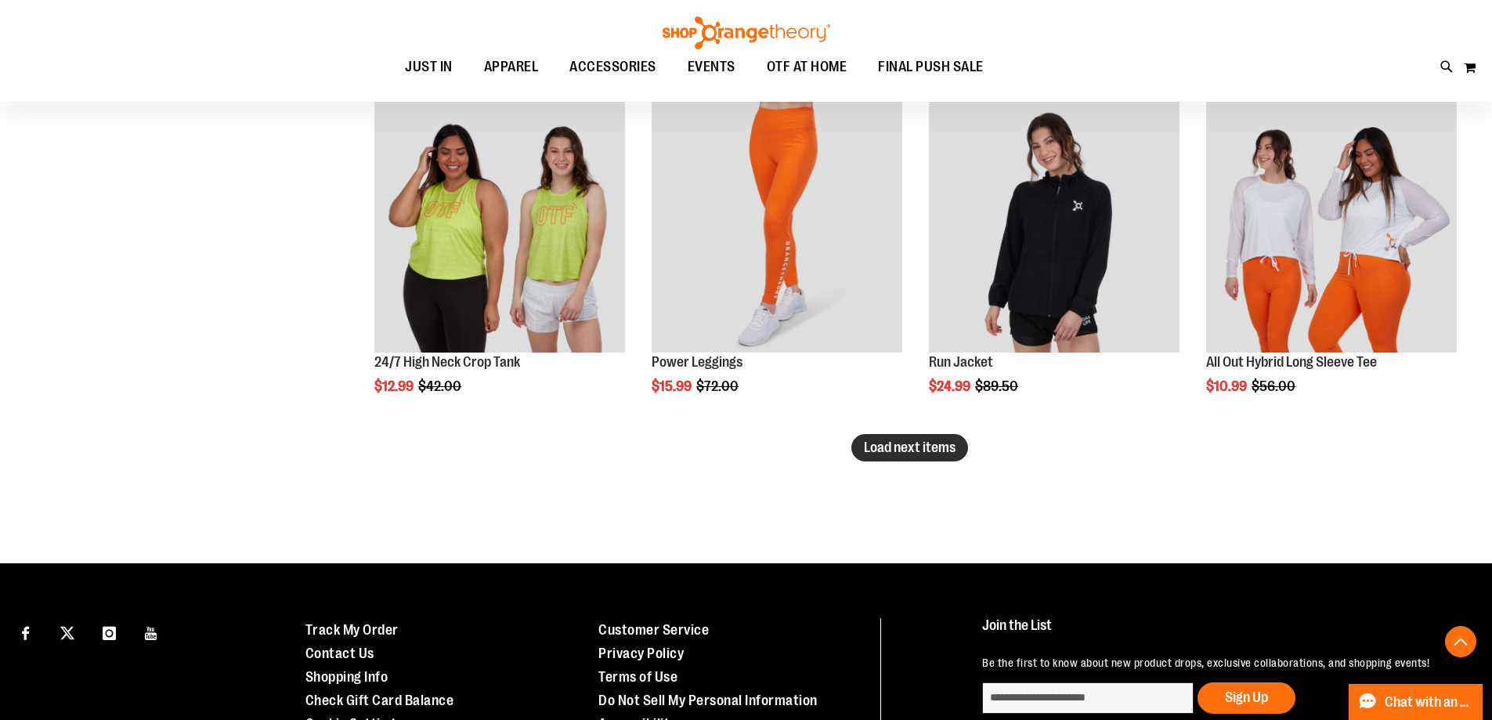
click at [885, 454] on span "Load next items" at bounding box center [910, 448] width 92 height 16
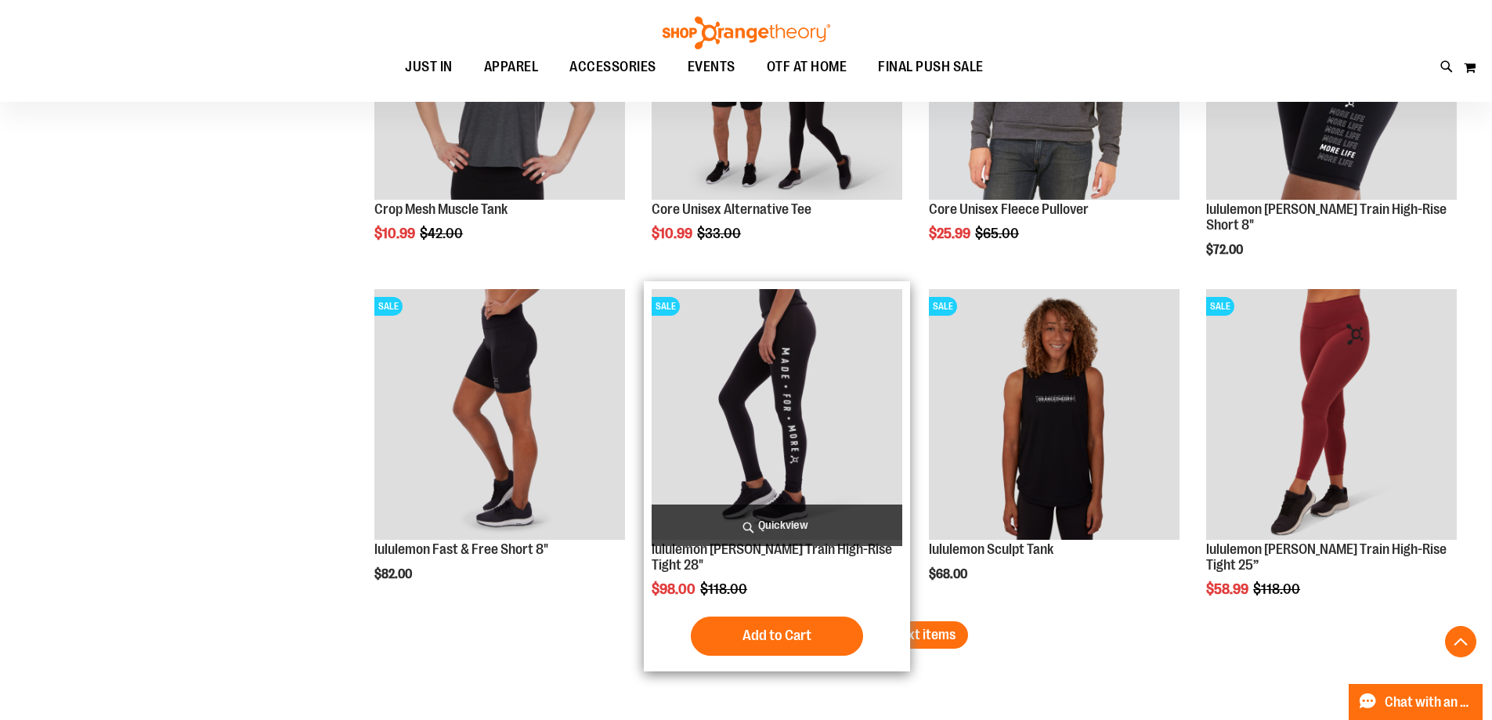
scroll to position [6894, 0]
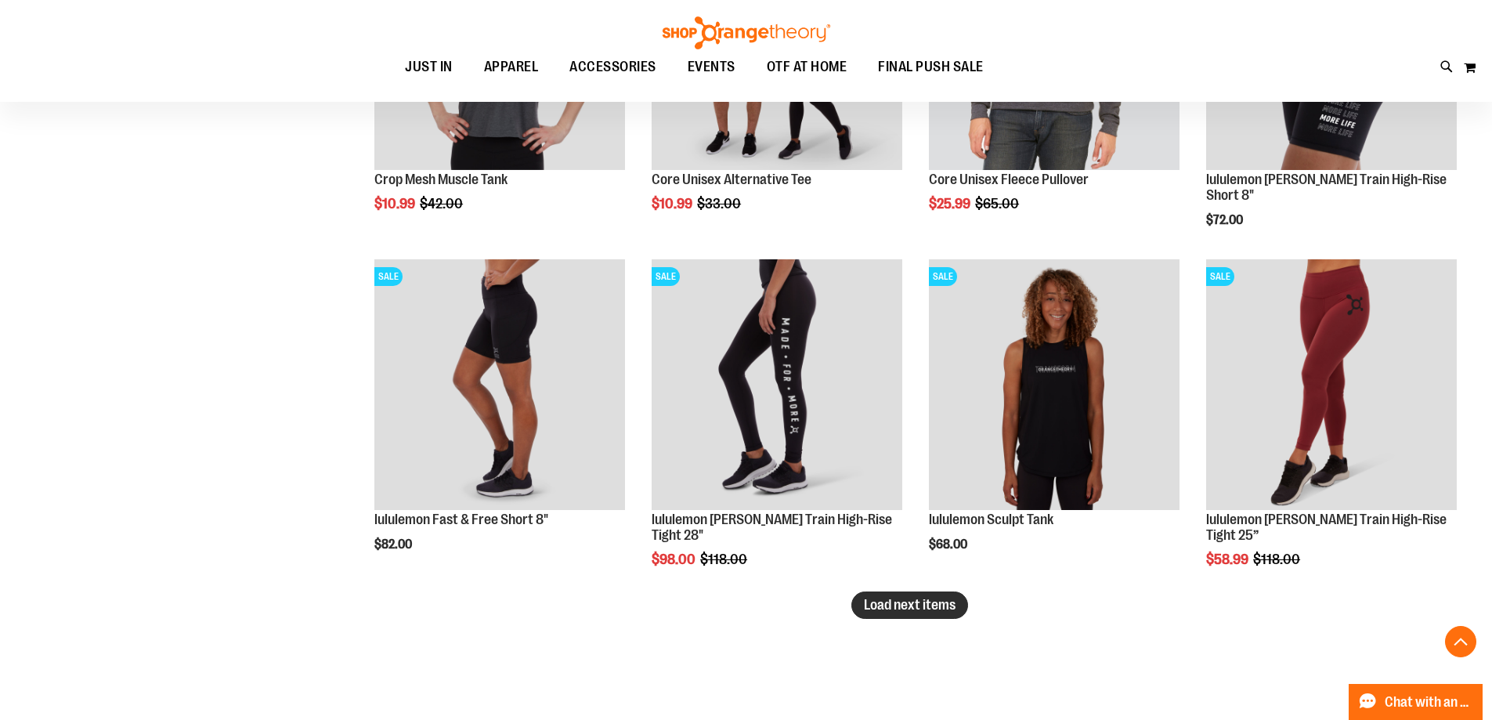
click at [890, 603] on span "Load next items" at bounding box center [910, 605] width 92 height 16
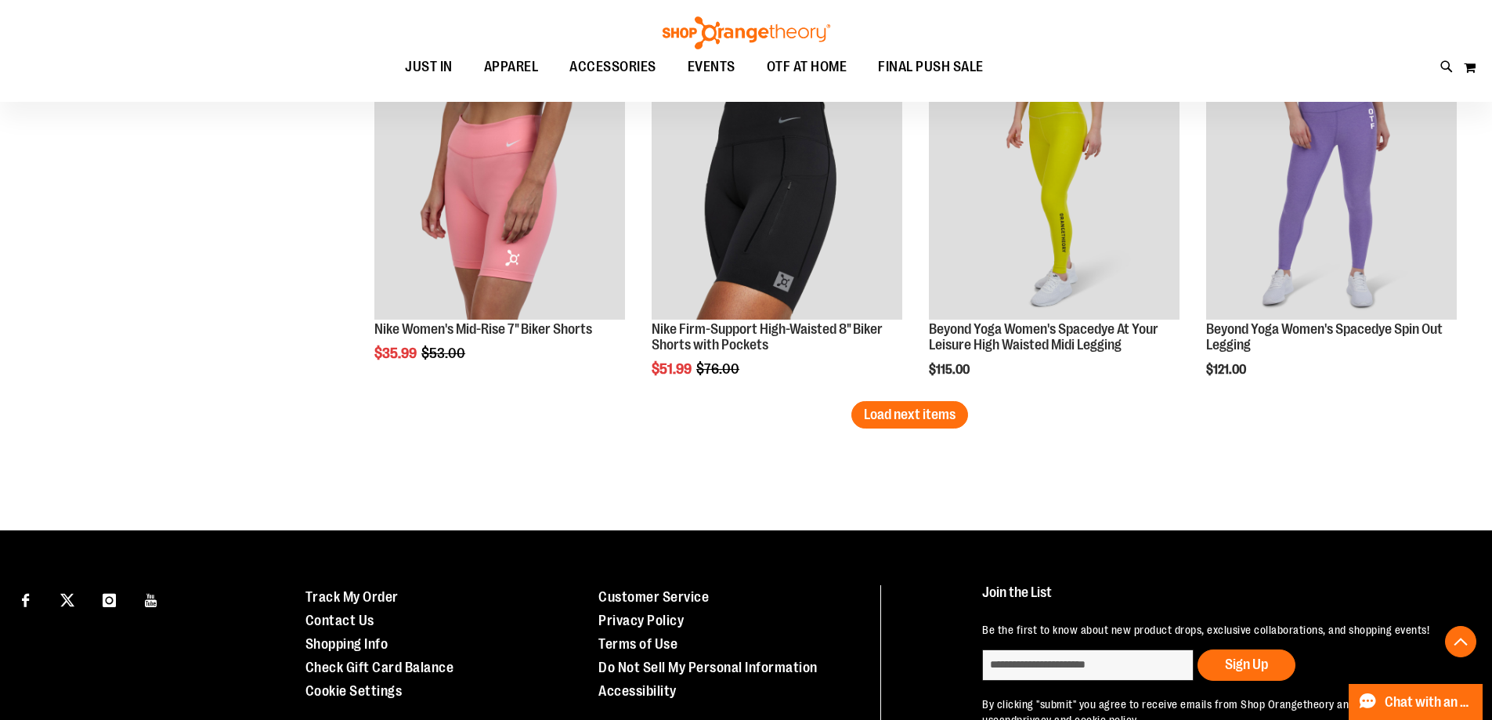
scroll to position [8131, 0]
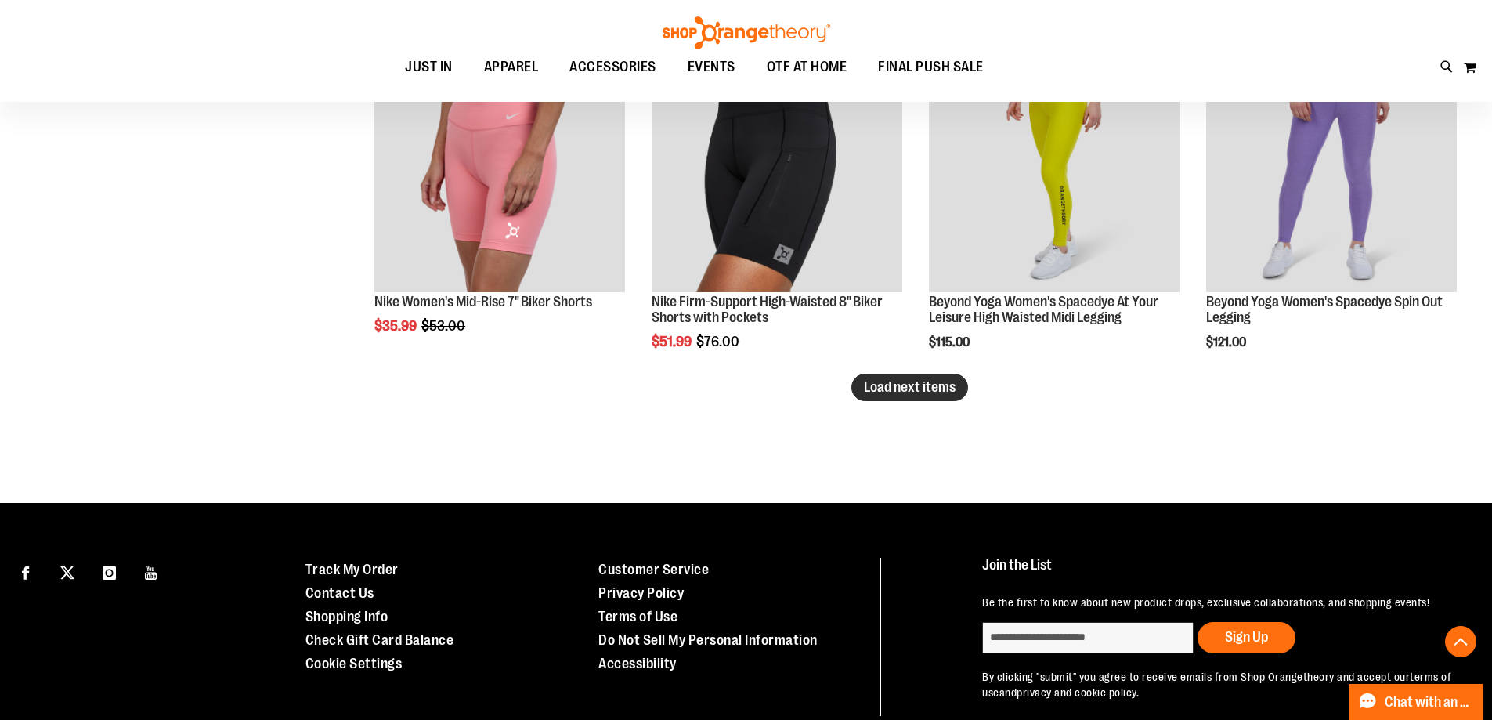
click at [881, 396] on button "Load next items" at bounding box center [910, 387] width 117 height 27
